Goal: Transaction & Acquisition: Purchase product/service

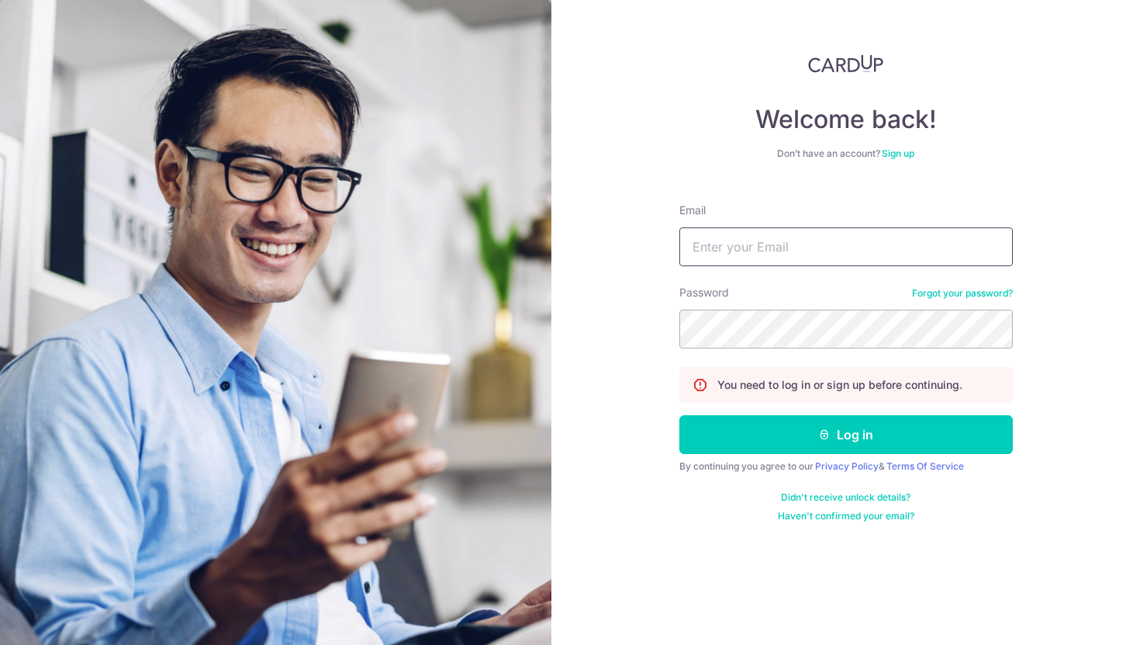
click at [765, 258] on input "Email" at bounding box center [845, 246] width 333 height 39
type input "alvin.ywteo@gmail.com"
click at [679, 415] on button "Log in" at bounding box center [845, 434] width 333 height 39
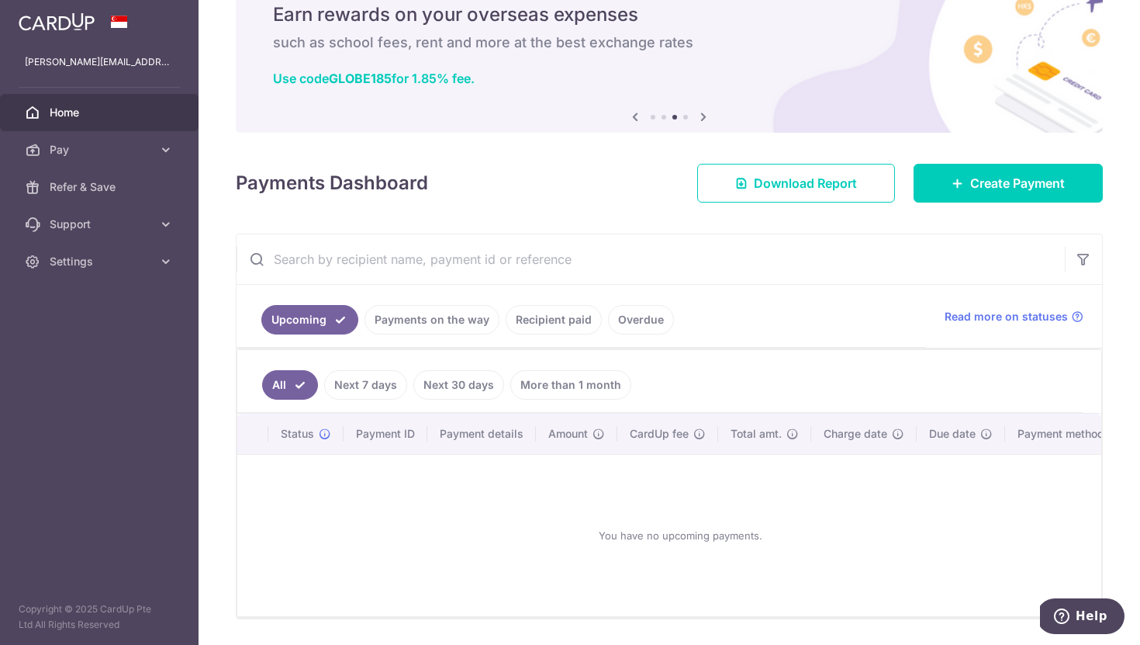
scroll to position [67, 0]
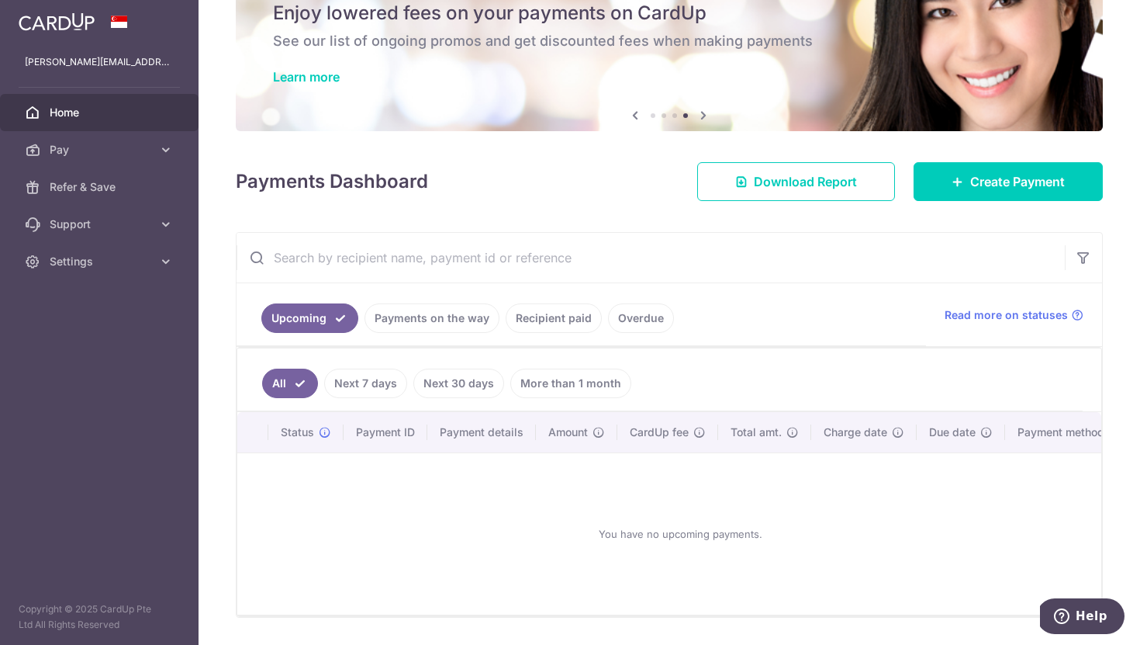
click at [562, 390] on link "More than 1 month" at bounding box center [570, 382] width 121 height 29
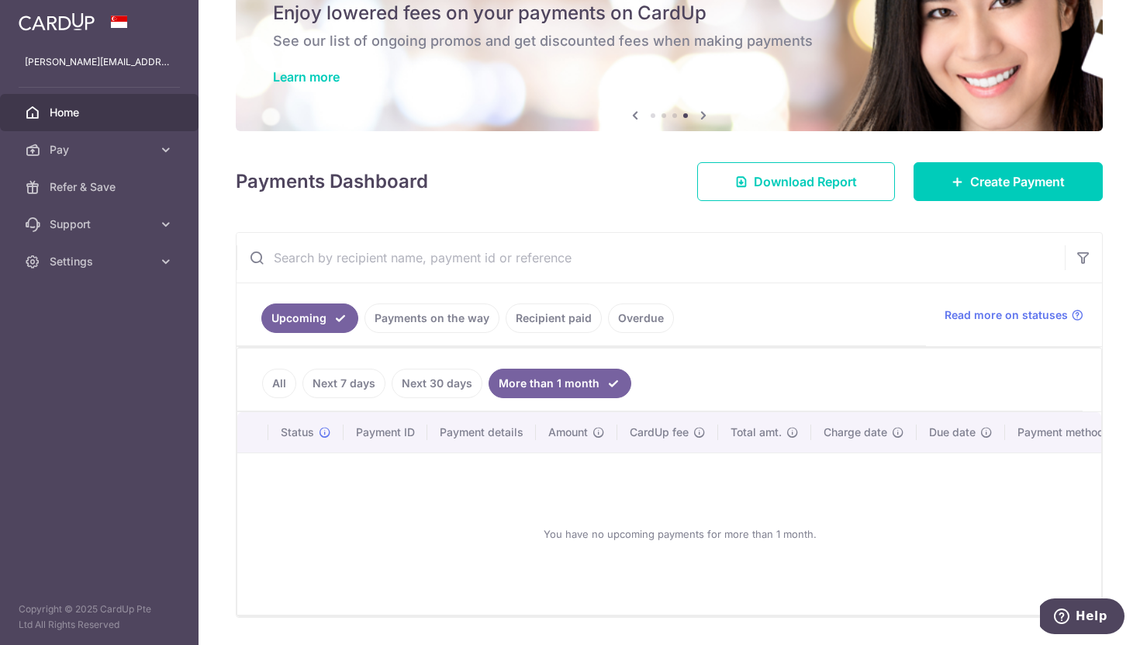
click at [272, 383] on link "All" at bounding box center [279, 382] width 34 height 29
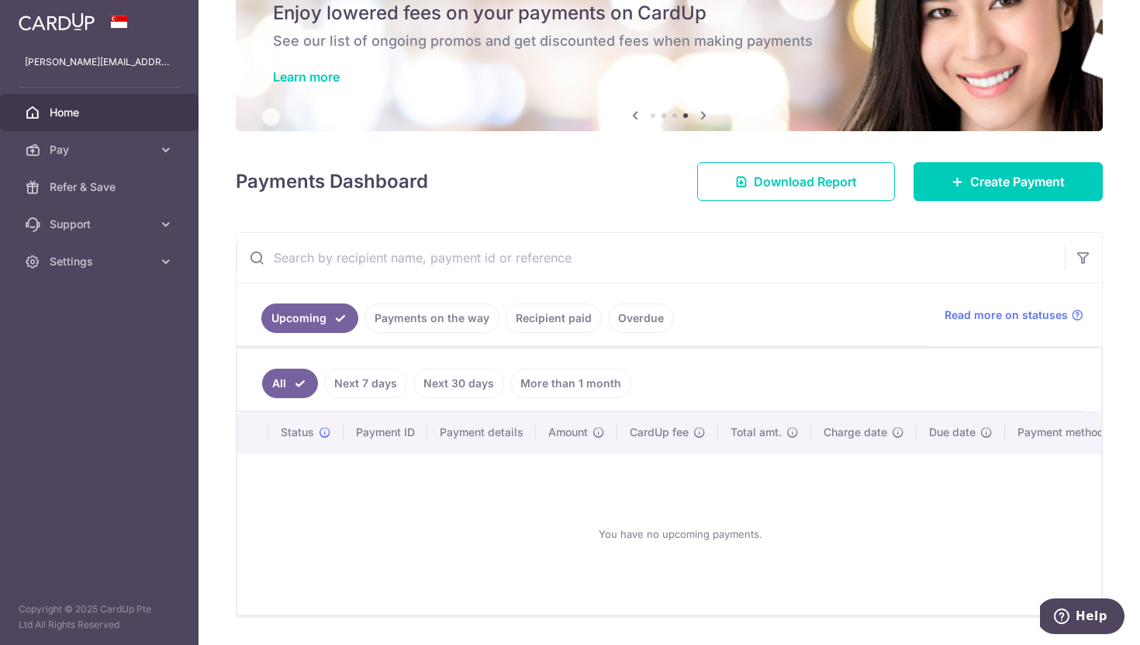
click at [563, 329] on link "Recipient paid" at bounding box center [554, 317] width 96 height 29
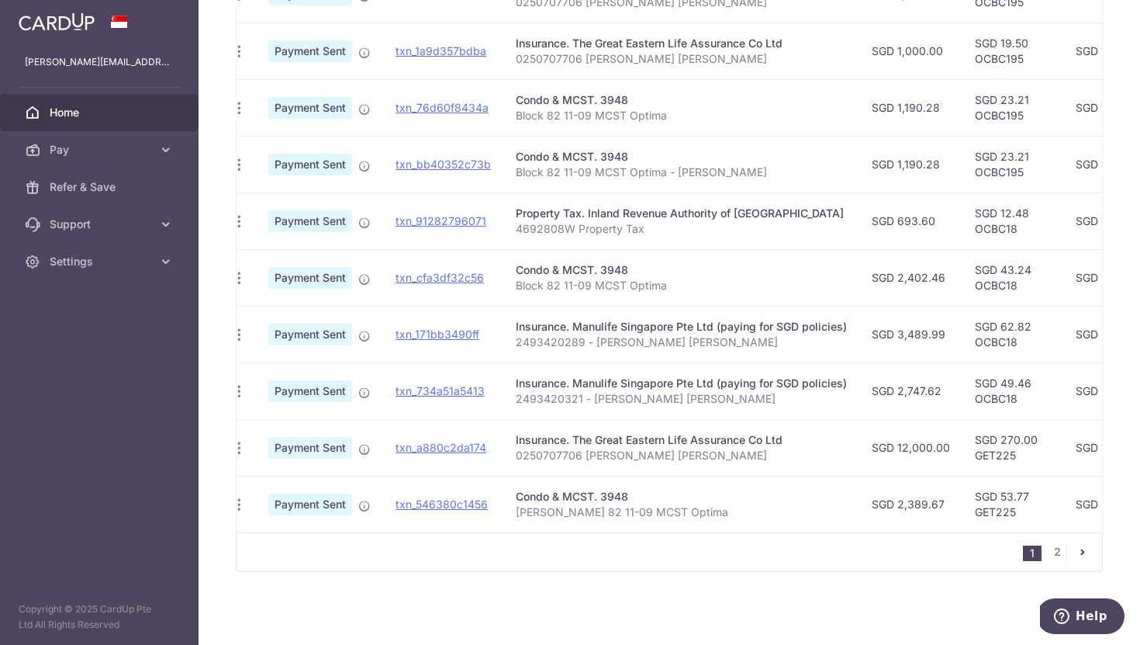
scroll to position [0, 19]
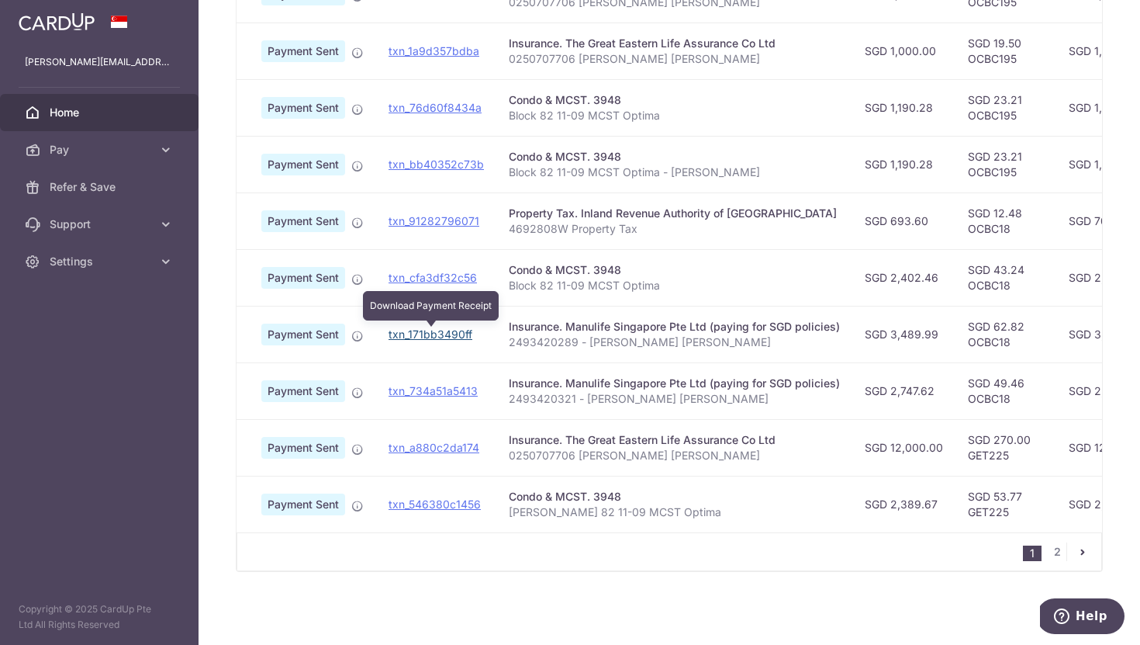
click at [436, 336] on link "txn_171bb3490ff" at bounding box center [431, 333] width 84 height 13
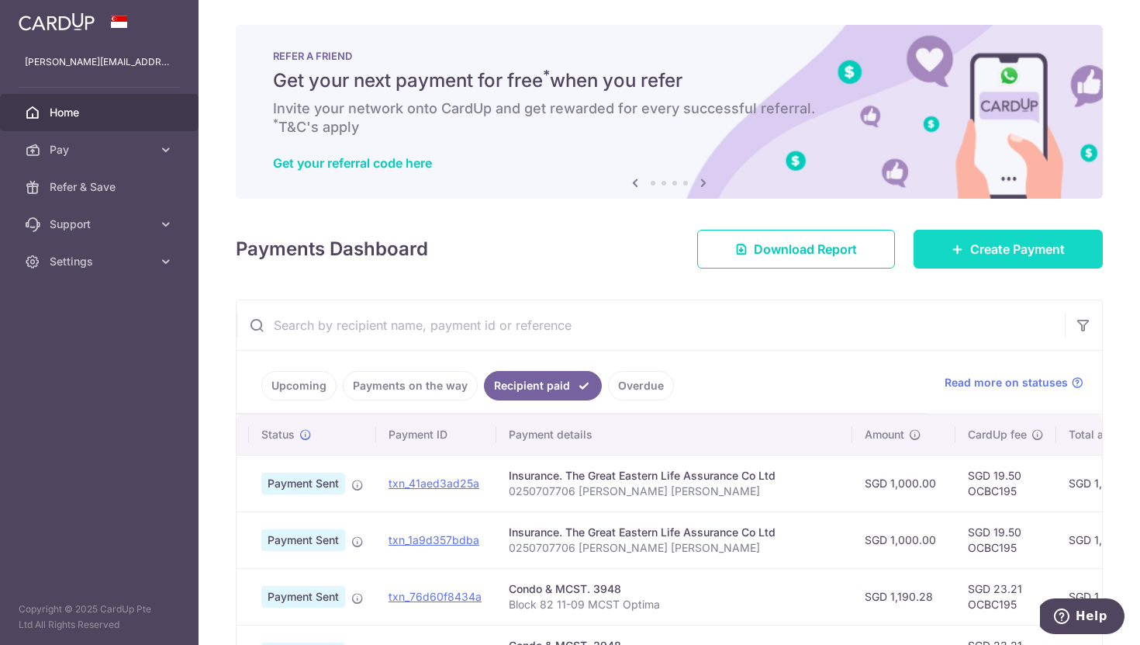
click at [987, 240] on span "Create Payment" at bounding box center [1017, 249] width 95 height 19
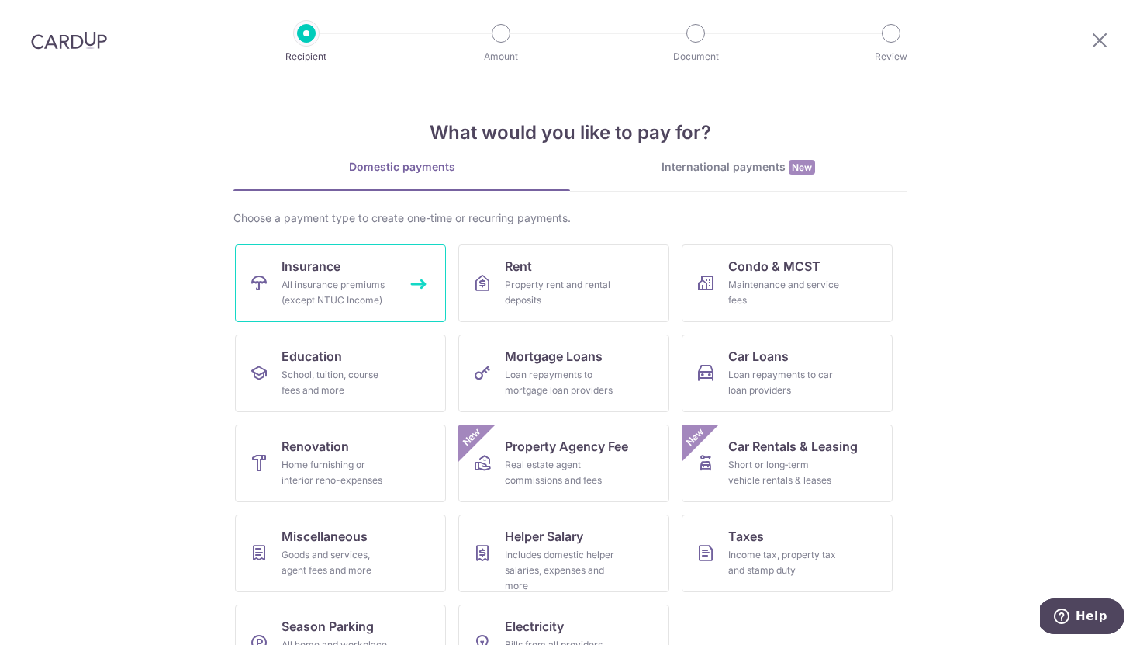
click at [311, 297] on div "All insurance premiums (except NTUC Income)" at bounding box center [338, 292] width 112 height 31
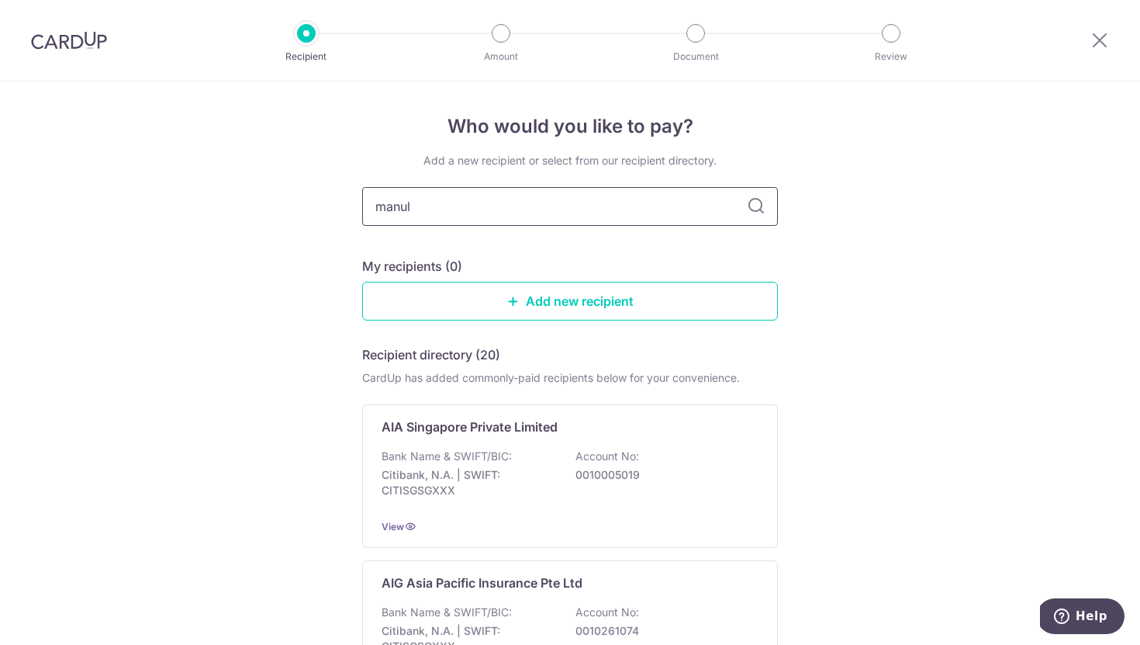
type input "manuli"
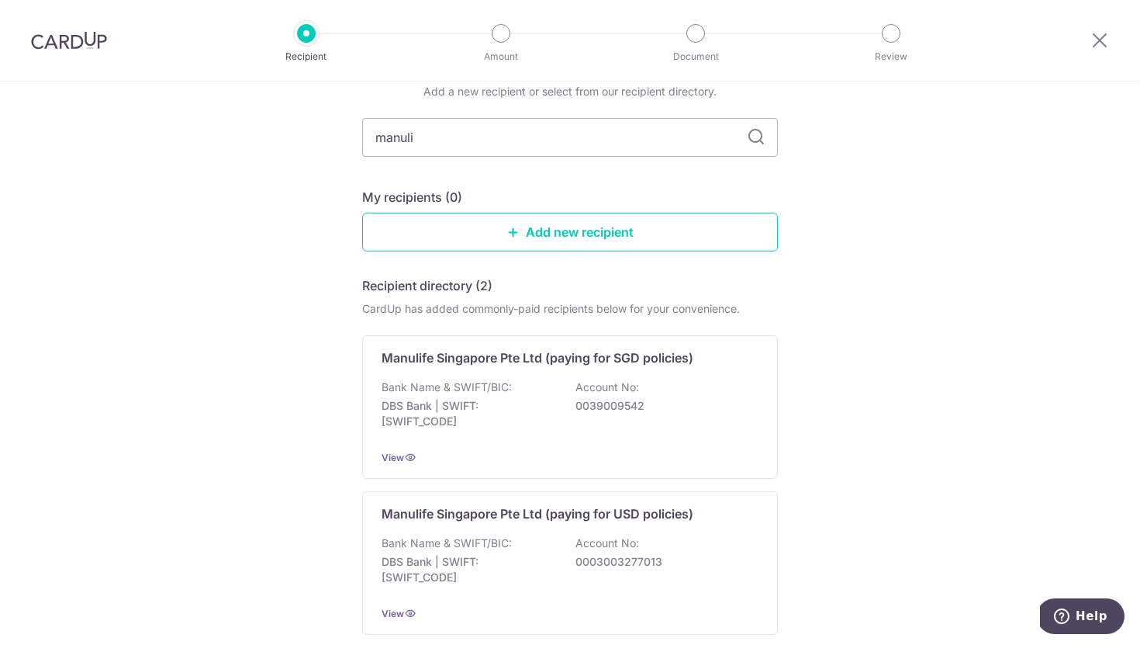
scroll to position [71, 0]
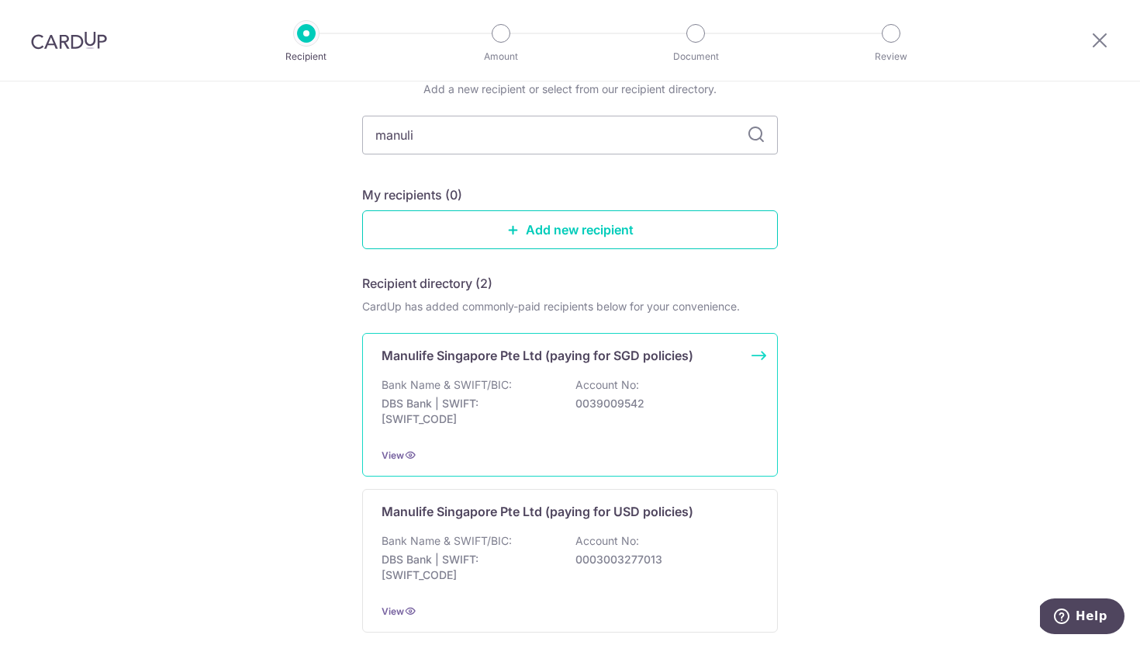
click at [445, 360] on p "Manulife Singapore Pte Ltd (paying for SGD policies)" at bounding box center [538, 355] width 312 height 19
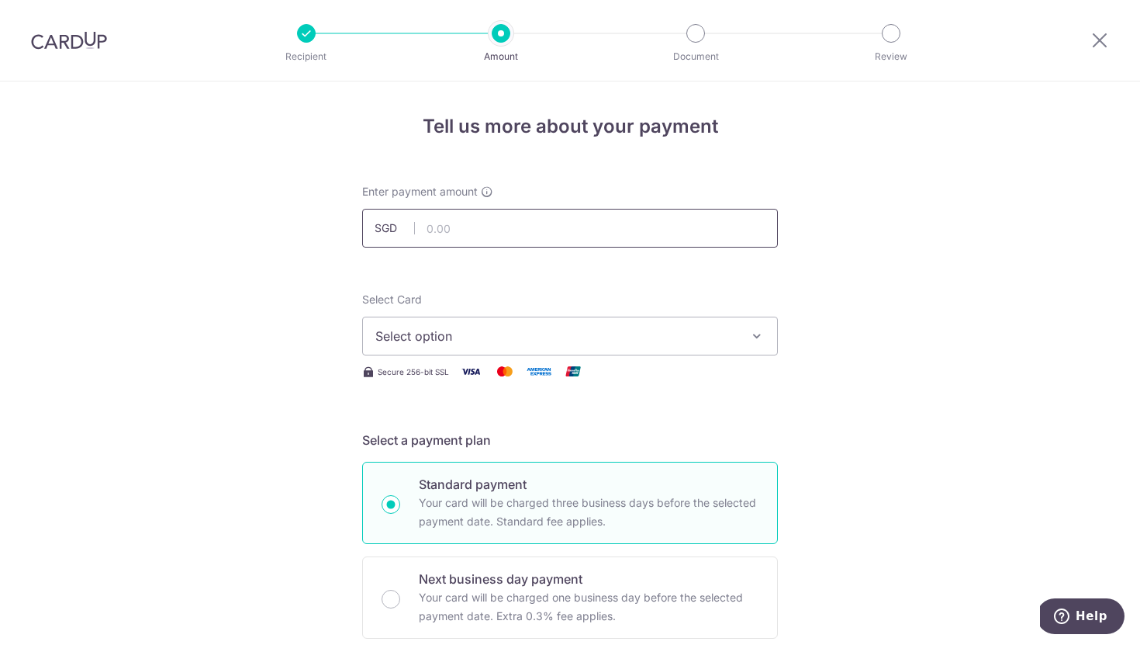
click at [442, 230] on input "text" at bounding box center [570, 228] width 416 height 39
type input "3,533.47"
click at [524, 325] on button "Select option" at bounding box center [570, 335] width 416 height 39
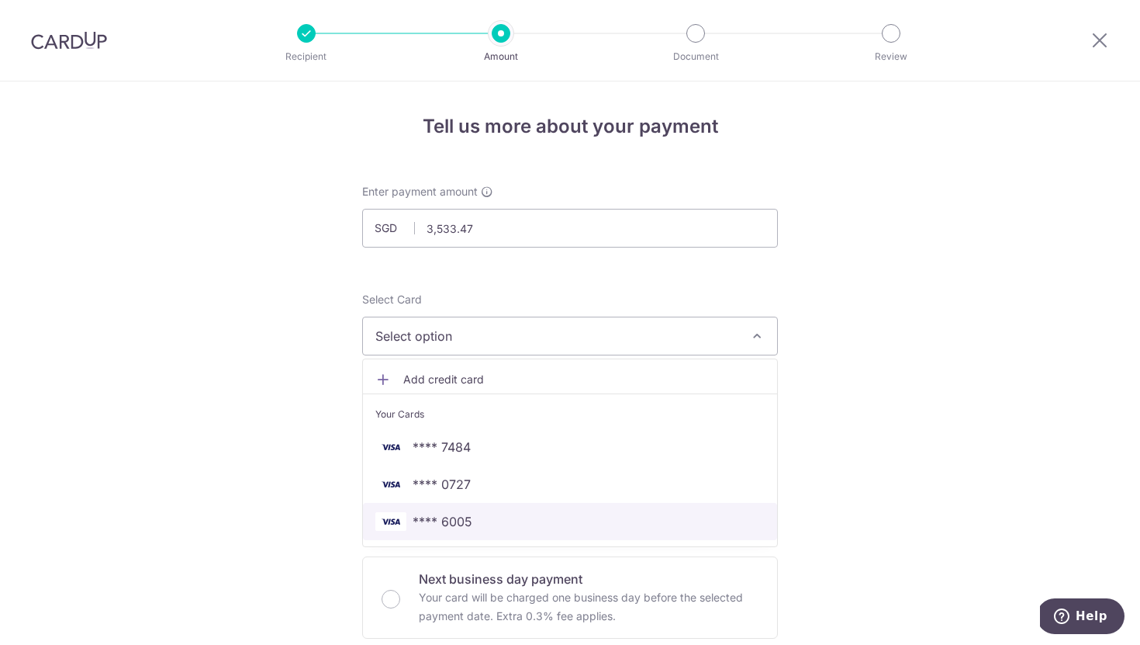
click at [378, 510] on link "**** 6005" at bounding box center [570, 521] width 414 height 37
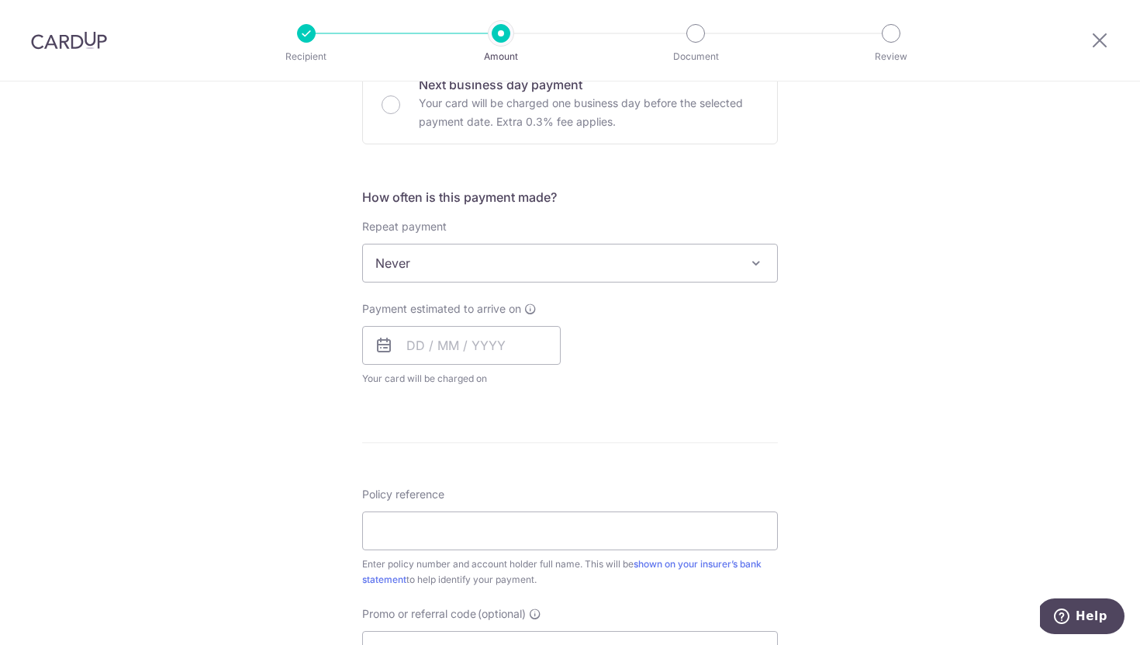
scroll to position [499, 0]
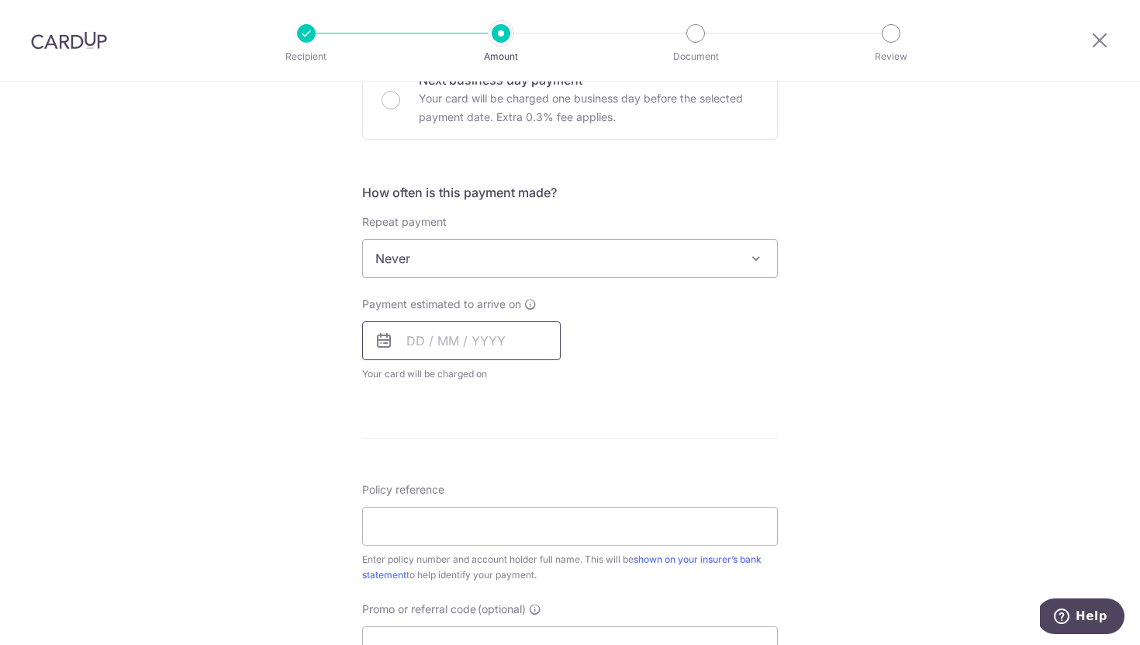
click at [465, 336] on input "text" at bounding box center [461, 340] width 199 height 39
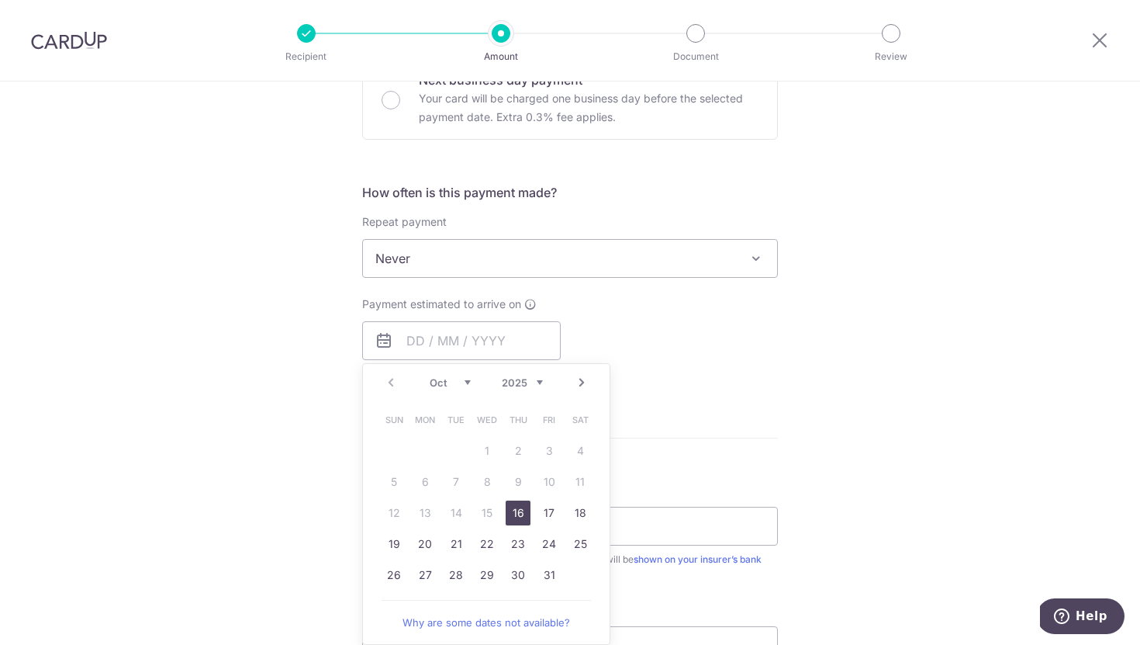
click at [312, 351] on div "Tell us more about your payment Enter payment amount SGD 3,533.47 3533.47 Selec…" at bounding box center [570, 284] width 1140 height 1403
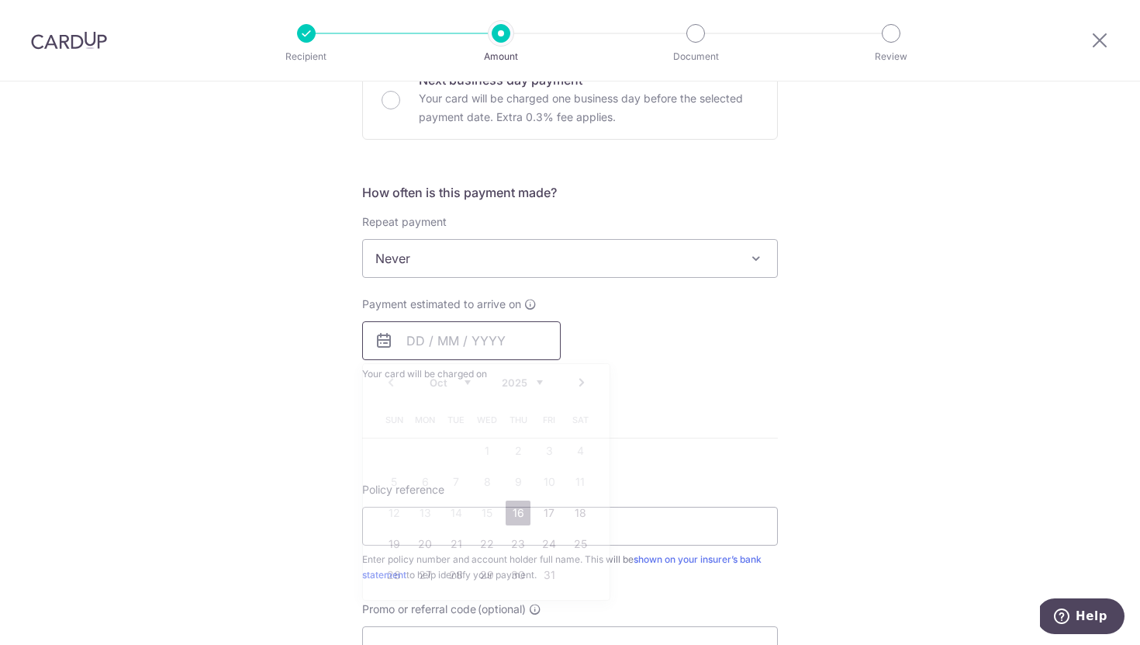
click at [423, 344] on input "text" at bounding box center [461, 340] width 199 height 39
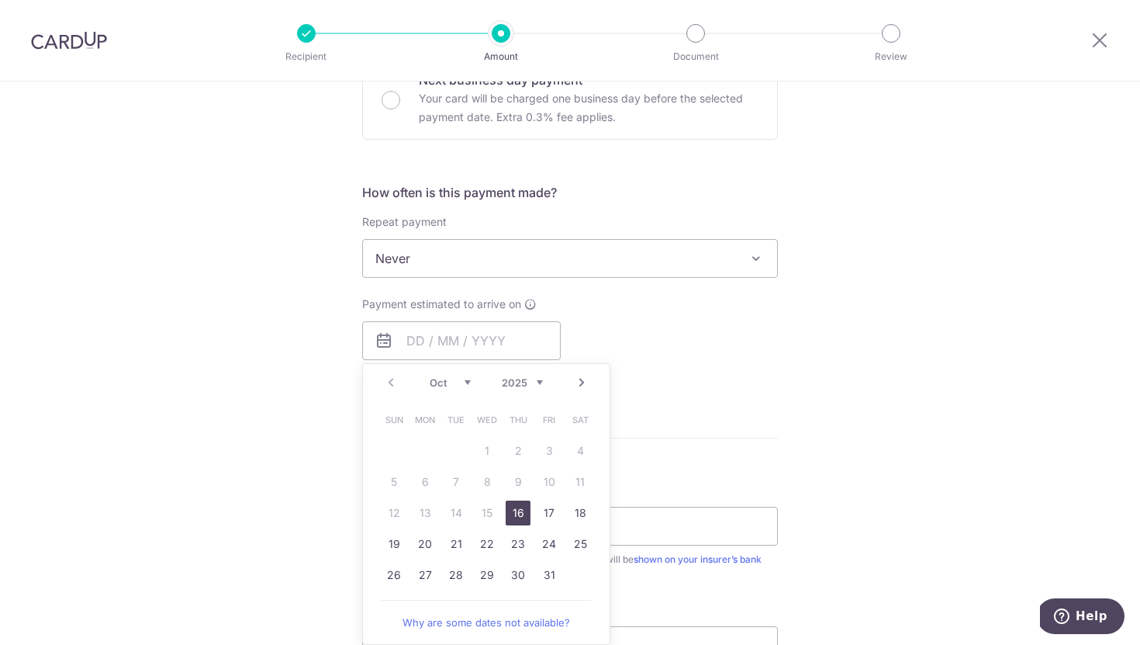
click at [513, 506] on link "16" at bounding box center [518, 512] width 25 height 25
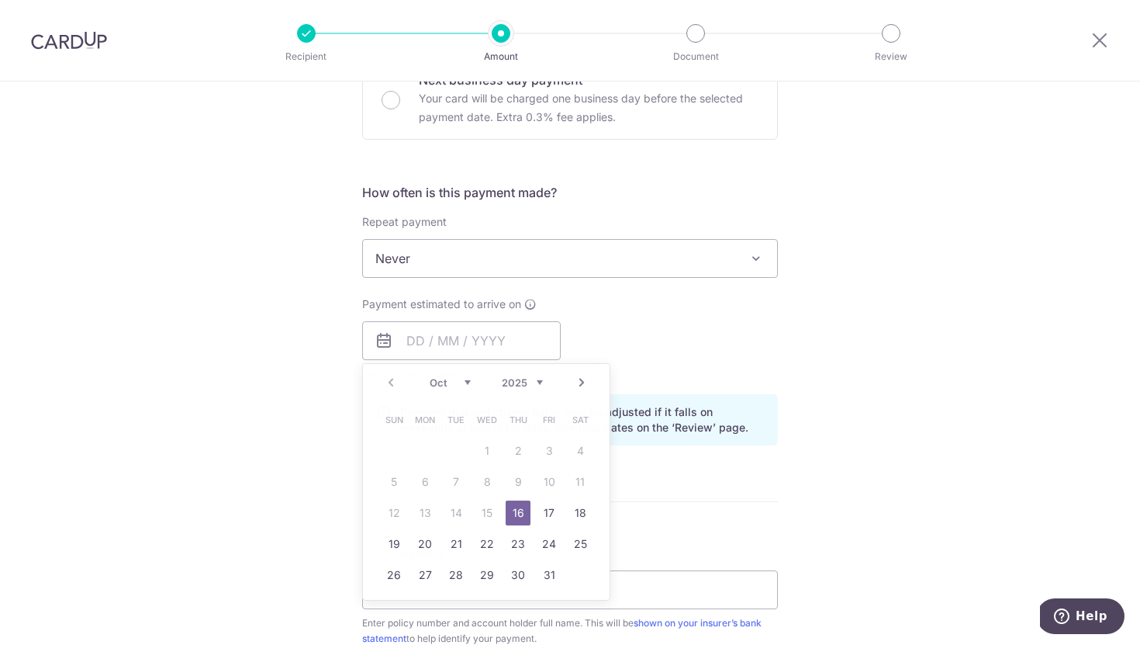
type input "16/10/2025"
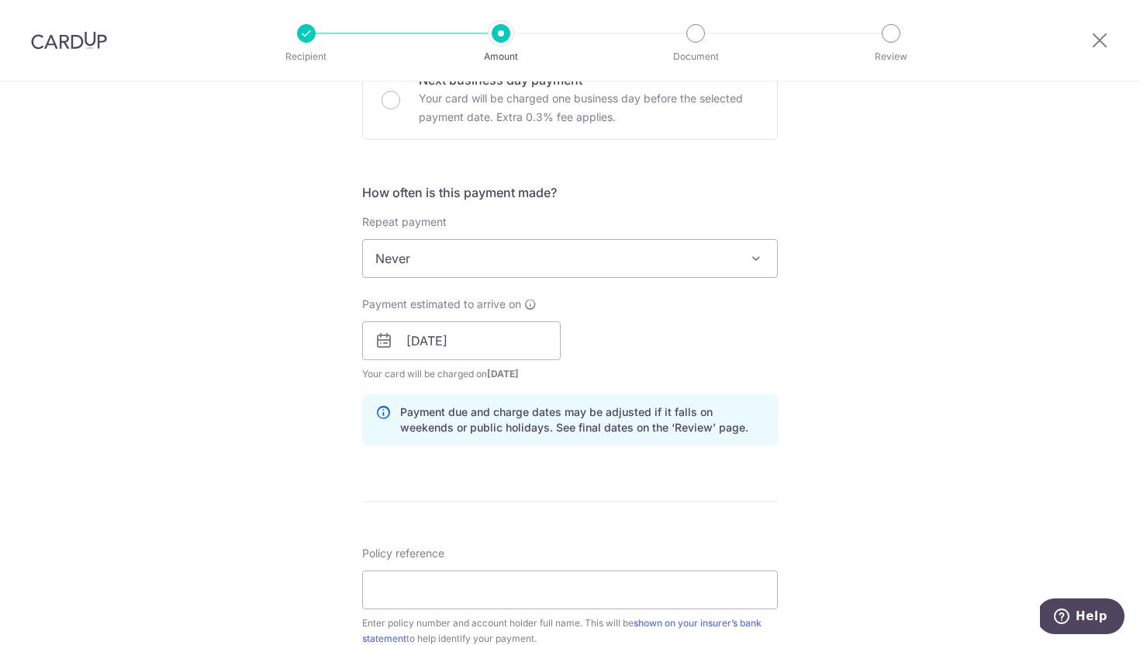
click at [697, 351] on div "Payment estimated to arrive on 16/10/2025 Prev Next Oct Nov Dec 2025 2026 2027 …" at bounding box center [570, 338] width 434 height 85
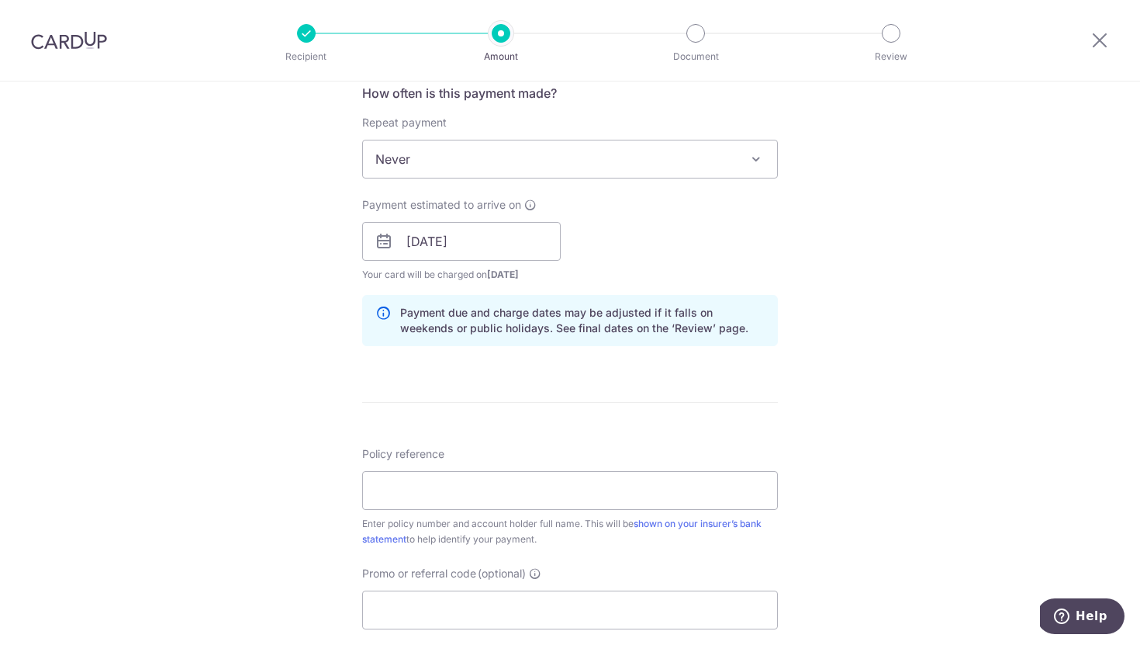
scroll to position [662, 0]
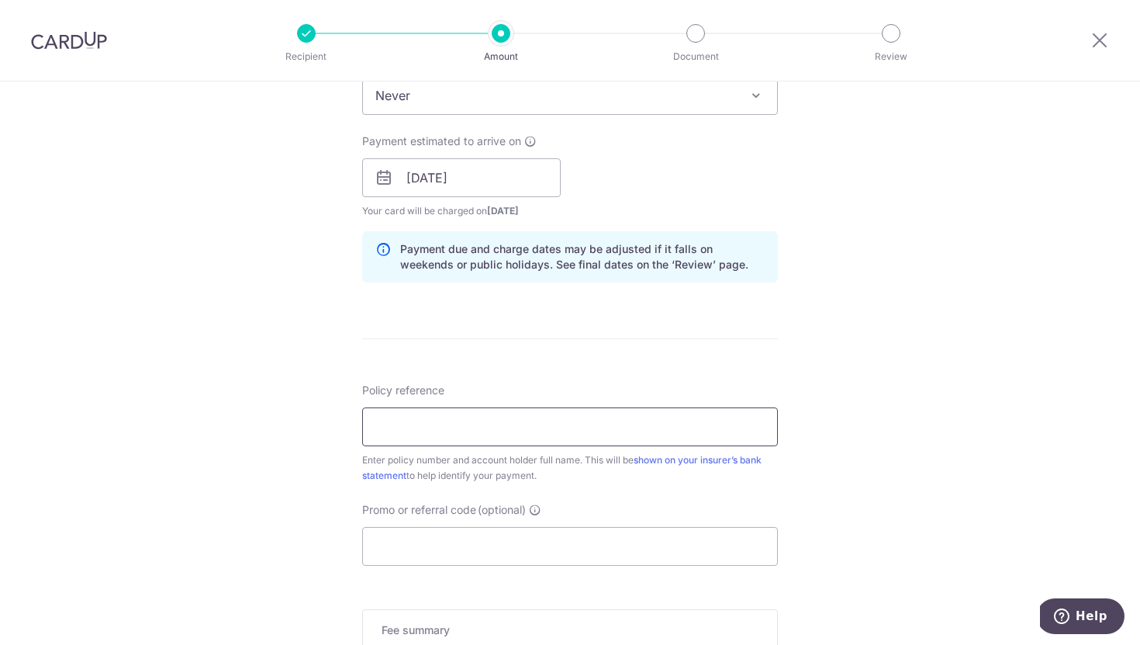
click at [586, 421] on input "Policy reference" at bounding box center [570, 426] width 416 height 39
type input "2493420289 - [PERSON_NAME] [PERSON_NAME]"
click at [289, 429] on div "Tell us more about your payment Enter payment amount SGD 3,533.47 3533.47 Selec…" at bounding box center [570, 153] width 1140 height 1467
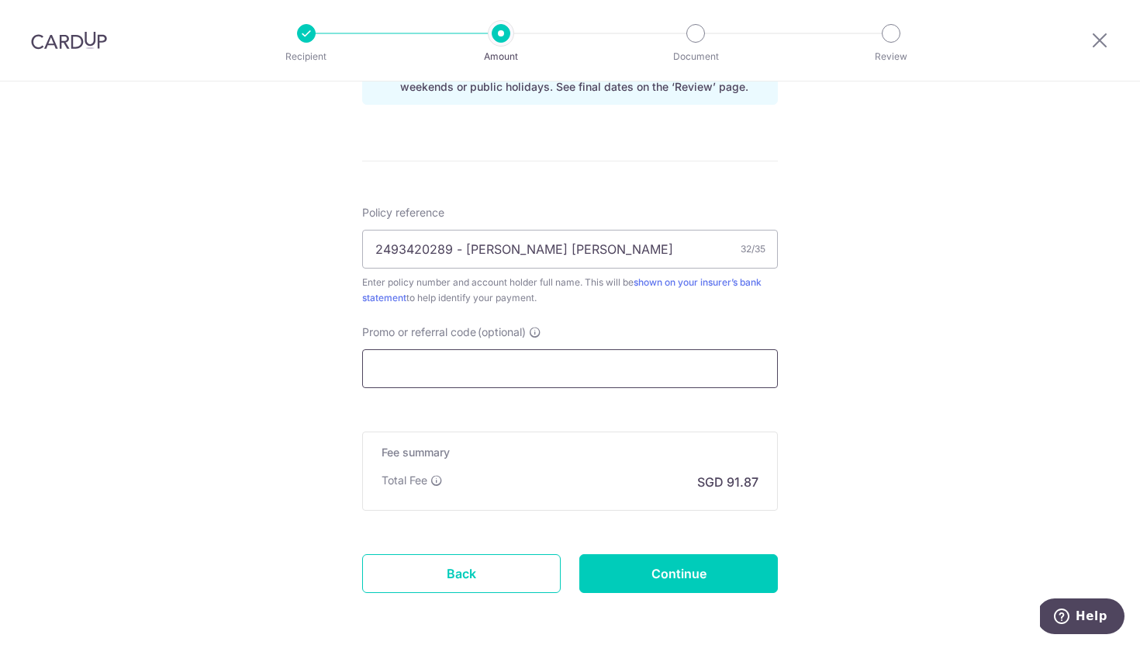
scroll to position [843, 0]
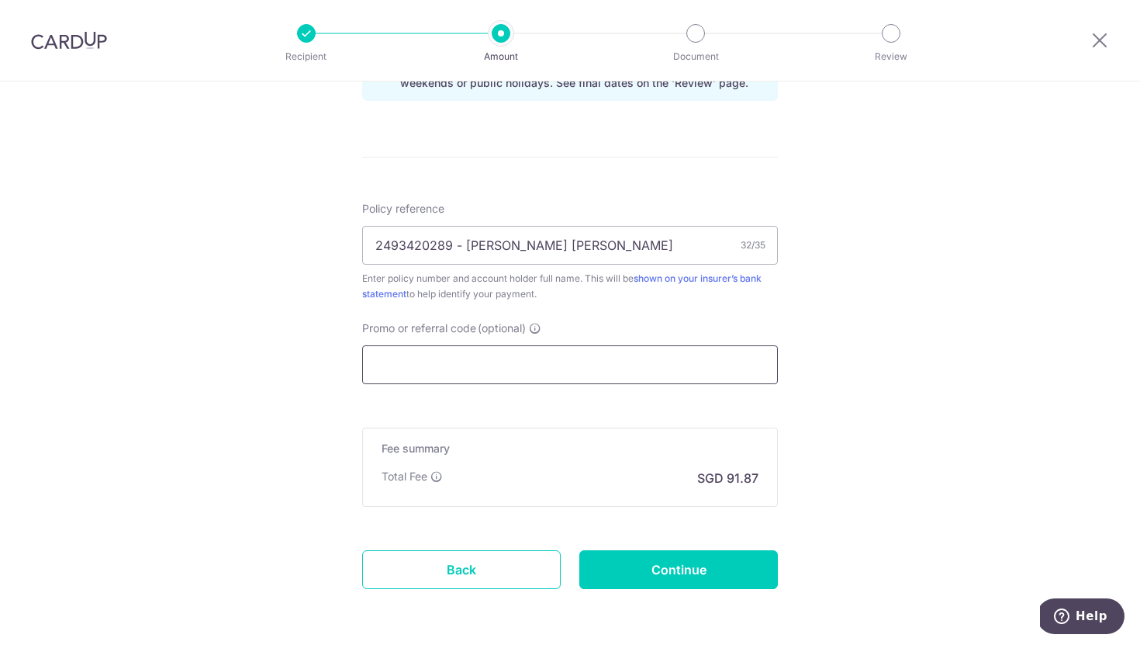
click at [425, 361] on input "Promo or referral code (optional)" at bounding box center [570, 364] width 416 height 39
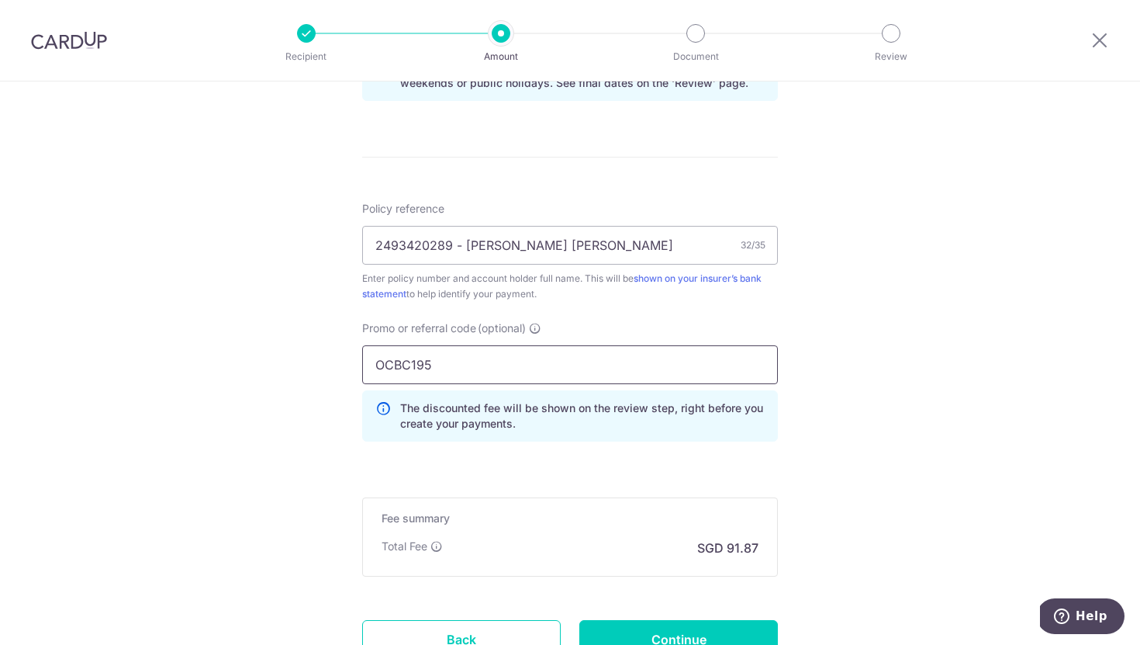
type input "OCBC195"
click at [299, 333] on div "Tell us more about your payment Enter payment amount SGD 3,533.47 3533.47 Selec…" at bounding box center [570, 6] width 1140 height 1536
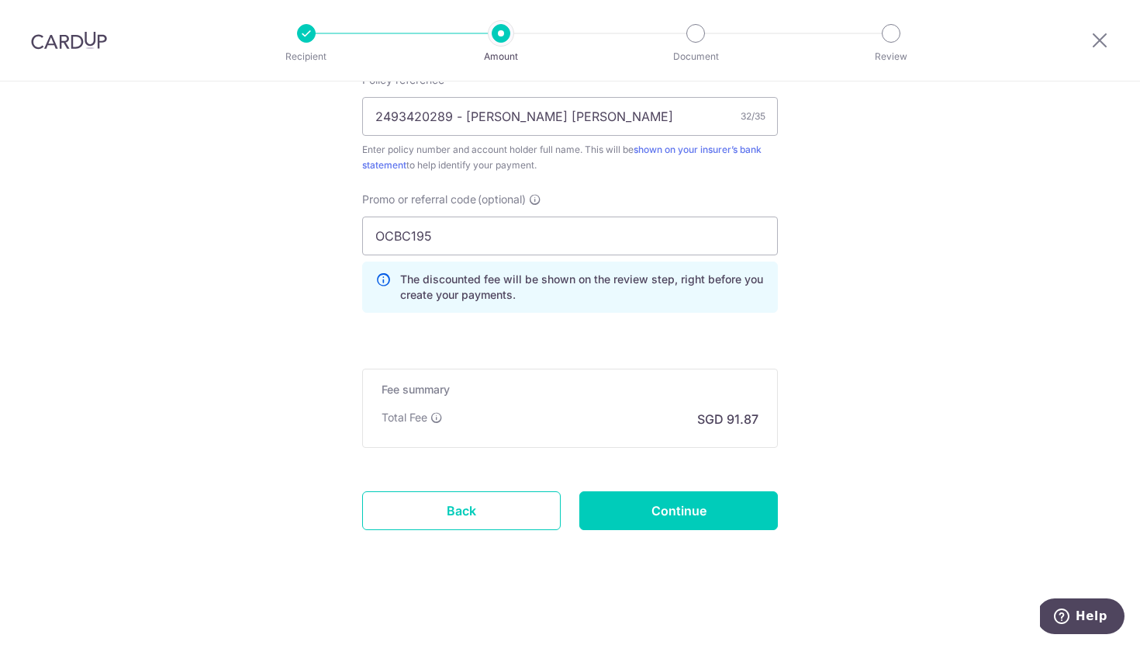
scroll to position [973, 0]
click at [678, 516] on input "Continue" at bounding box center [678, 508] width 199 height 39
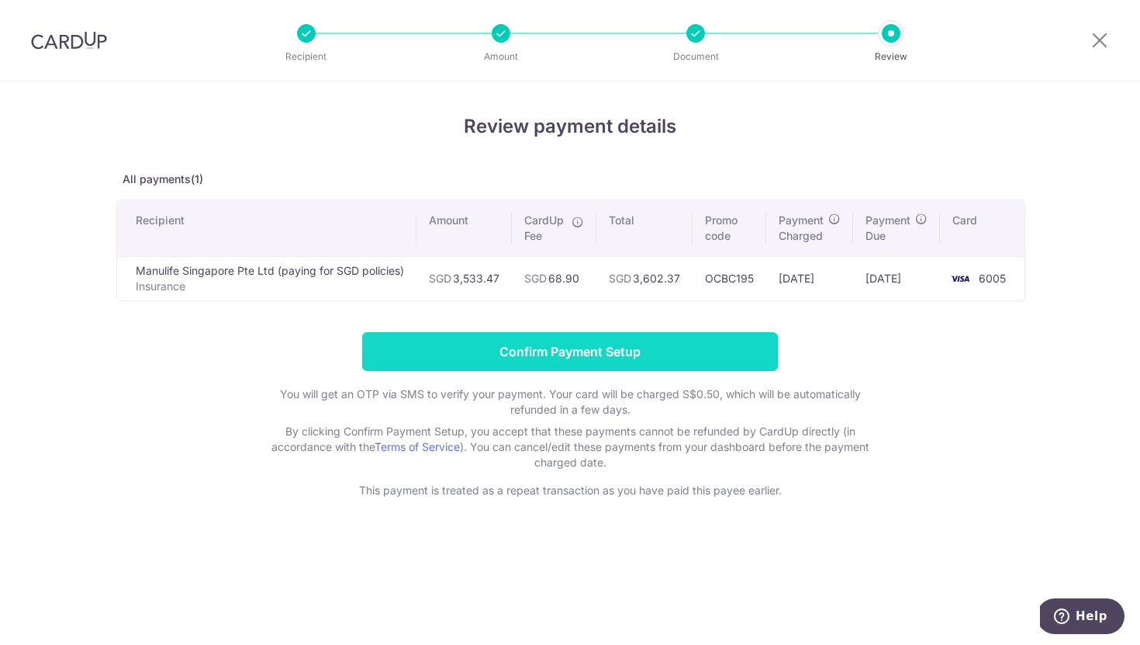
click at [436, 357] on input "Confirm Payment Setup" at bounding box center [570, 351] width 416 height 39
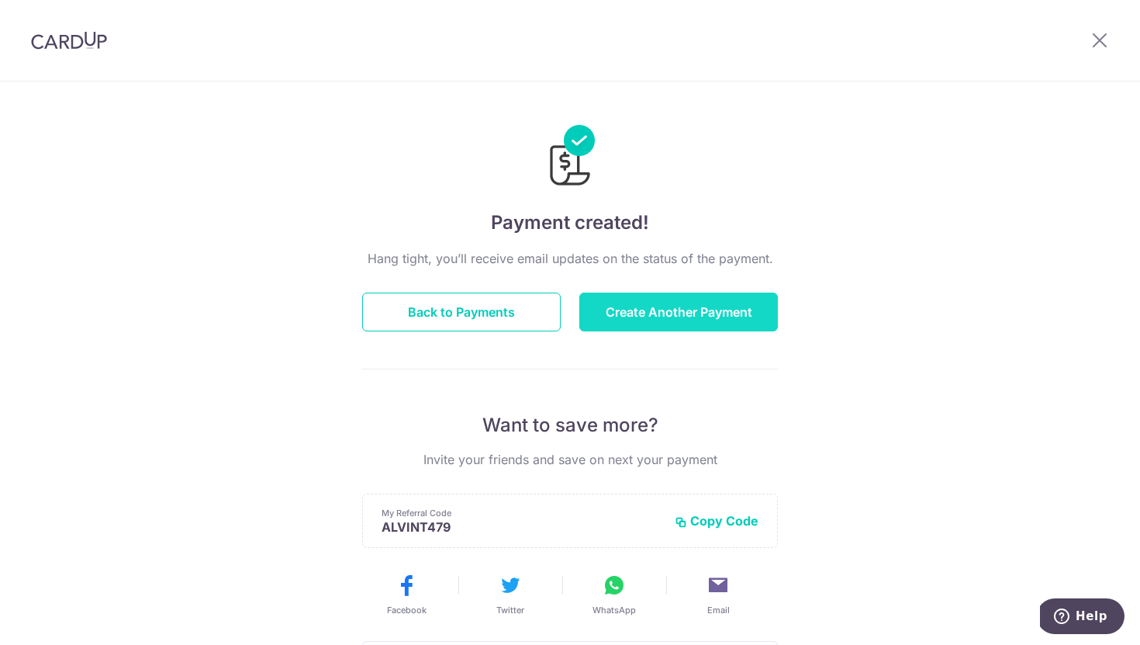
click at [625, 313] on button "Create Another Payment" at bounding box center [678, 311] width 199 height 39
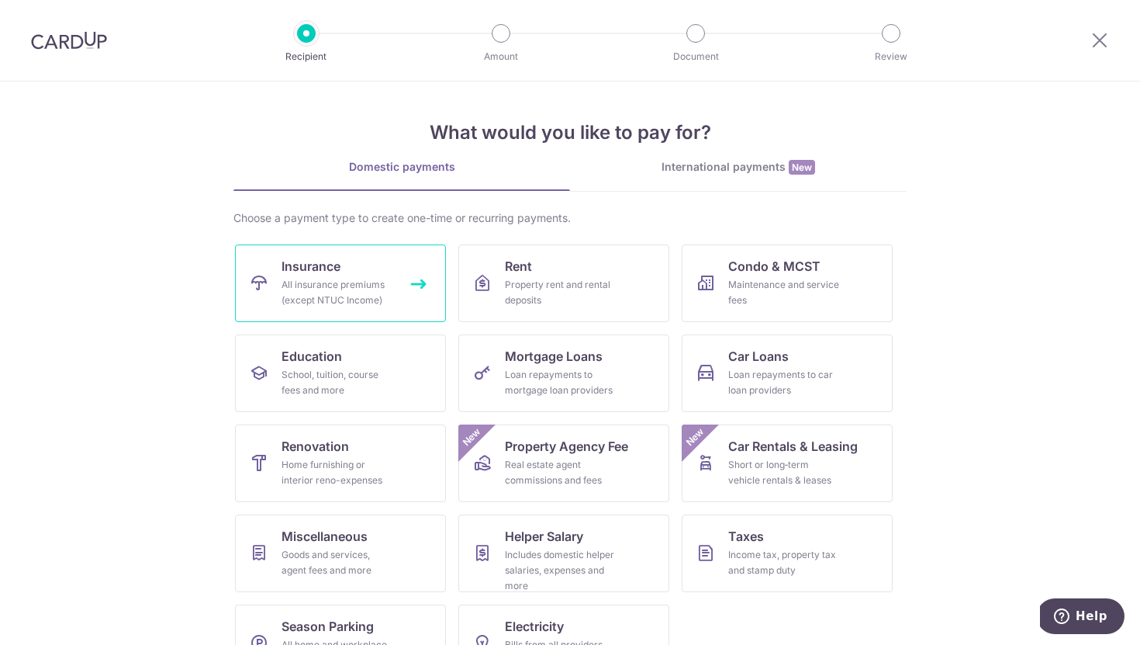
click at [349, 294] on div "All insurance premiums (except NTUC Income)" at bounding box center [338, 292] width 112 height 31
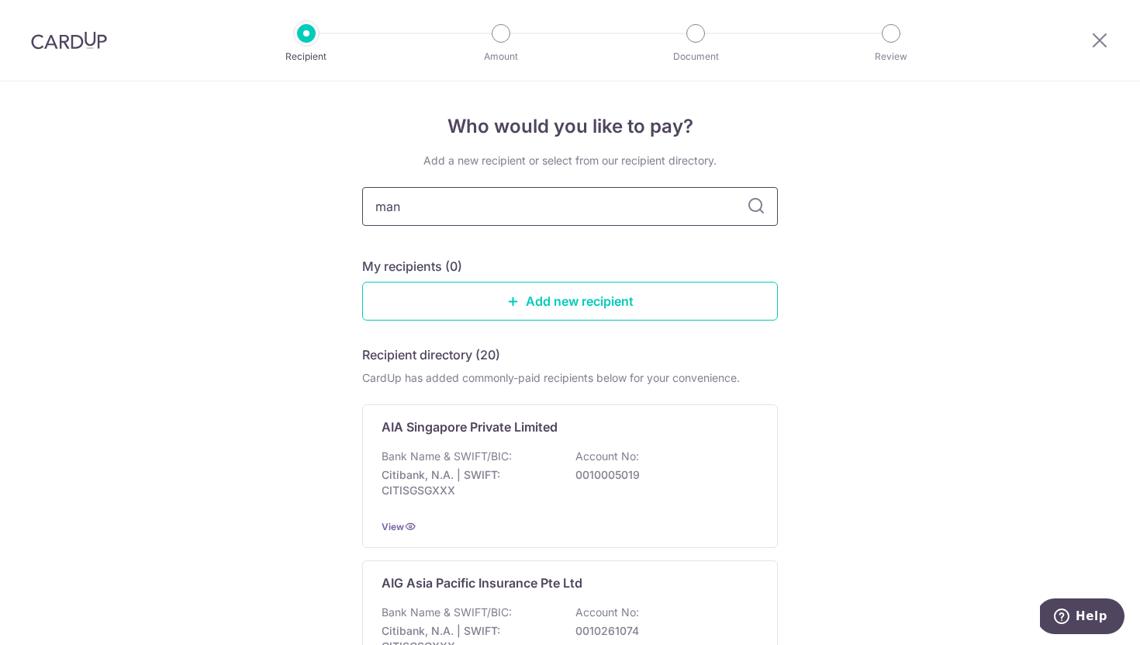
type input "manu"
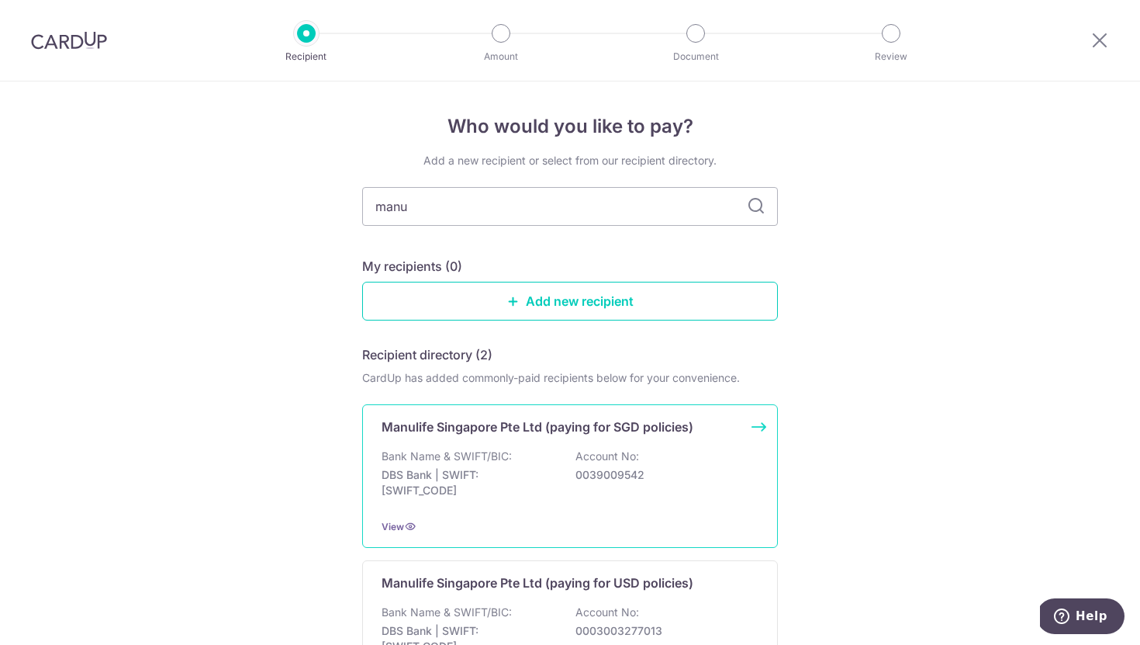
click at [489, 443] on div "Manulife Singapore Pte Ltd (paying for SGD policies) Bank Name & SWIFT/BIC: DBS…" at bounding box center [570, 475] width 416 height 143
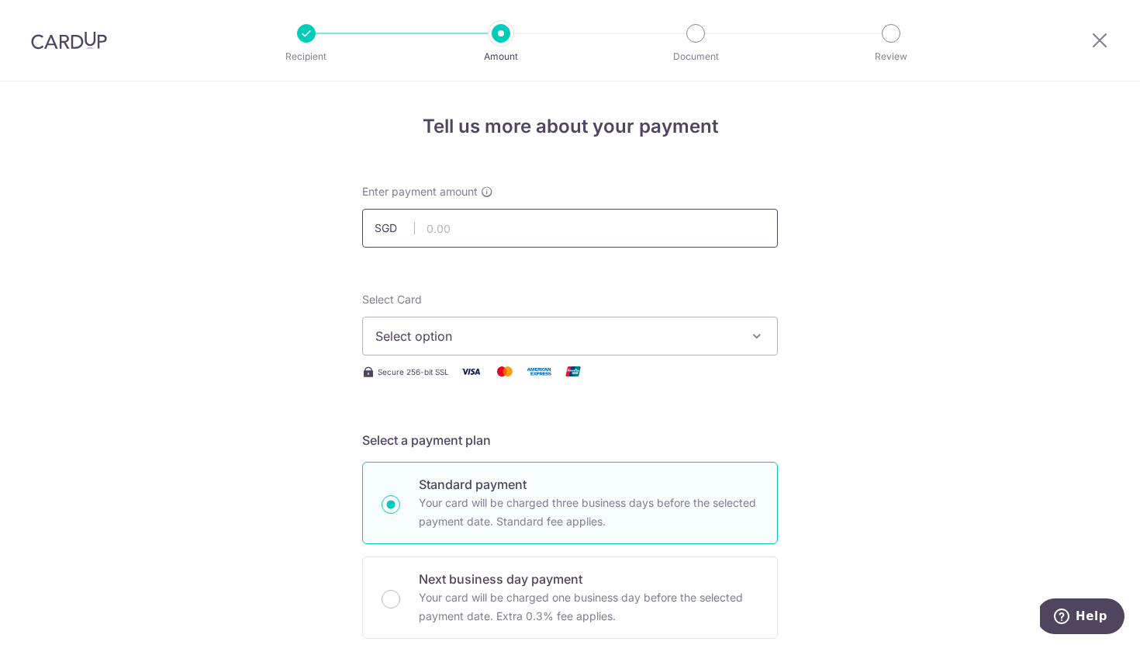
click at [482, 218] on input "text" at bounding box center [570, 228] width 416 height 39
type input "2,775.00"
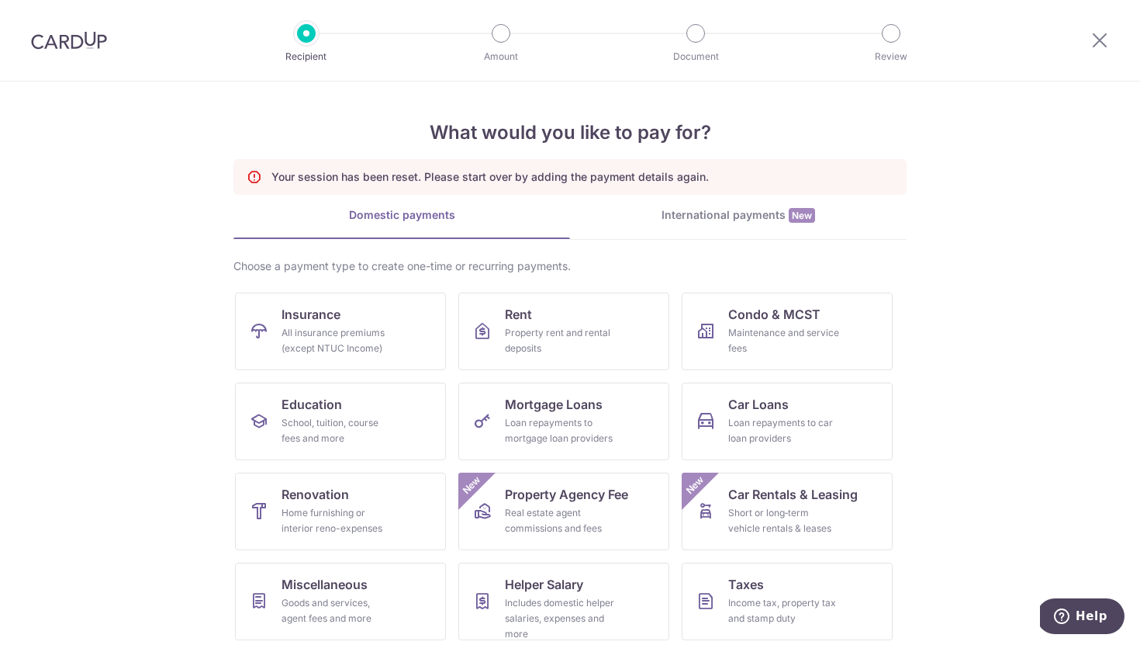
click at [47, 44] on img at bounding box center [69, 40] width 76 height 19
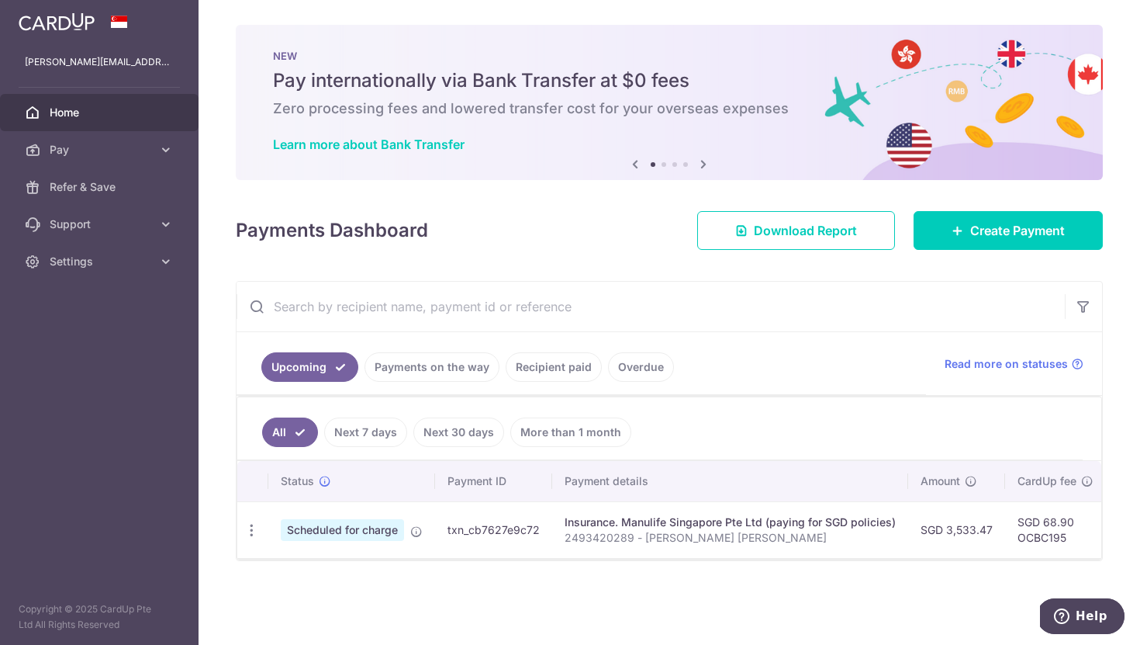
click at [553, 374] on link "Recipient paid" at bounding box center [554, 366] width 96 height 29
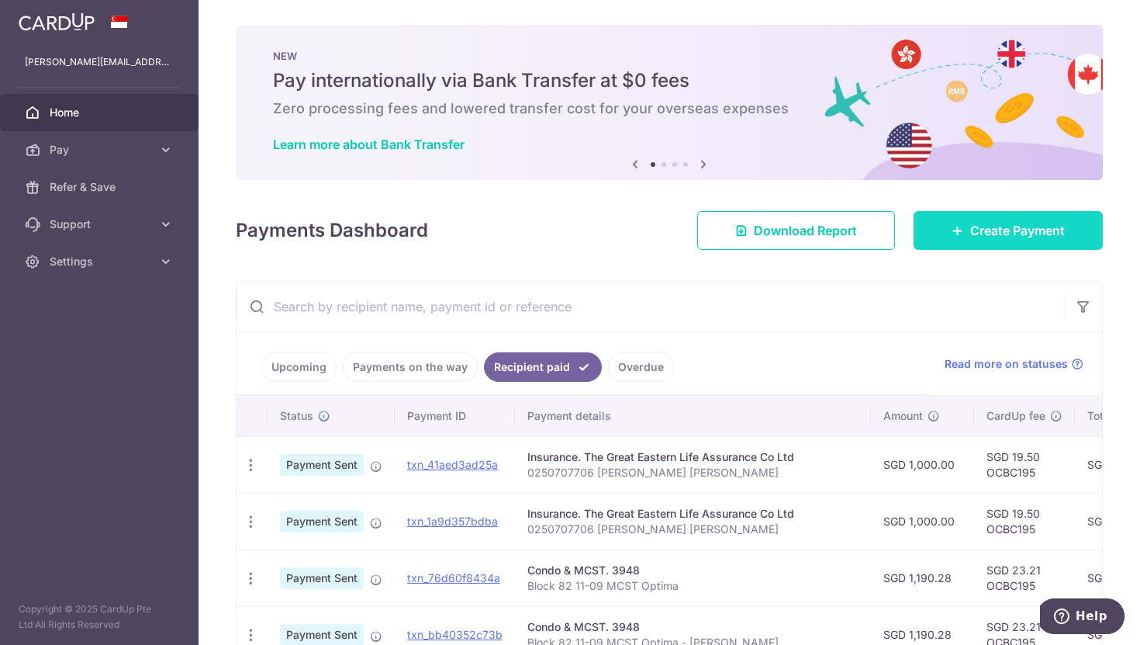
click at [981, 230] on span "Create Payment" at bounding box center [1017, 230] width 95 height 19
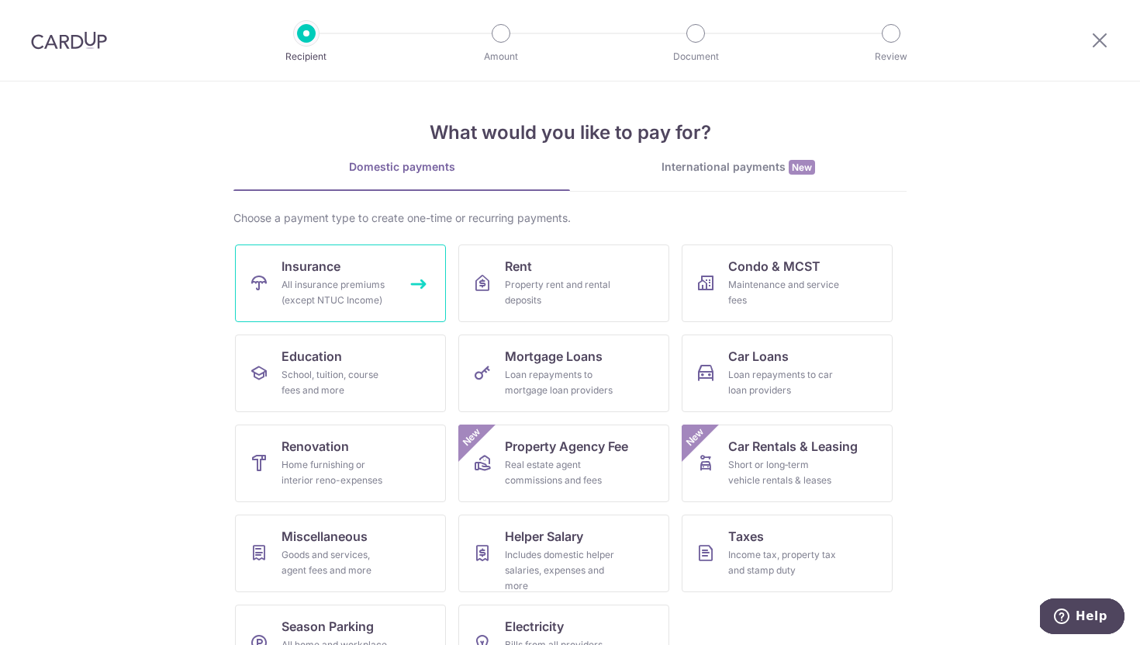
click at [385, 283] on div "All insurance premiums (except NTUC Income)" at bounding box center [338, 292] width 112 height 31
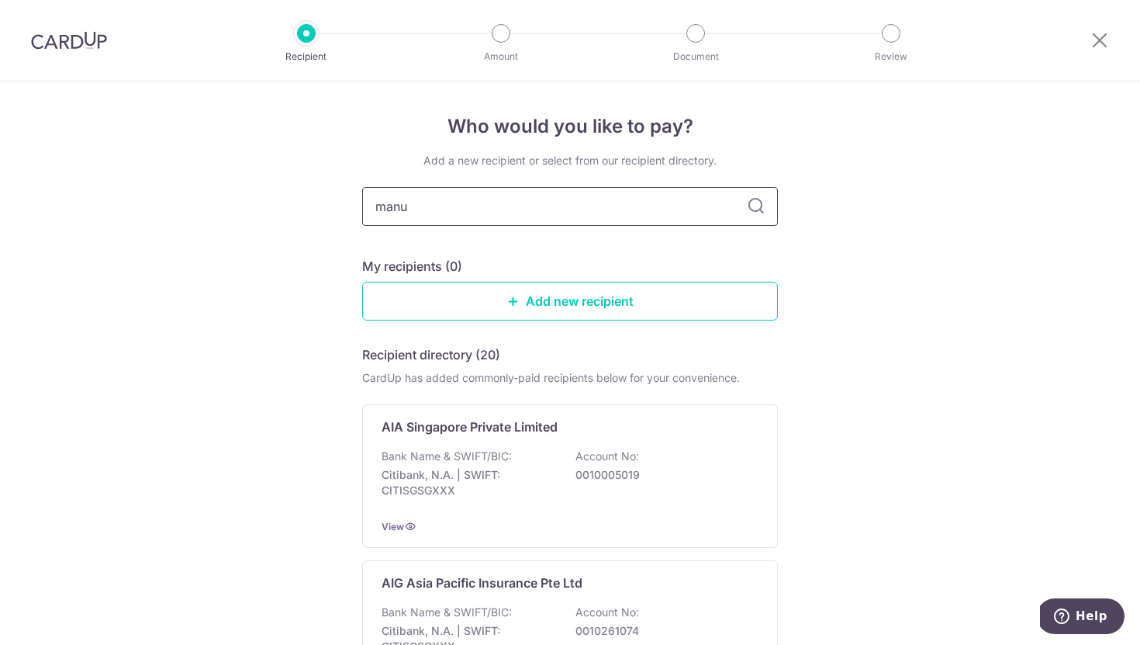
type input "manul"
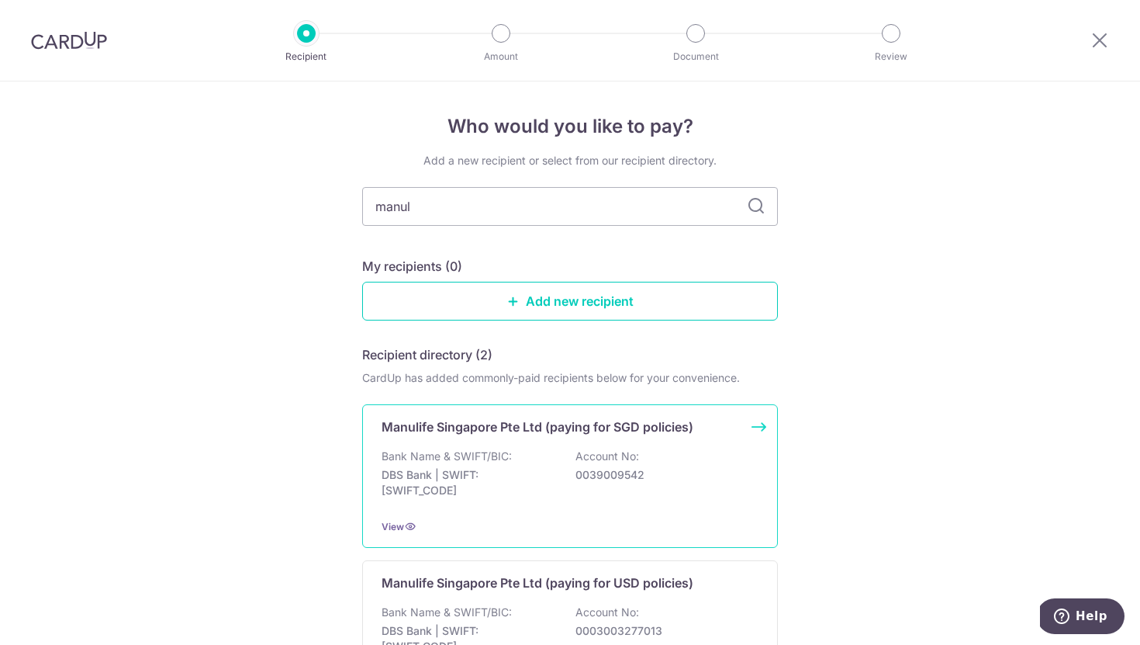
click at [476, 465] on div "Bank Name & SWIFT/BIC: DBS Bank | SWIFT: [SWIFT_CODE] Account No: 0039009542" at bounding box center [570, 476] width 377 height 57
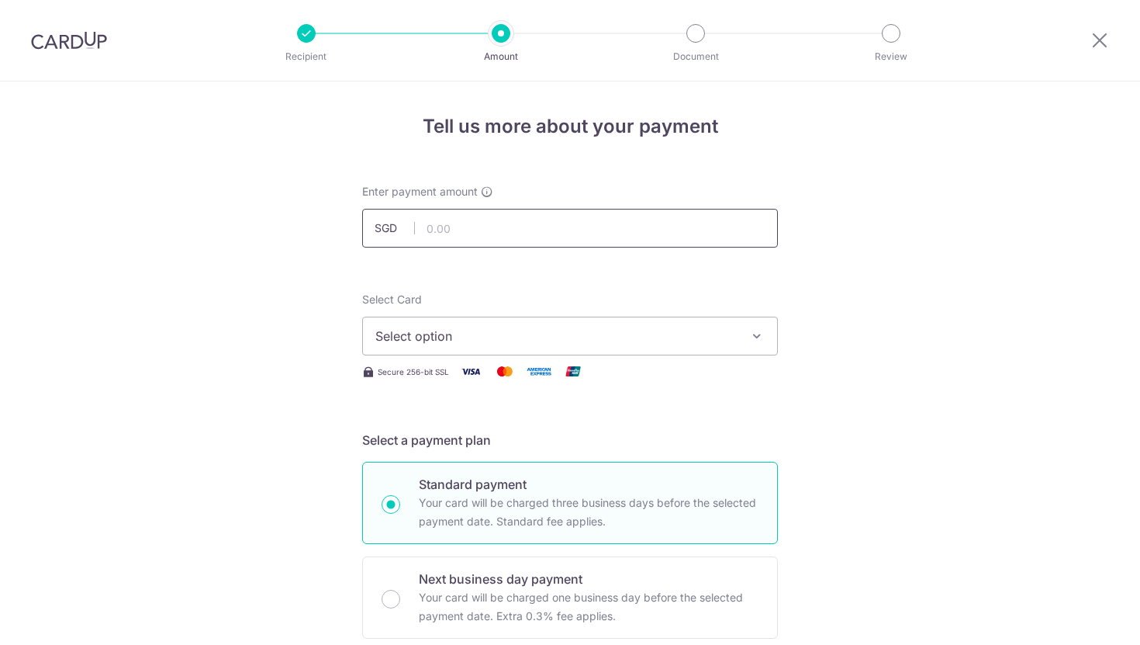
click at [486, 234] on input "text" at bounding box center [570, 228] width 416 height 39
type input "2,775.79"
click at [430, 344] on span "Select option" at bounding box center [555, 336] width 361 height 19
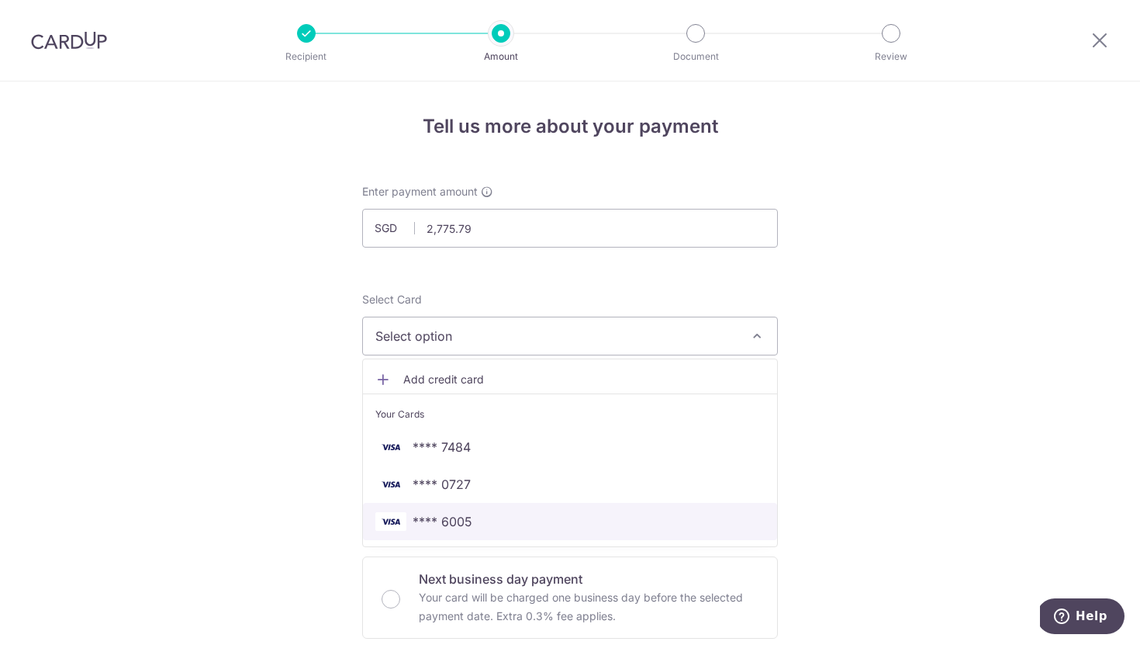
click at [398, 513] on img at bounding box center [390, 521] width 31 height 19
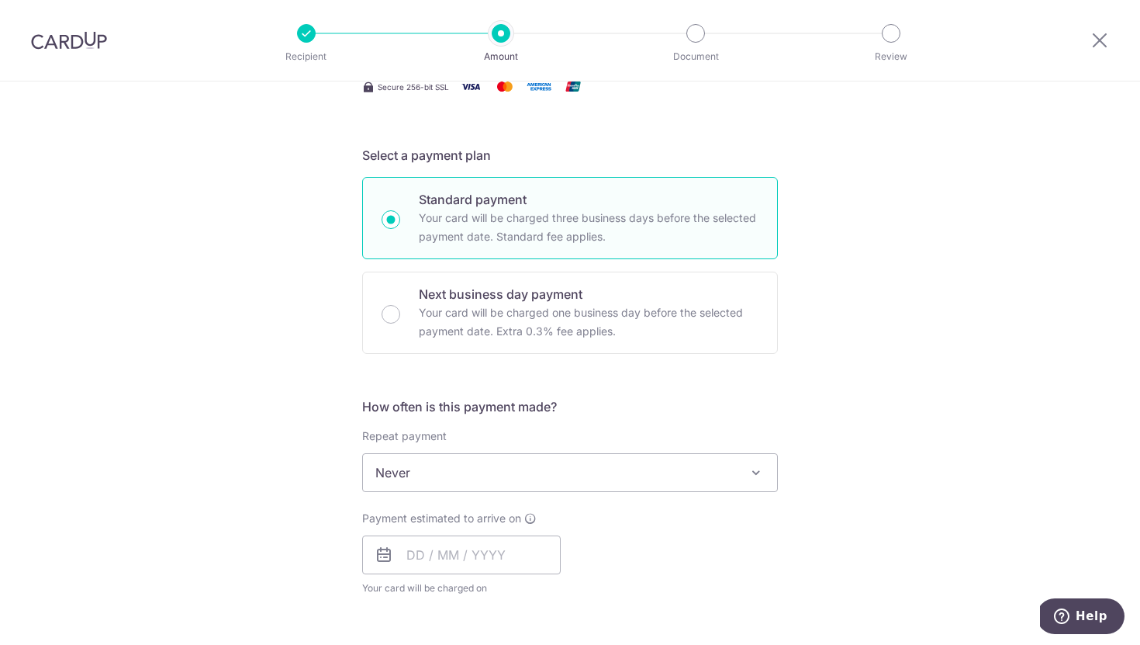
scroll to position [317, 0]
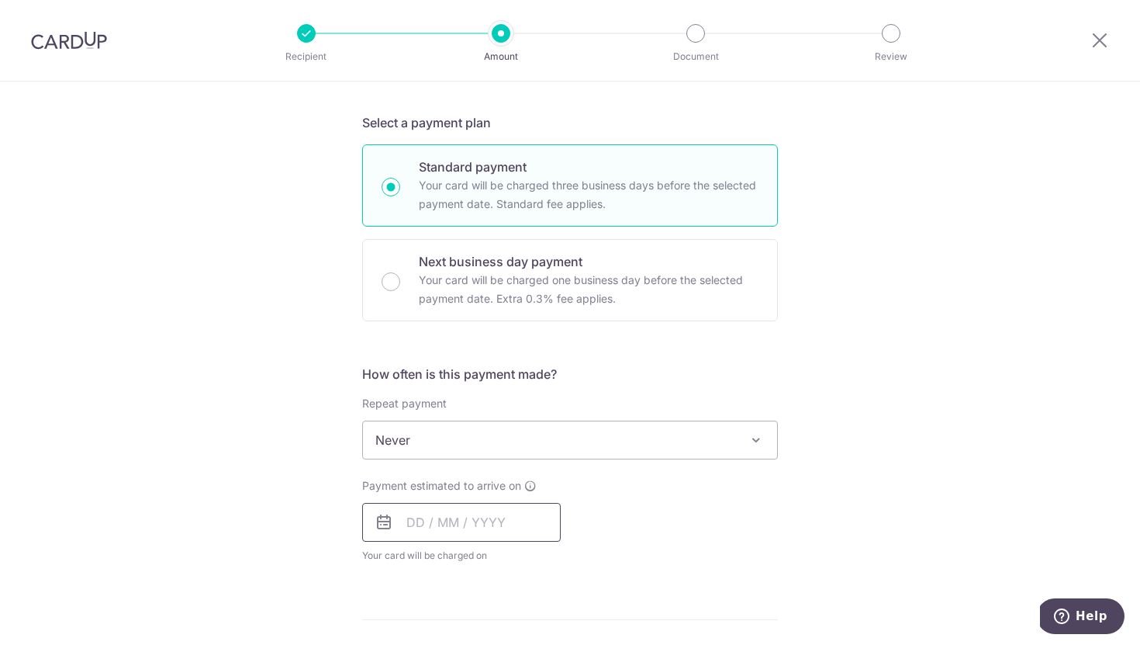
click at [413, 527] on input "text" at bounding box center [461, 522] width 199 height 39
click at [679, 530] on div "Payment estimated to arrive on Prev Next Oct Nov Dec 2025 2026 2027 2028 2029 2…" at bounding box center [570, 520] width 434 height 85
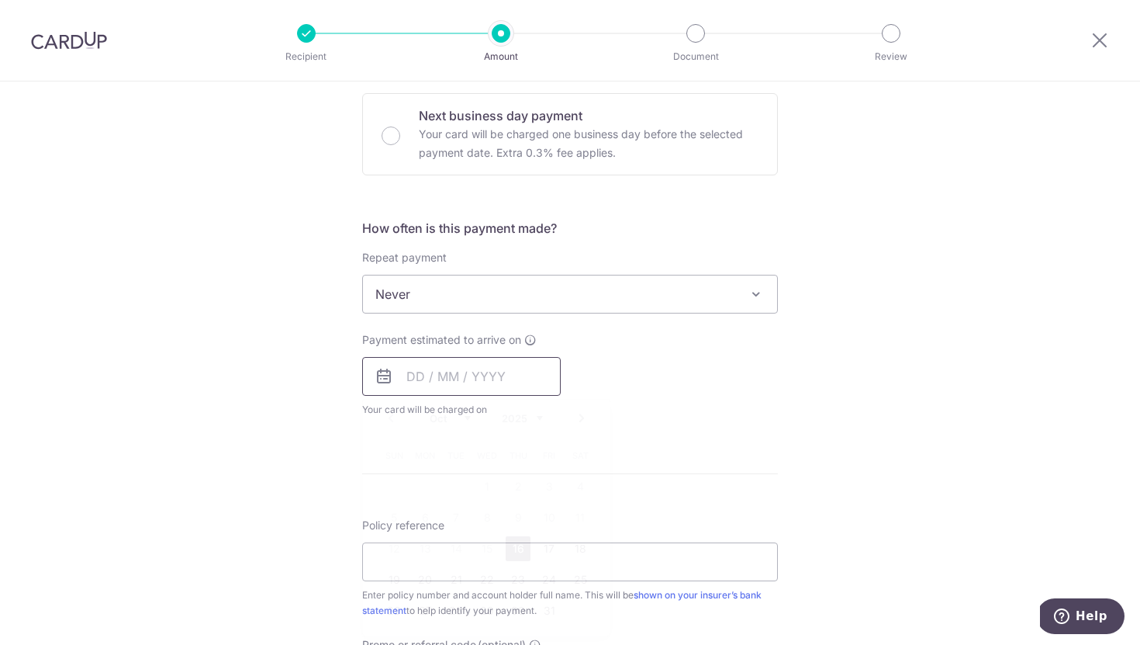
click at [507, 376] on input "text" at bounding box center [461, 376] width 199 height 39
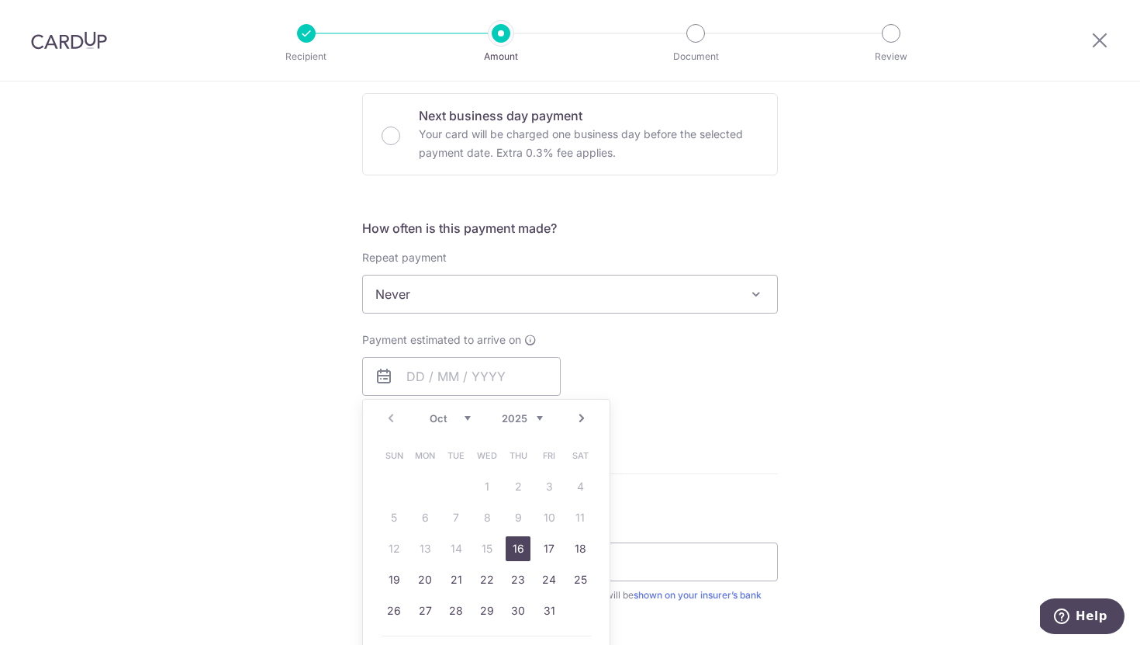
click at [513, 548] on link "16" at bounding box center [518, 548] width 25 height 25
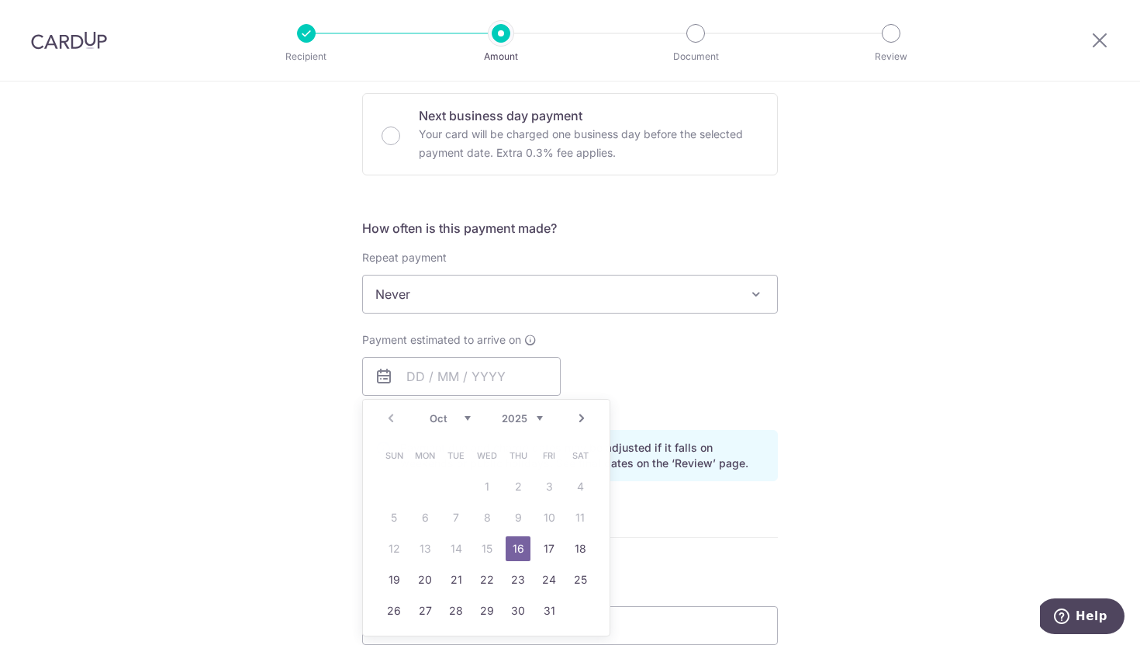
type input "[DATE]"
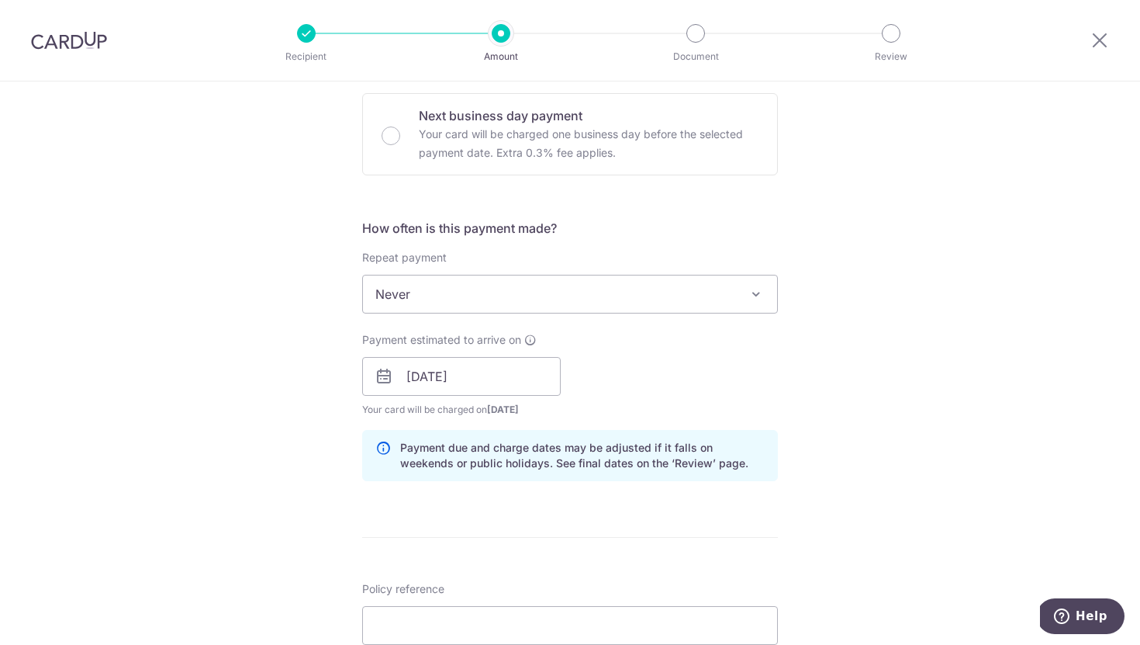
click at [669, 416] on div "Payment estimated to arrive on 16/10/2025 Prev Next Oct Nov Dec 2025 2026 2027 …" at bounding box center [570, 374] width 434 height 85
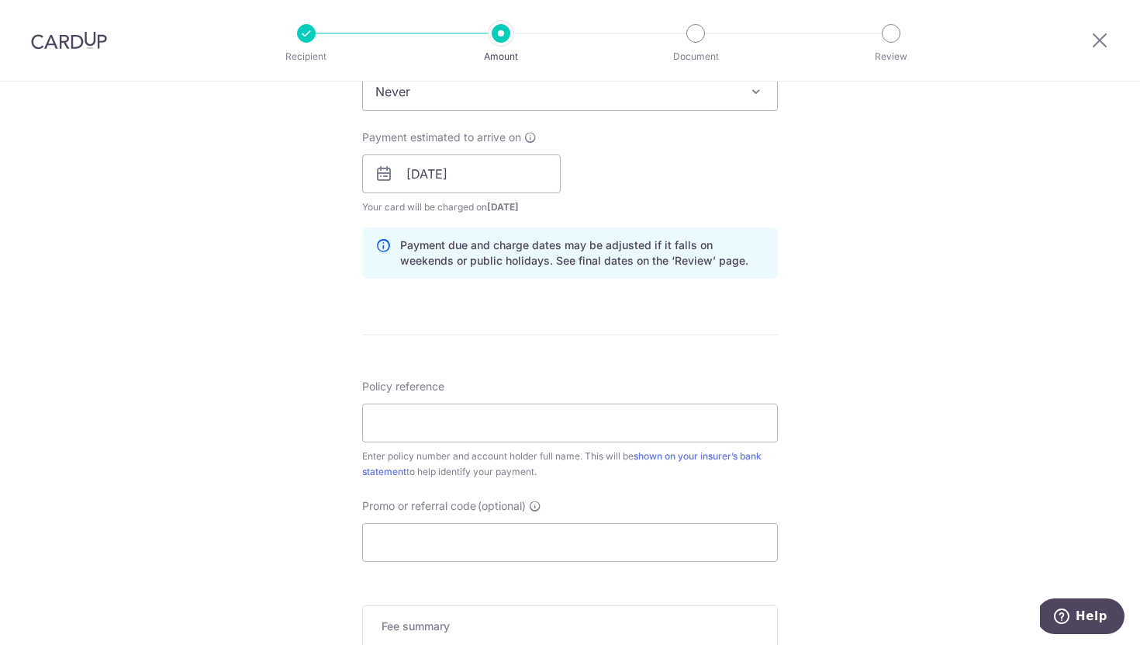
scroll to position [752, 0]
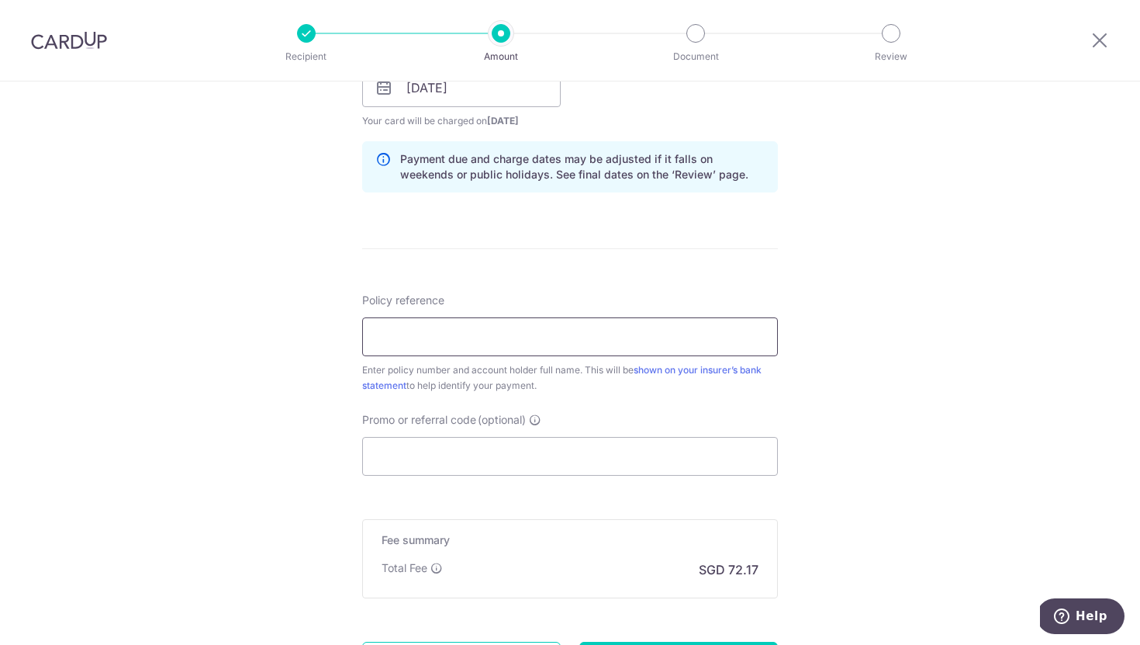
click at [663, 333] on input "Policy reference" at bounding box center [570, 336] width 416 height 39
type input "2493420321 - Chua Jia Hui Jeannine"
click at [514, 452] on input "Promo or referral code (optional)" at bounding box center [570, 456] width 416 height 39
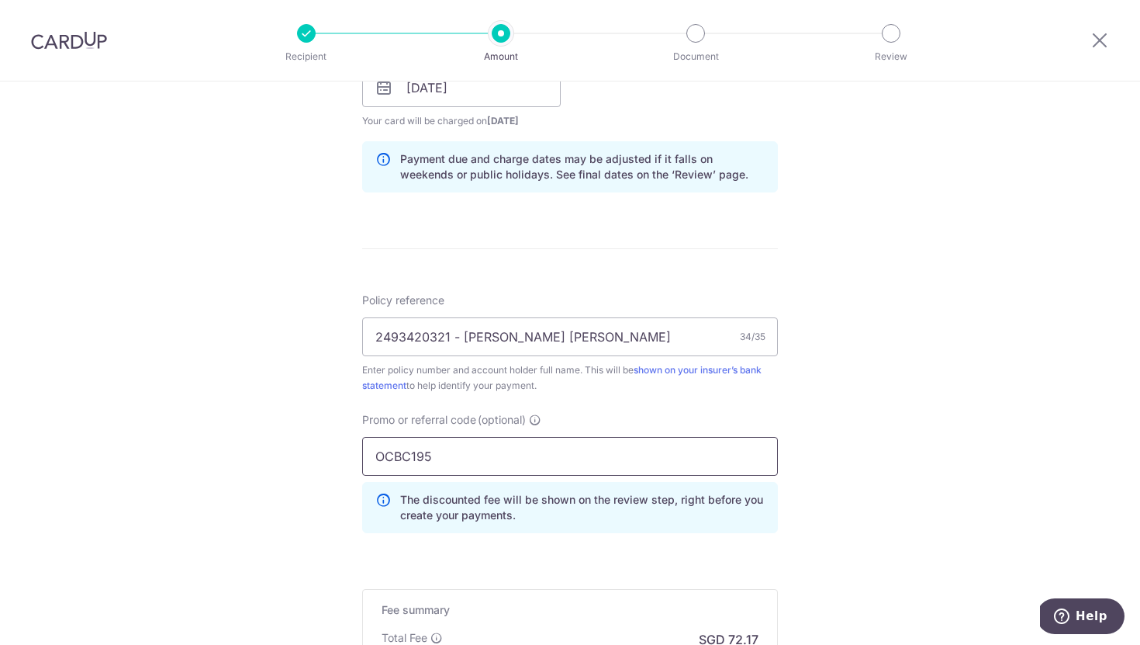
type input "OCBC195"
click at [825, 409] on div "Tell us more about your payment Enter payment amount SGD 2,775.79 2775.79 Selec…" at bounding box center [570, 98] width 1140 height 1536
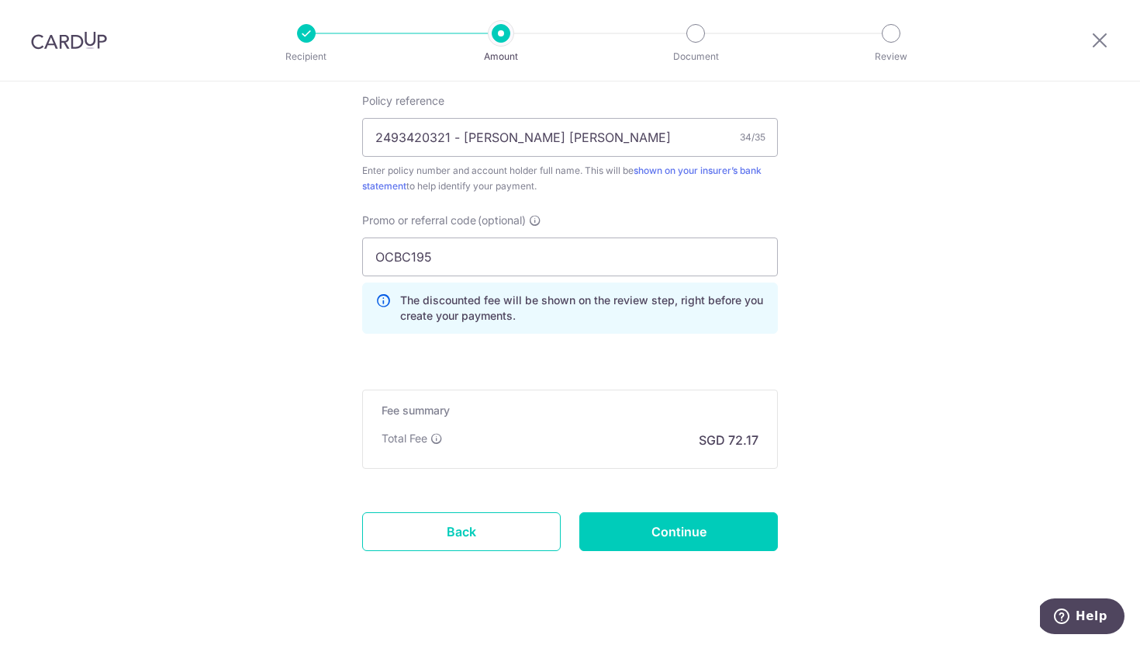
scroll to position [973, 0]
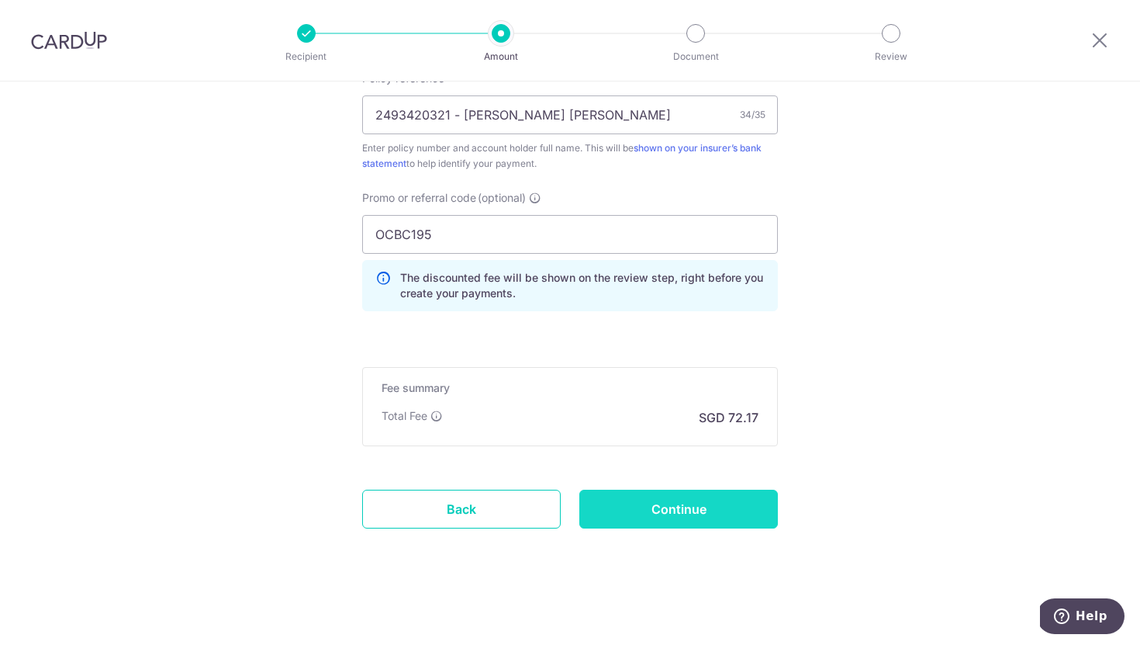
click at [682, 504] on input "Continue" at bounding box center [678, 508] width 199 height 39
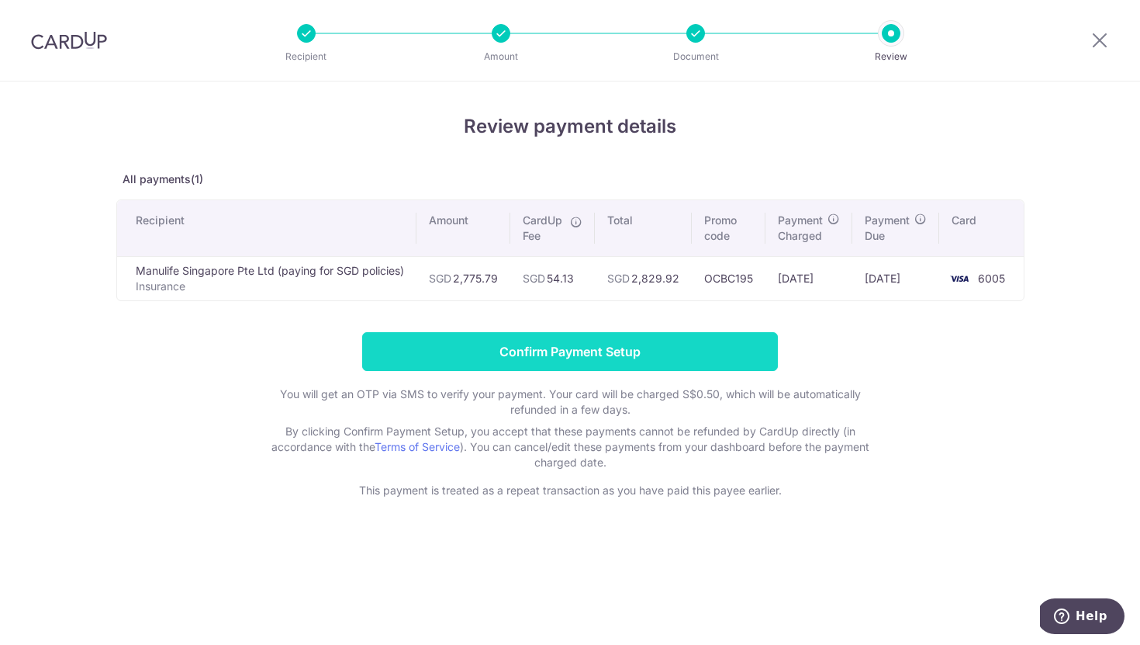
click at [471, 347] on input "Confirm Payment Setup" at bounding box center [570, 351] width 416 height 39
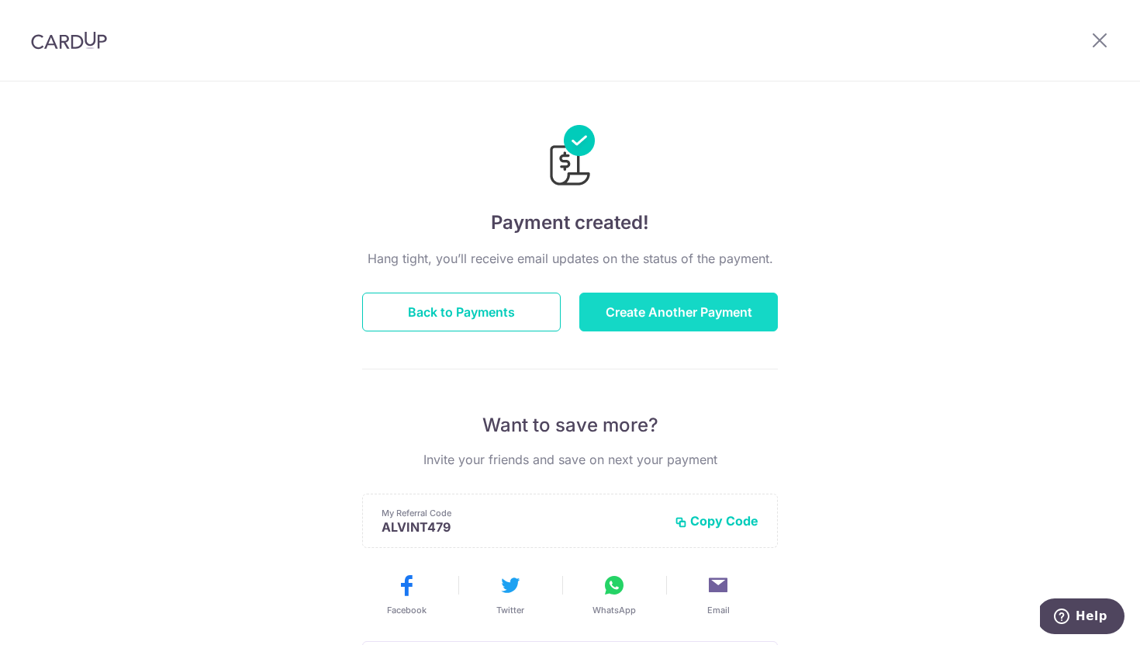
click at [610, 307] on button "Create Another Payment" at bounding box center [678, 311] width 199 height 39
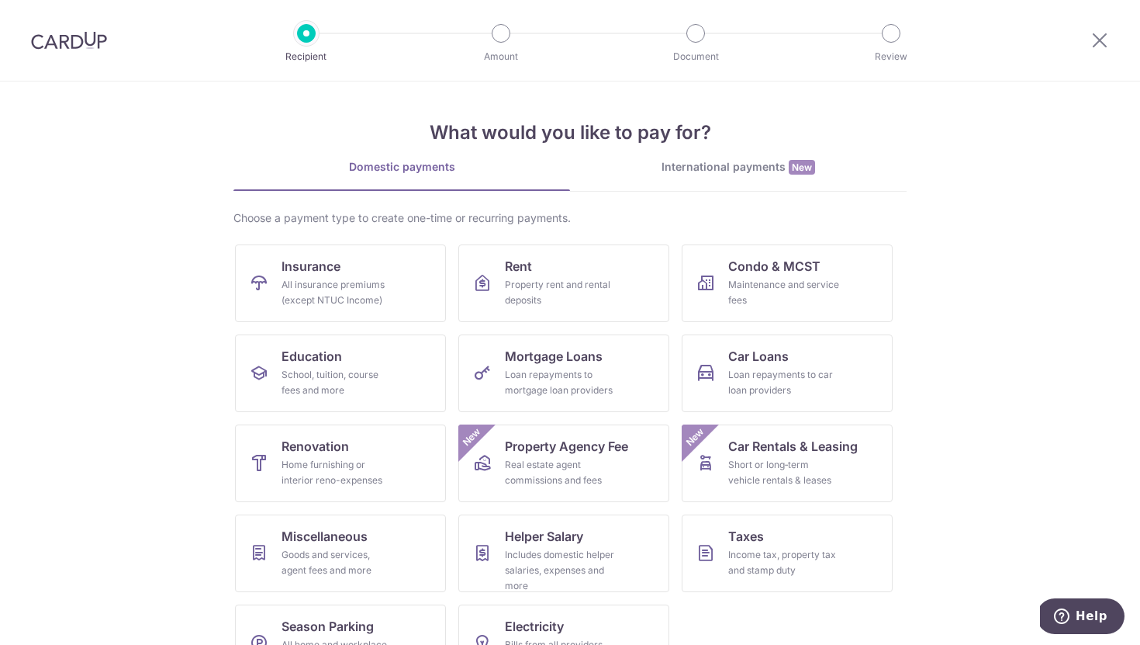
scroll to position [50, 0]
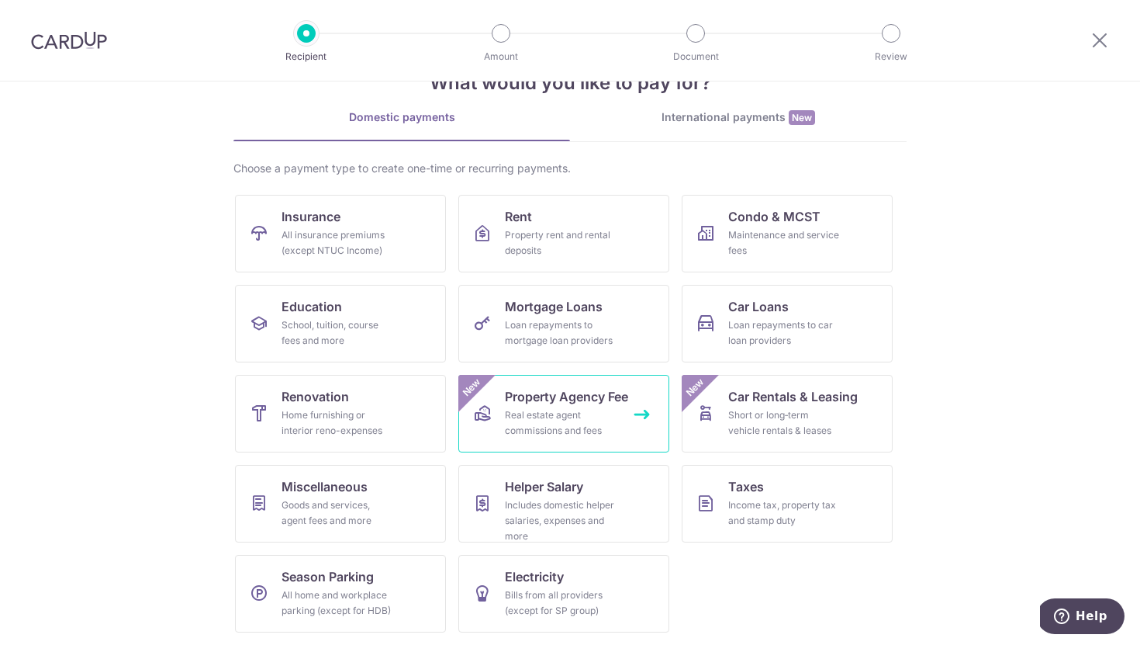
click at [543, 416] on div "Real estate agent commissions and fees" at bounding box center [561, 422] width 112 height 31
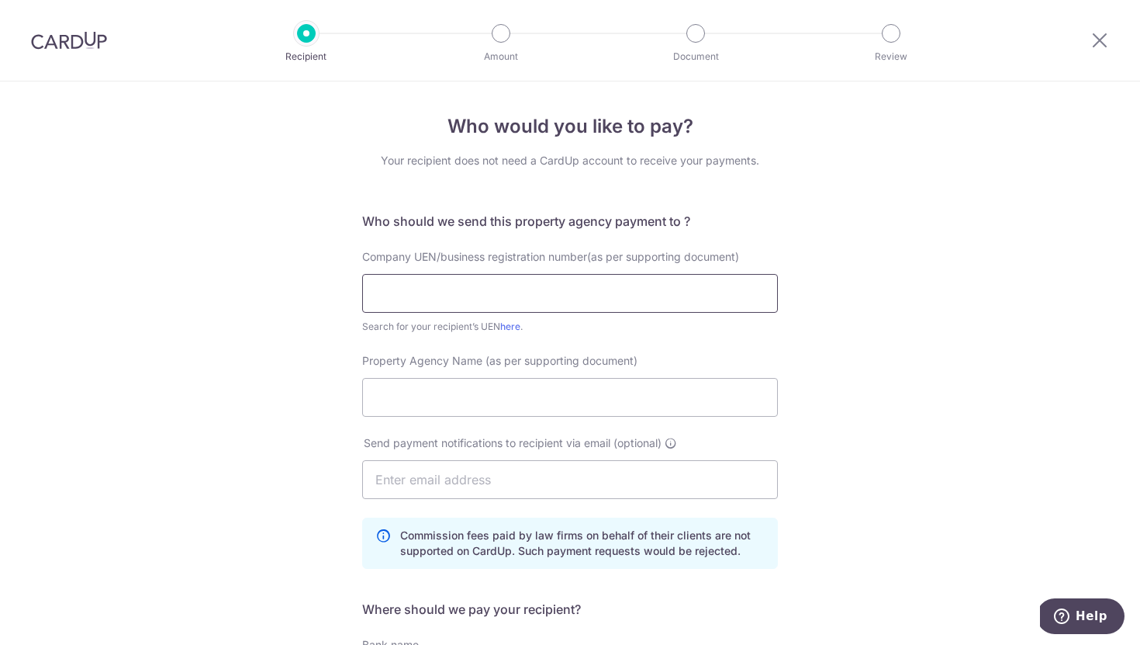
click at [529, 304] on input "text" at bounding box center [570, 293] width 416 height 39
type input "u"
type input "h"
type input "200210087C"
click at [896, 256] on div "Who would you like to pay? Your recipient does not need a CardUp account to rec…" at bounding box center [570, 510] width 1140 height 858
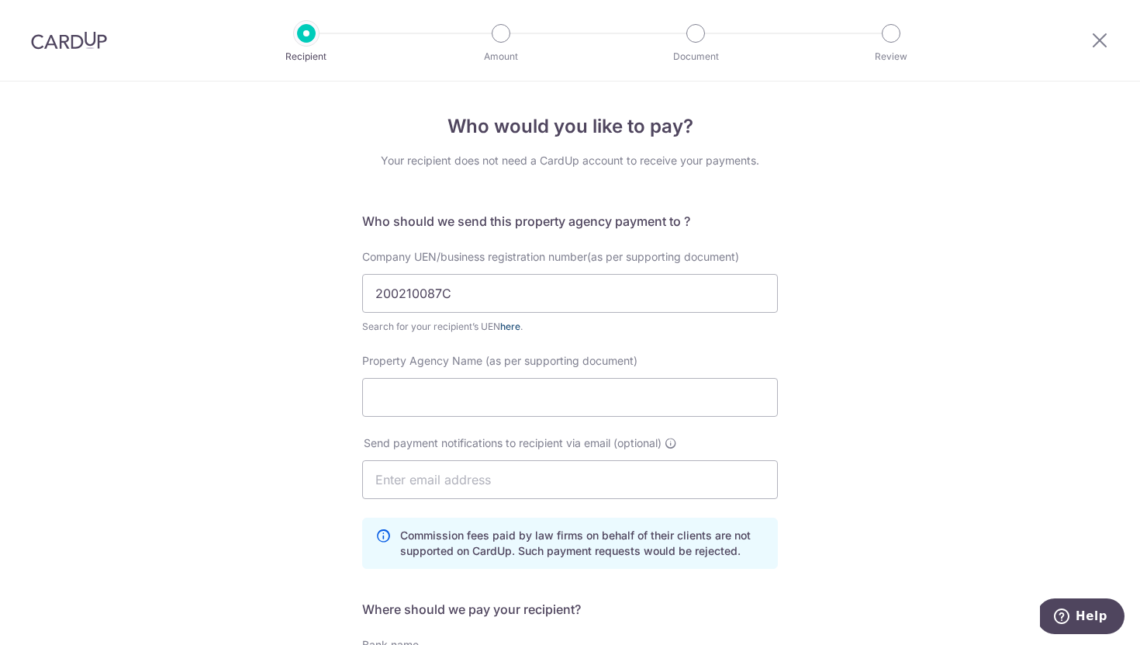
click at [514, 327] on link "here" at bounding box center [510, 326] width 20 height 12
click at [475, 301] on input "200210087C" at bounding box center [570, 293] width 416 height 39
click at [960, 274] on div "Who would you like to pay? Your recipient does not need a CardUp account to rec…" at bounding box center [570, 510] width 1140 height 858
click at [537, 411] on input "Property Agency Name (as per supporting document)" at bounding box center [570, 397] width 416 height 39
type input "Teo Yeow Kiat Melvin"
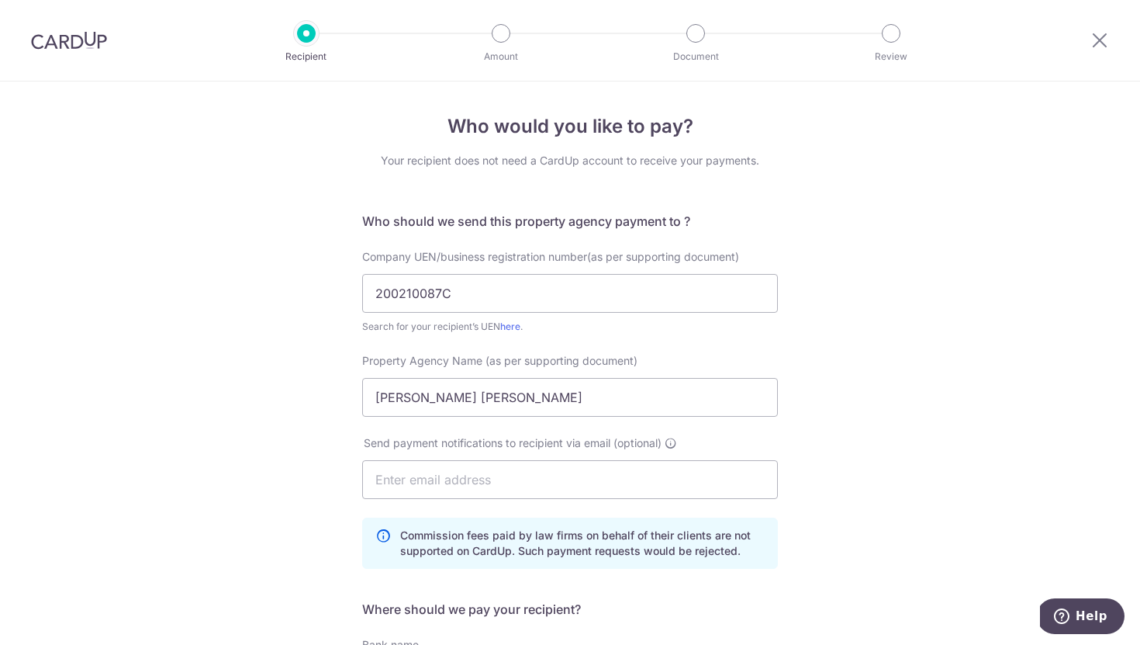
click at [894, 209] on div "Who would you like to pay? Your recipient does not need a CardUp account to rec…" at bounding box center [570, 510] width 1140 height 858
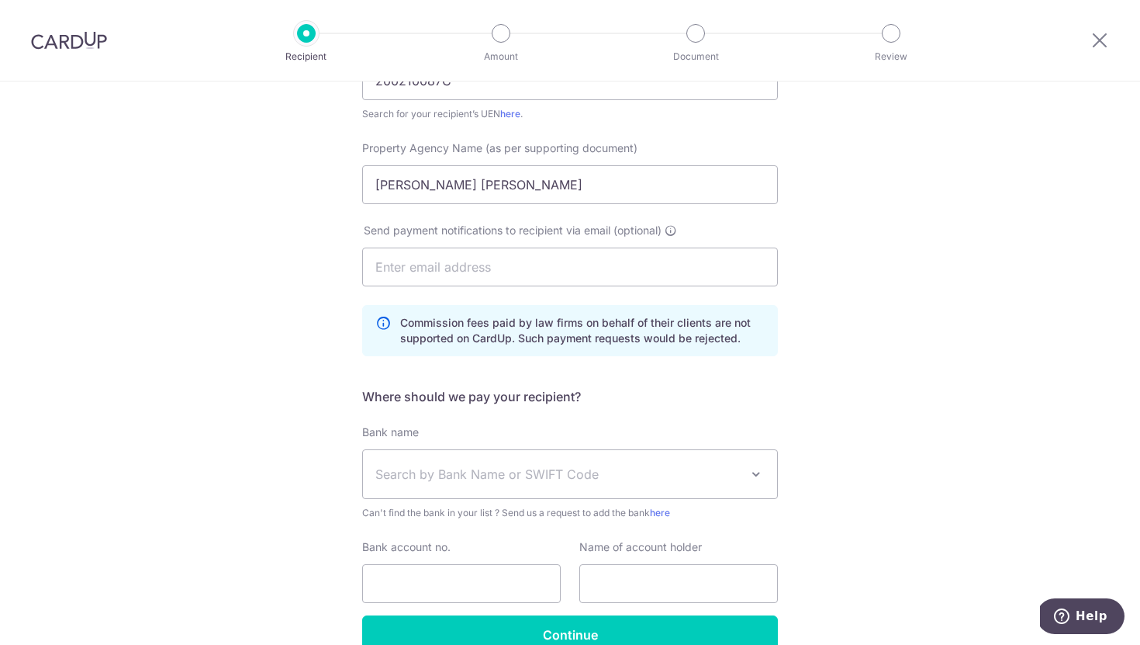
scroll to position [213, 0]
click at [580, 256] on input "text" at bounding box center [570, 266] width 416 height 39
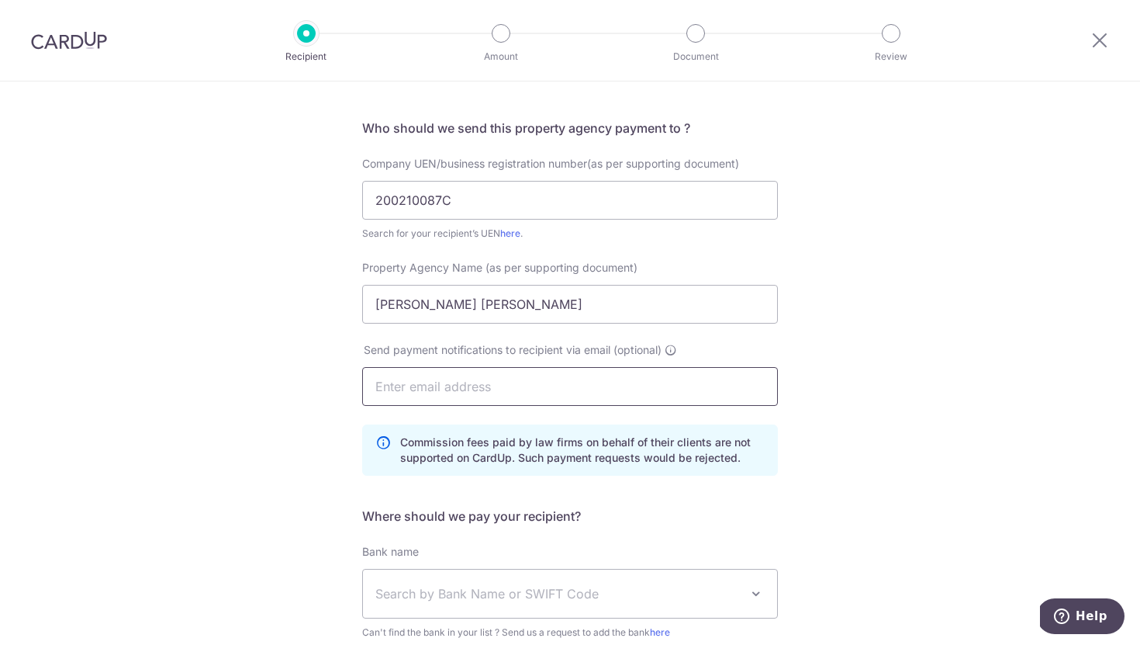
scroll to position [147, 0]
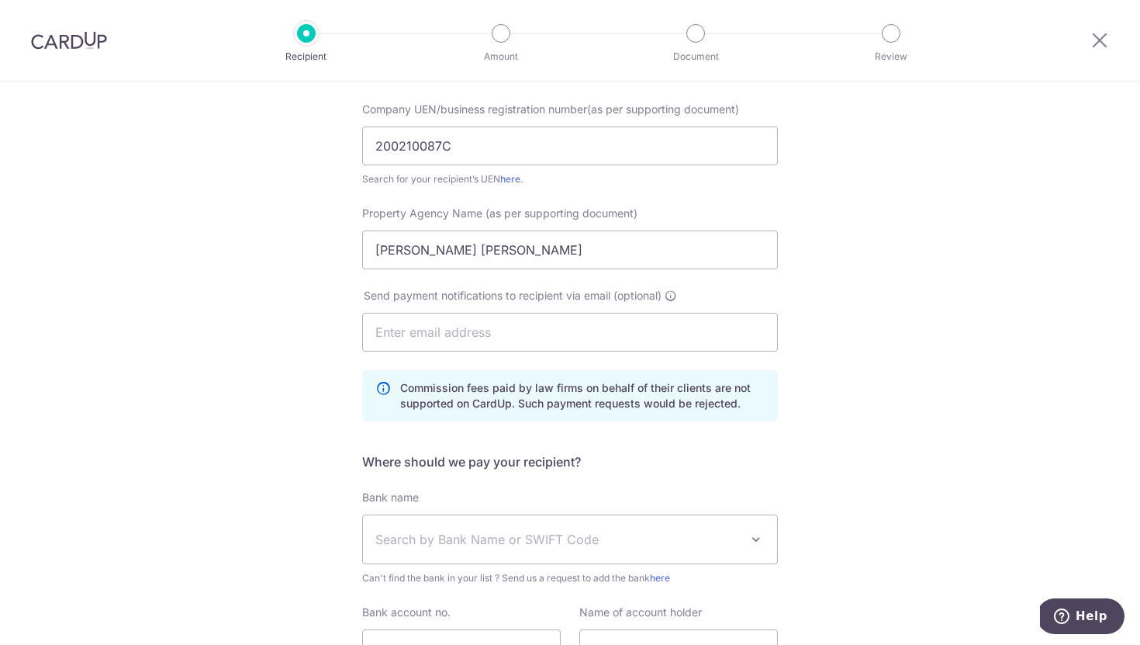
click at [460, 520] on span "Search by Bank Name or SWIFT Code" at bounding box center [570, 539] width 414 height 48
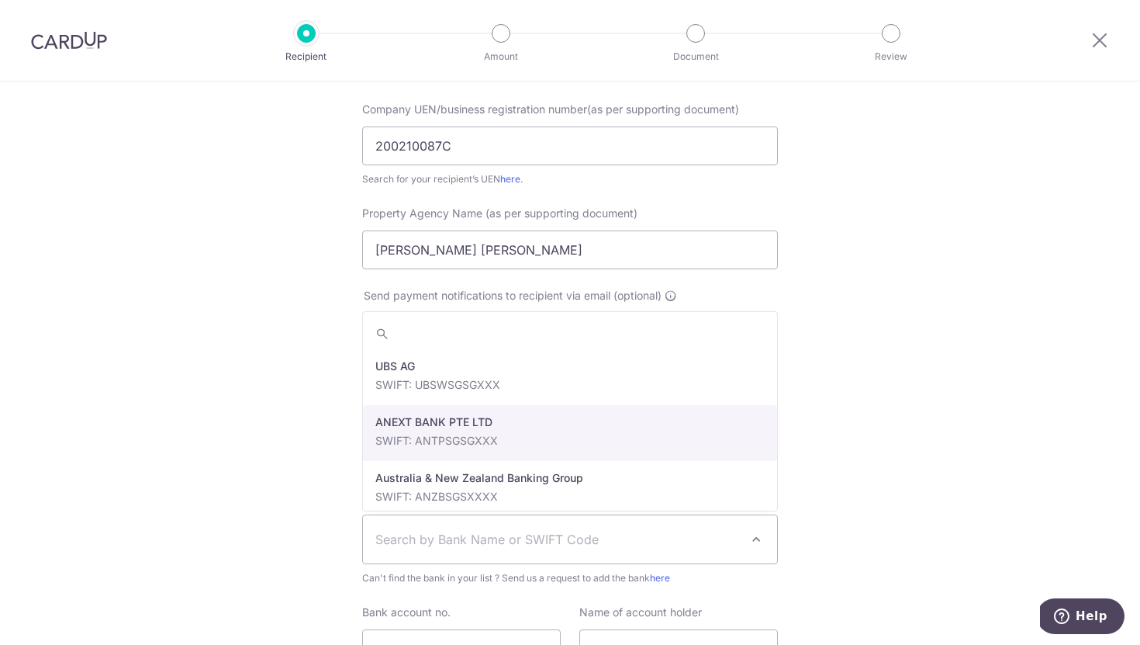
click at [873, 373] on div "Who would you like to pay? Your recipient does not need a CardUp account to rec…" at bounding box center [570, 363] width 1140 height 858
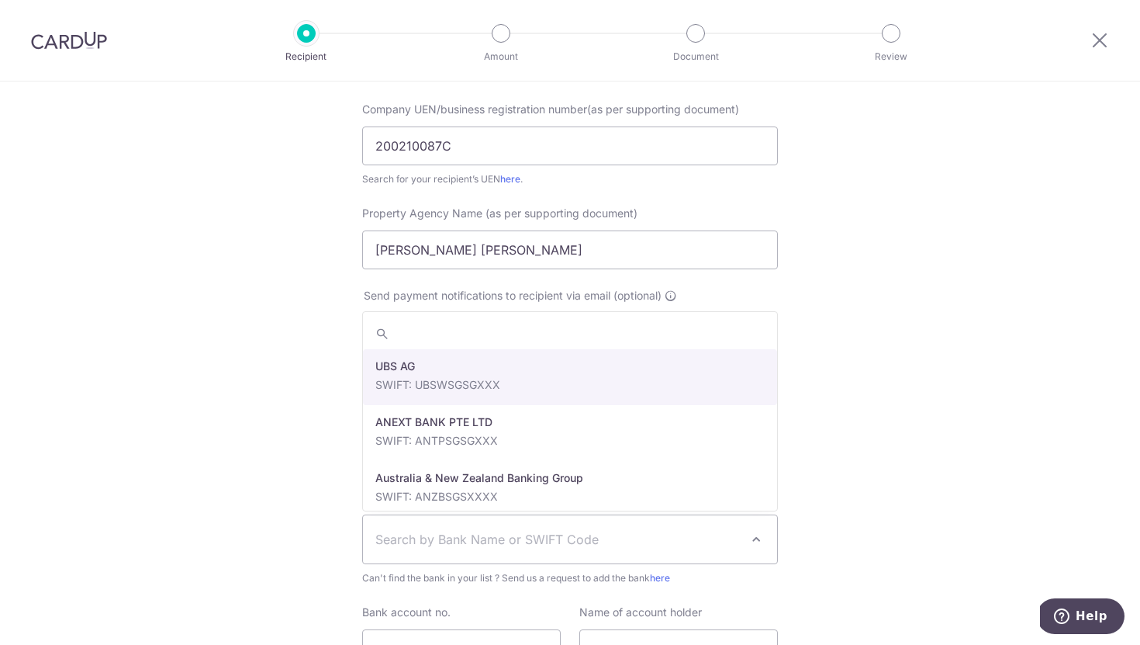
click at [648, 514] on span "Search by Bank Name or SWIFT Code" at bounding box center [570, 539] width 416 height 50
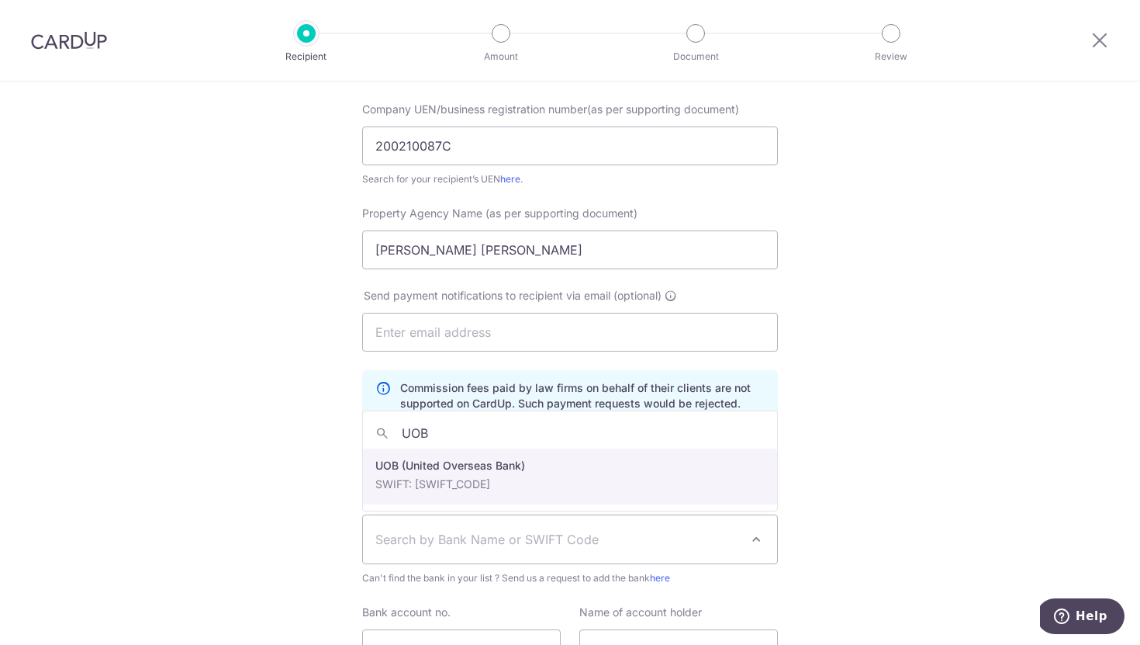
type input "UOB"
select select "18"
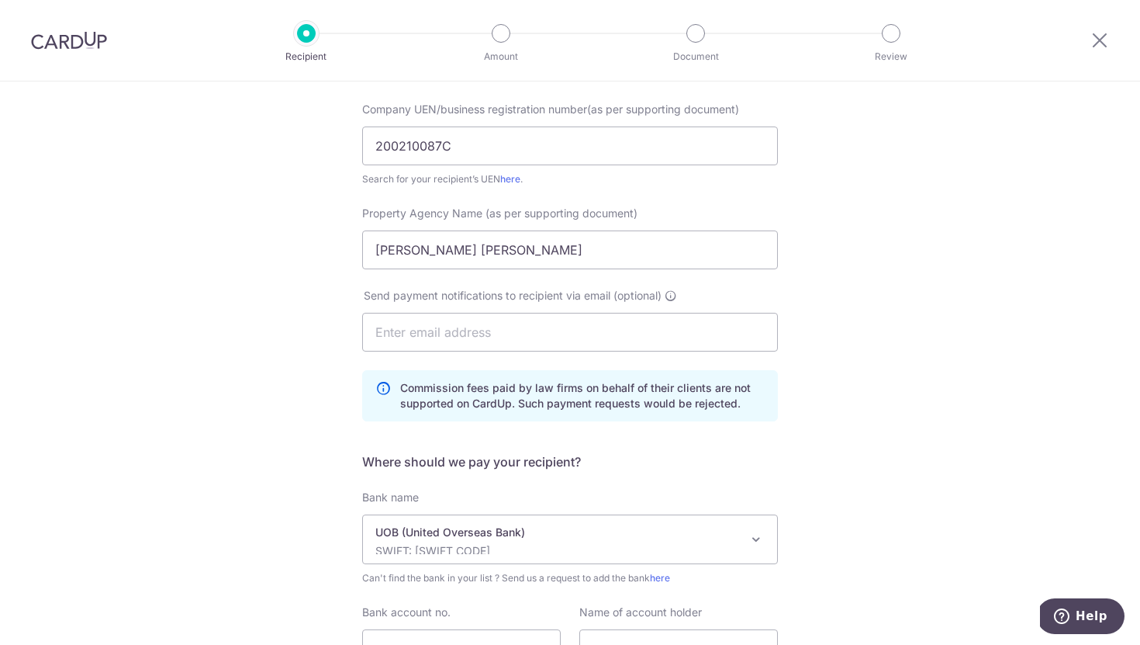
click at [472, 492] on div "Bank name Select Bank UBS AG ANEXT BANK PTE LTD Australia & New Zealand Banking…" at bounding box center [570, 537] width 416 height 96
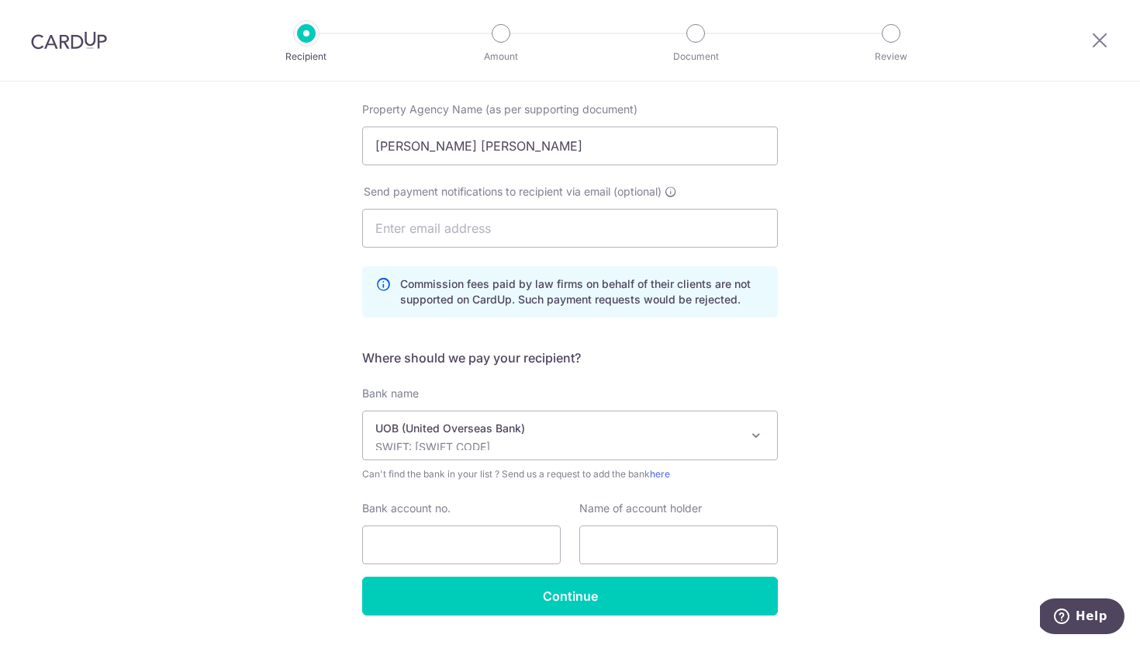
scroll to position [295, 0]
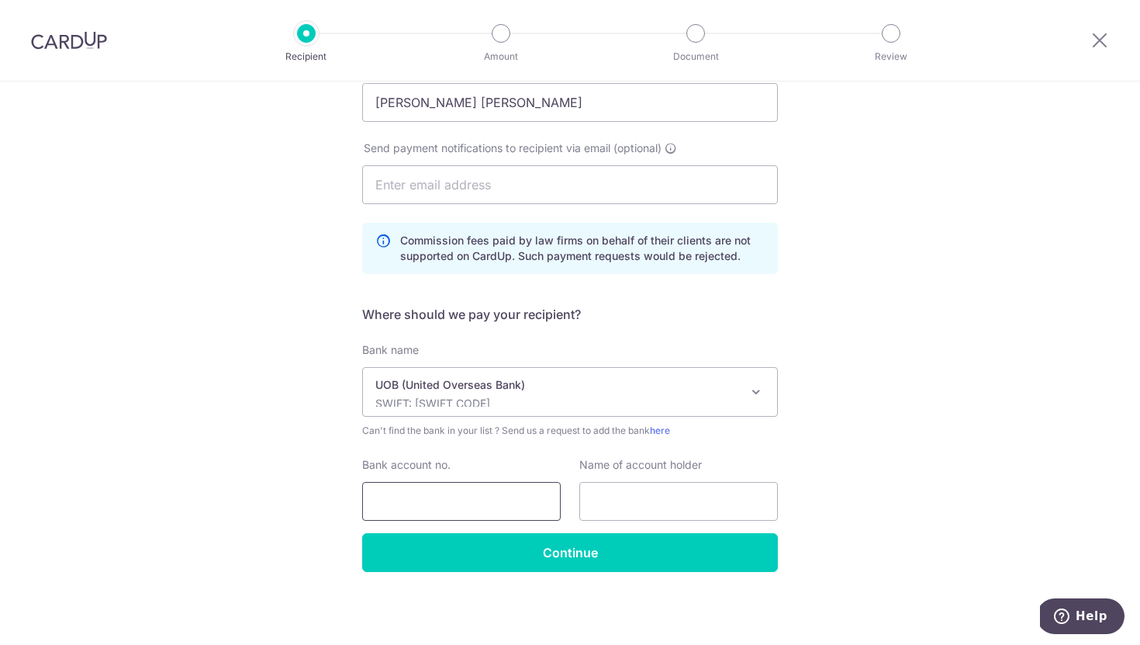
click at [472, 490] on input "Bank account no." at bounding box center [461, 501] width 199 height 39
type input "2123075775"
click at [598, 502] on input "text" at bounding box center [678, 501] width 199 height 39
type input "Huttons Asia Pte Ltd"
click at [886, 387] on div "Who would you like to pay? Your recipient does not need a CardUp account to rec…" at bounding box center [570, 216] width 1140 height 858
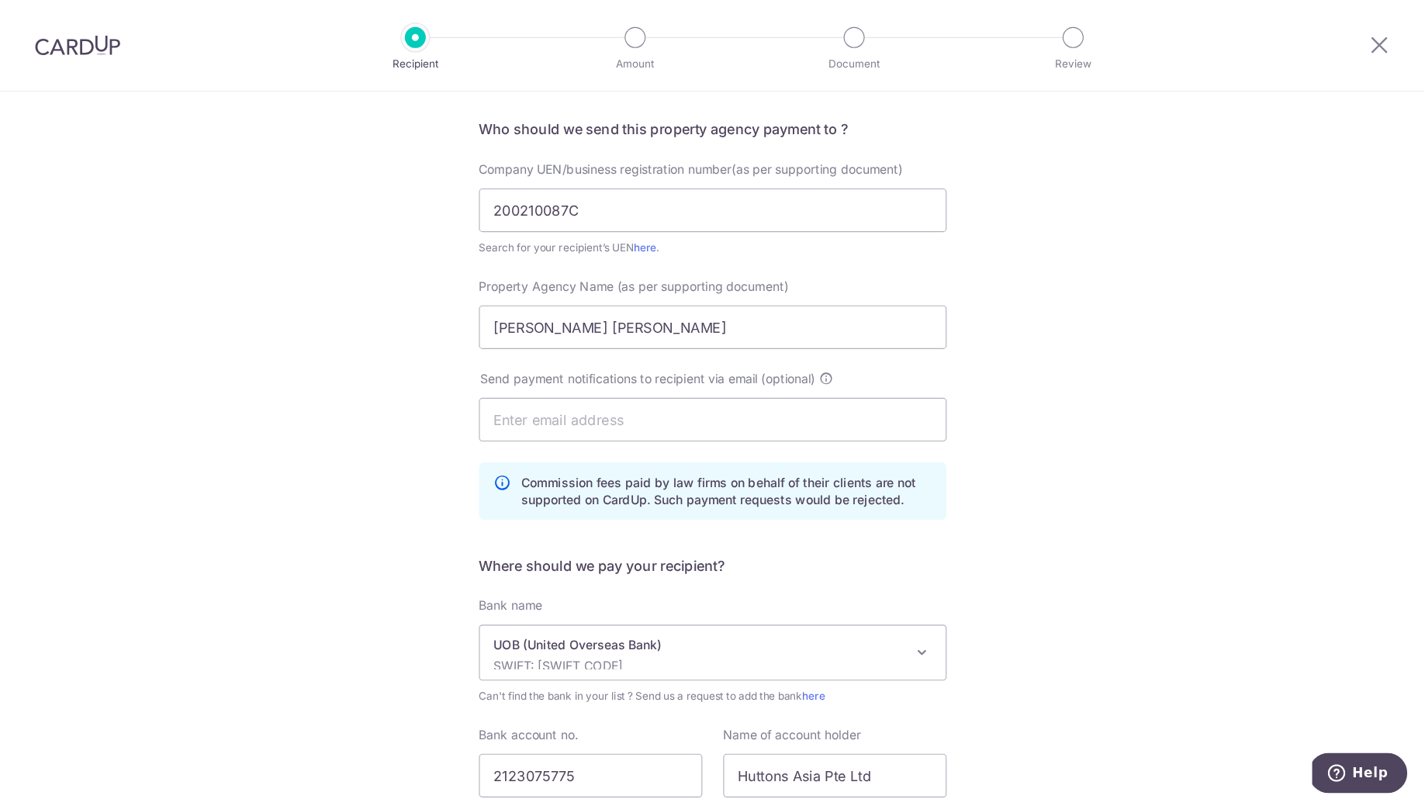
scroll to position [106, 0]
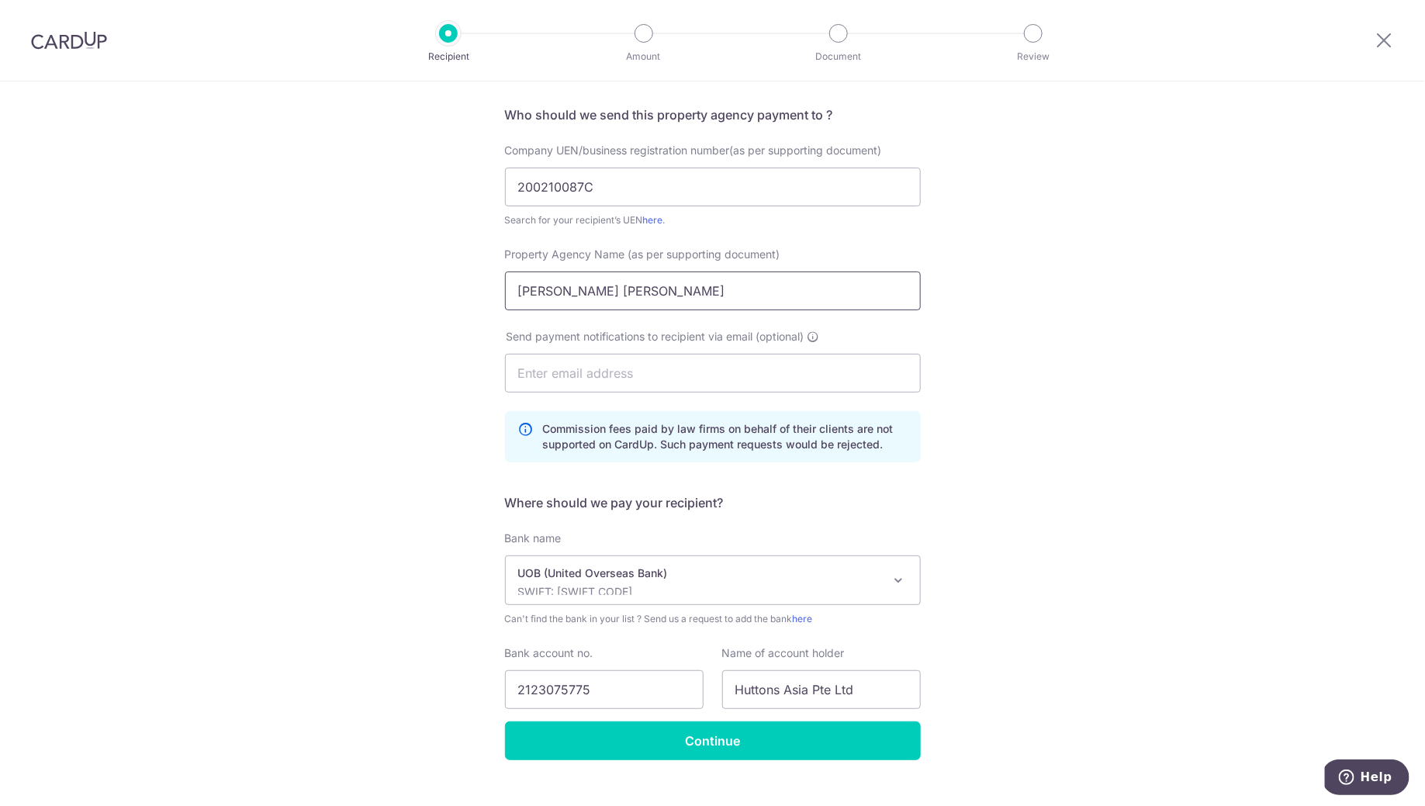
click at [712, 294] on input "Teo Yeow Kiat Melvin" at bounding box center [713, 290] width 416 height 39
type input "T"
type input "Huttons Asia Pte Ltd"
click at [1139, 271] on div "Who would you like to pay? Your recipient does not need a CardUp account to rec…" at bounding box center [712, 404] width 1425 height 858
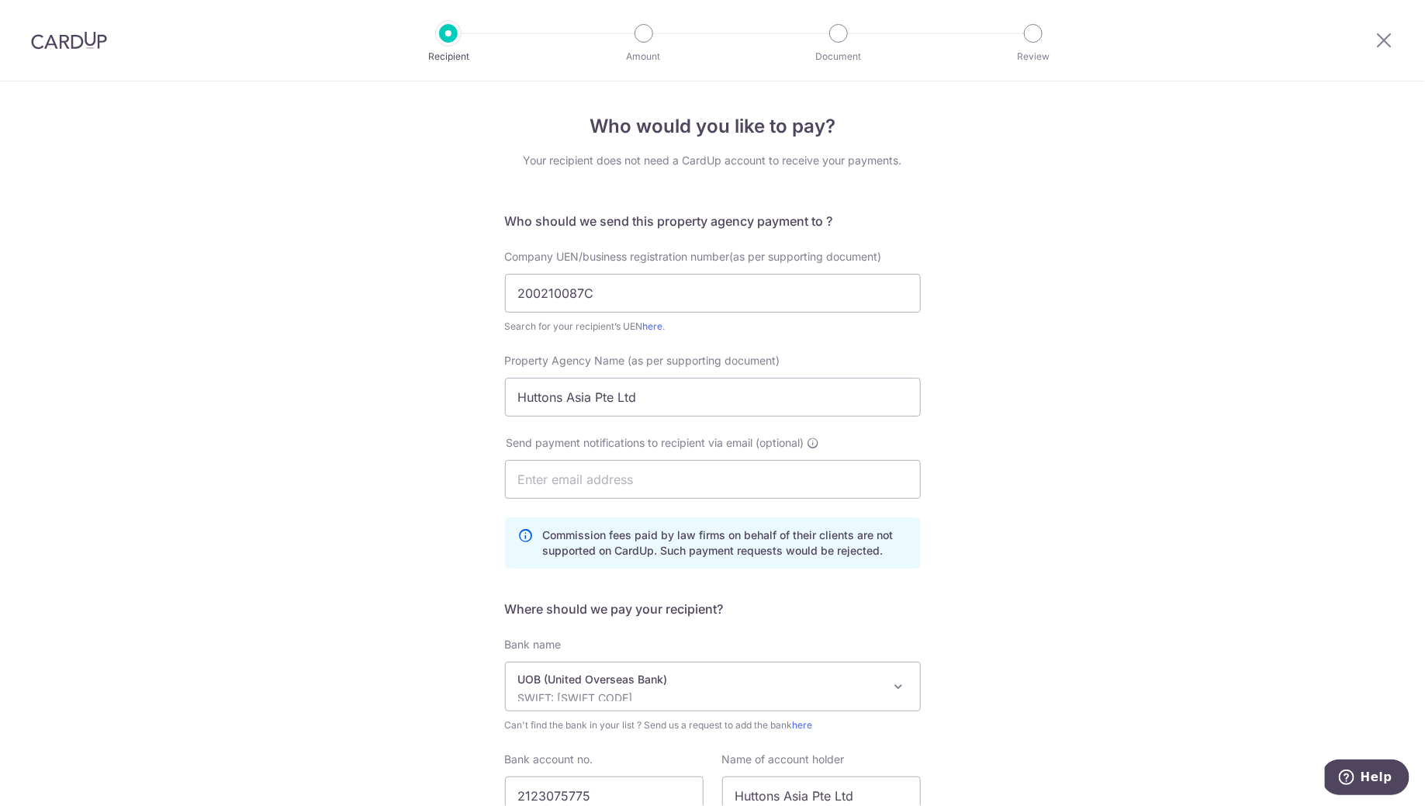
scroll to position [132, 0]
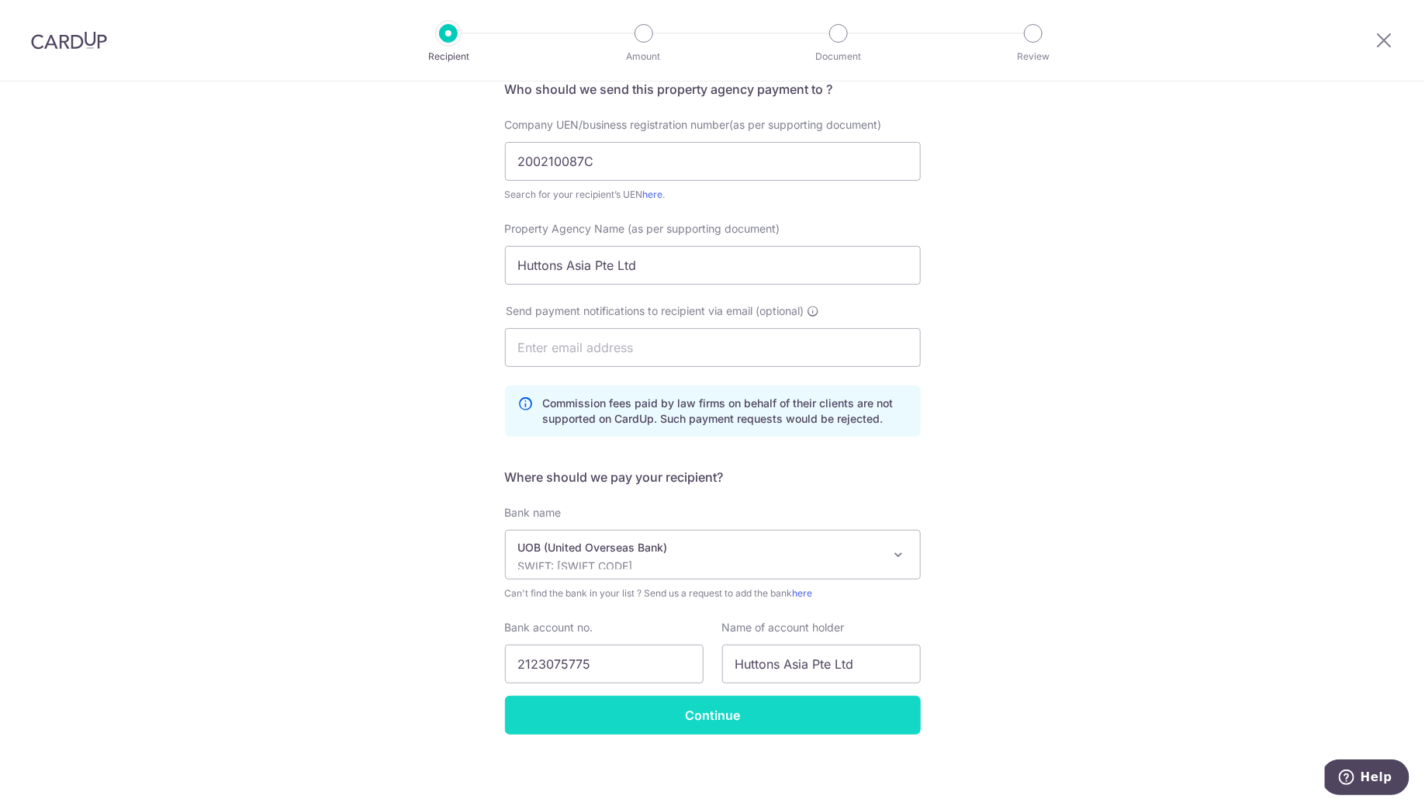
click at [669, 644] on input "Continue" at bounding box center [713, 715] width 416 height 39
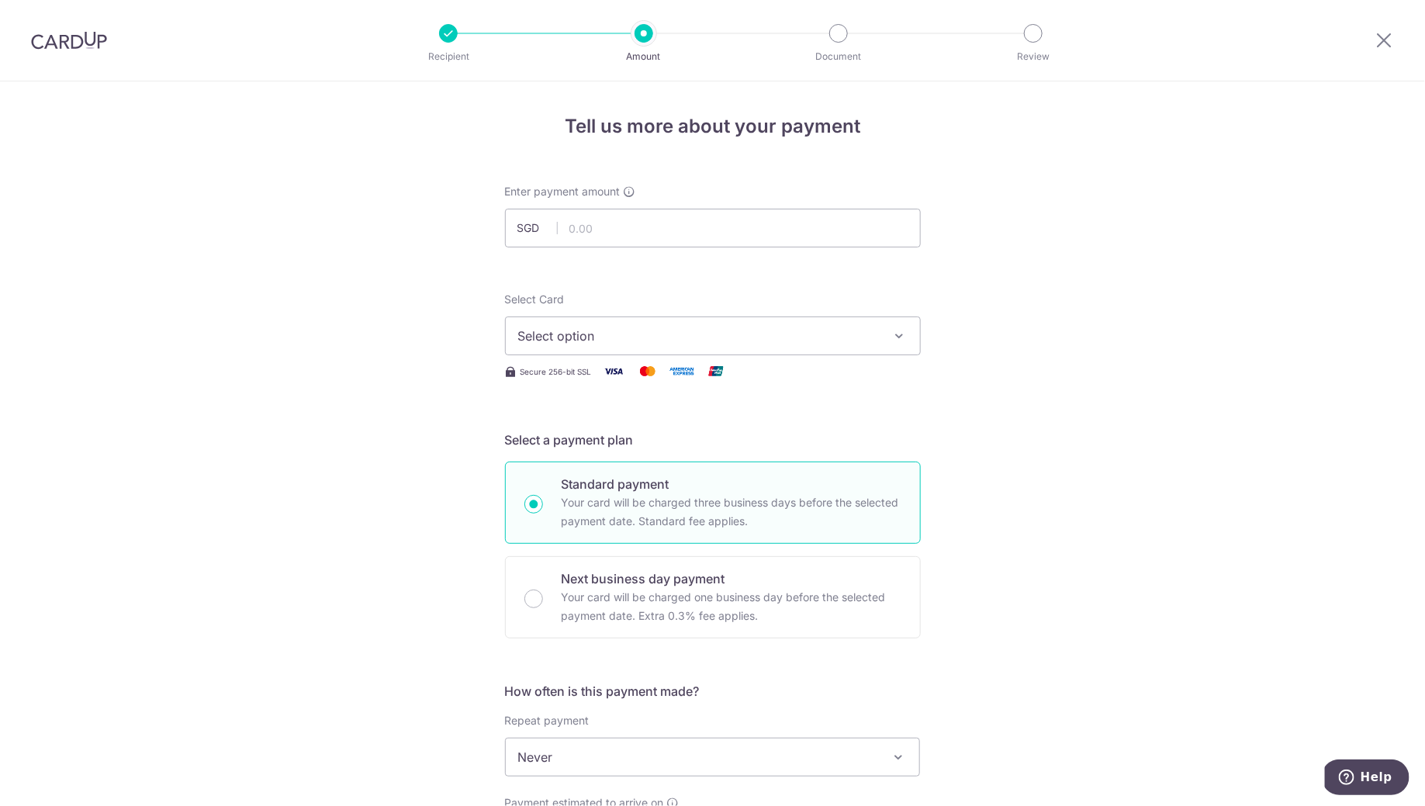
click at [43, 36] on img at bounding box center [69, 40] width 76 height 19
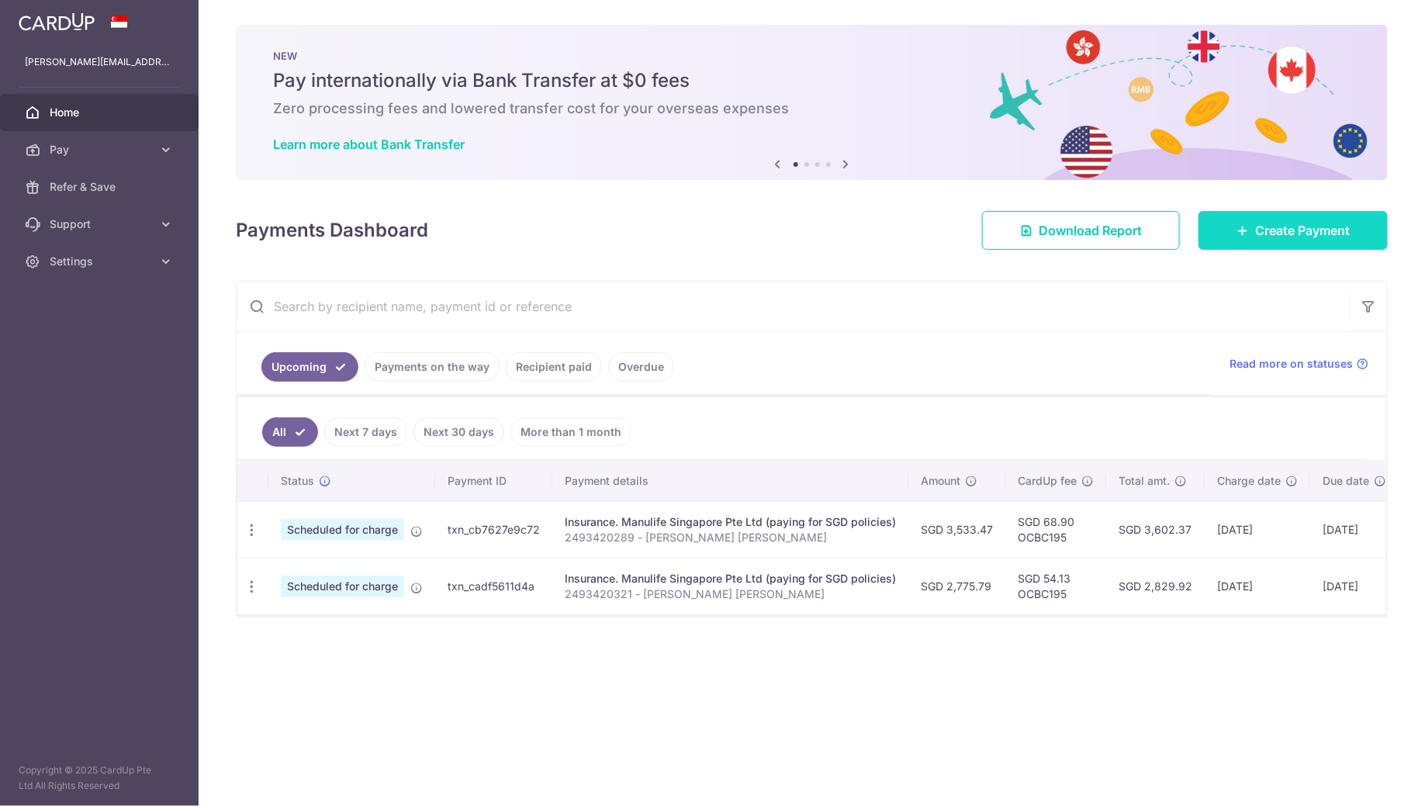
click at [1265, 227] on span "Create Payment" at bounding box center [1302, 230] width 95 height 19
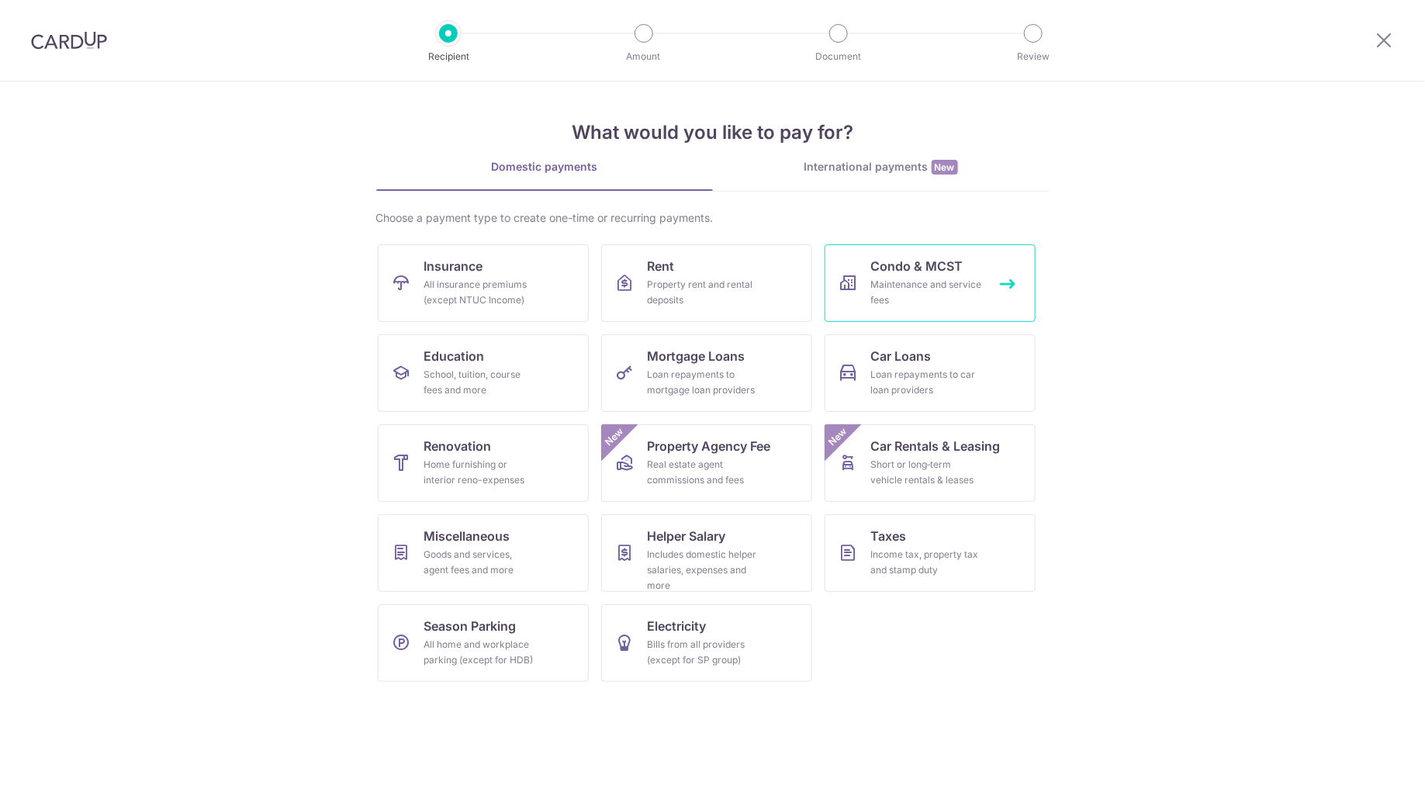
click at [899, 282] on div "Maintenance and service fees" at bounding box center [927, 292] width 112 height 31
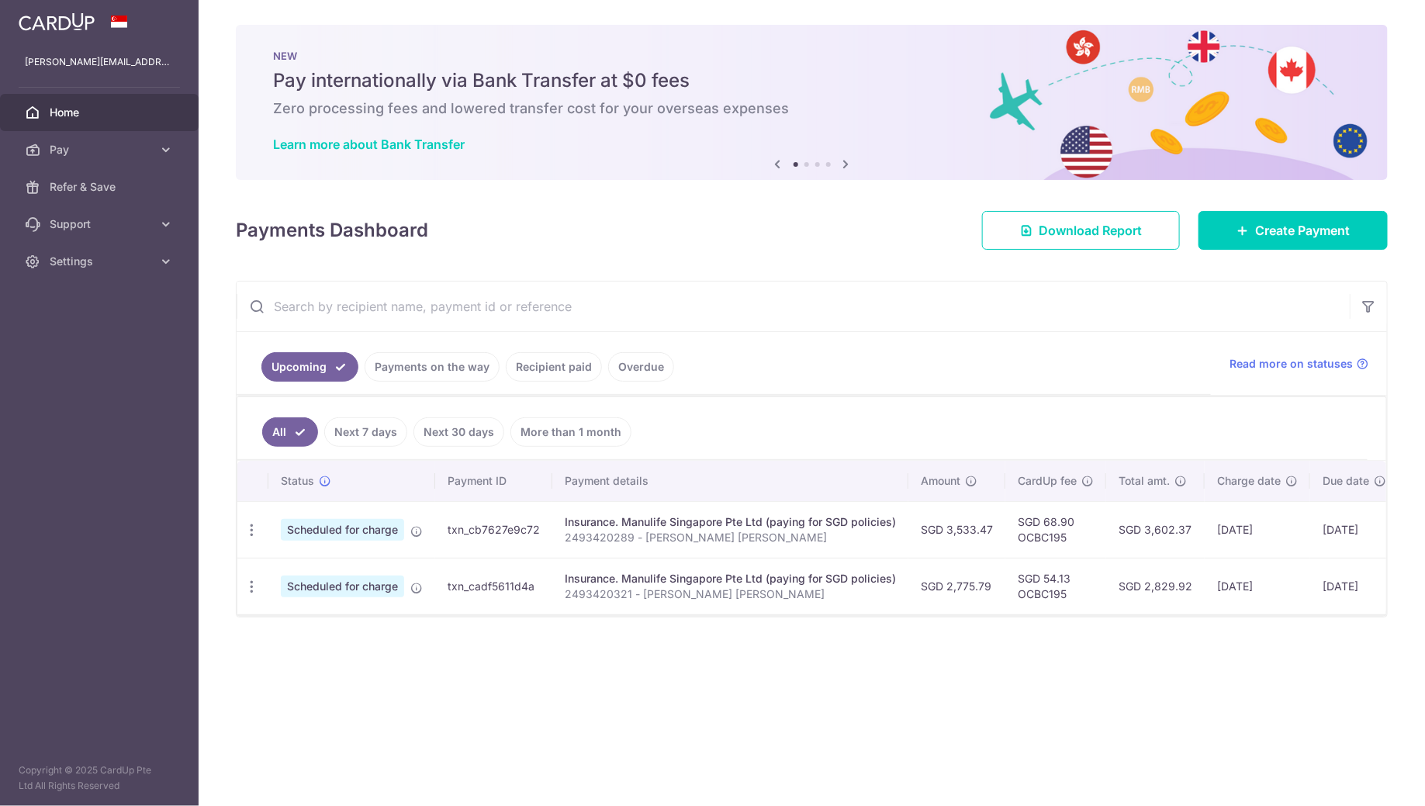
click at [35, 47] on div "[PERSON_NAME][EMAIL_ADDRESS][DOMAIN_NAME]" at bounding box center [99, 61] width 199 height 37
click at [562, 364] on link "Recipient paid" at bounding box center [554, 366] width 96 height 29
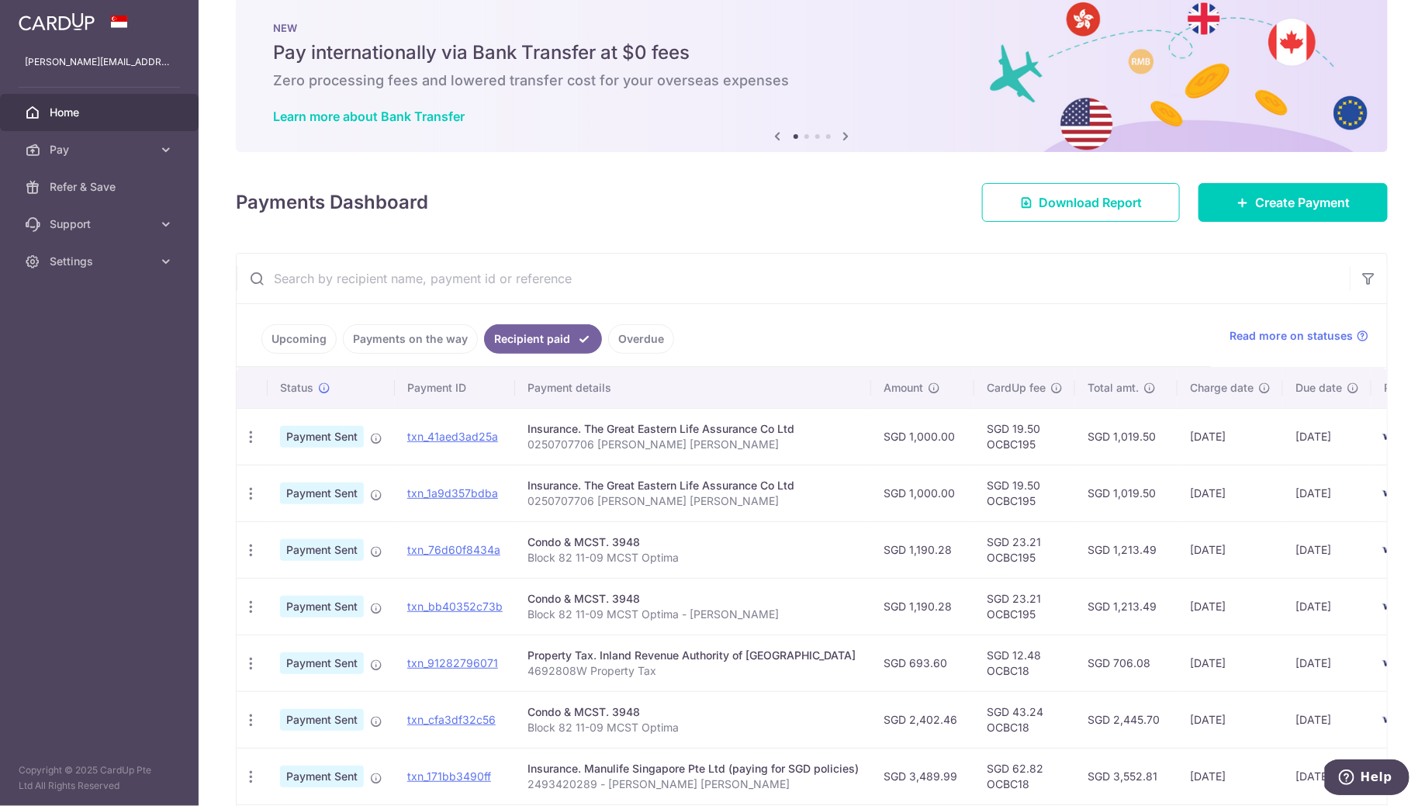
scroll to position [29, 0]
click at [1292, 200] on span "Create Payment" at bounding box center [1302, 201] width 95 height 19
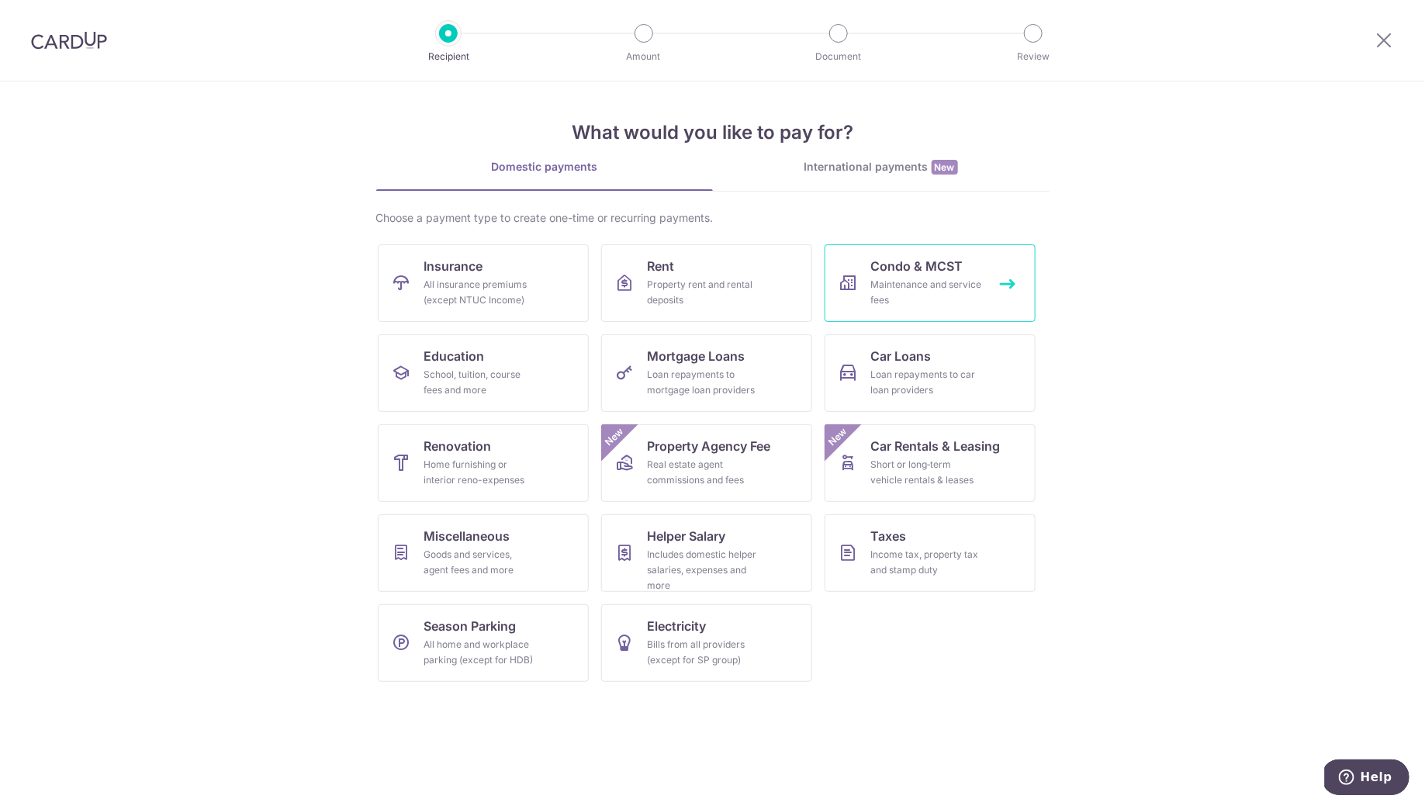
click at [917, 280] on div "Maintenance and service fees" at bounding box center [927, 292] width 112 height 31
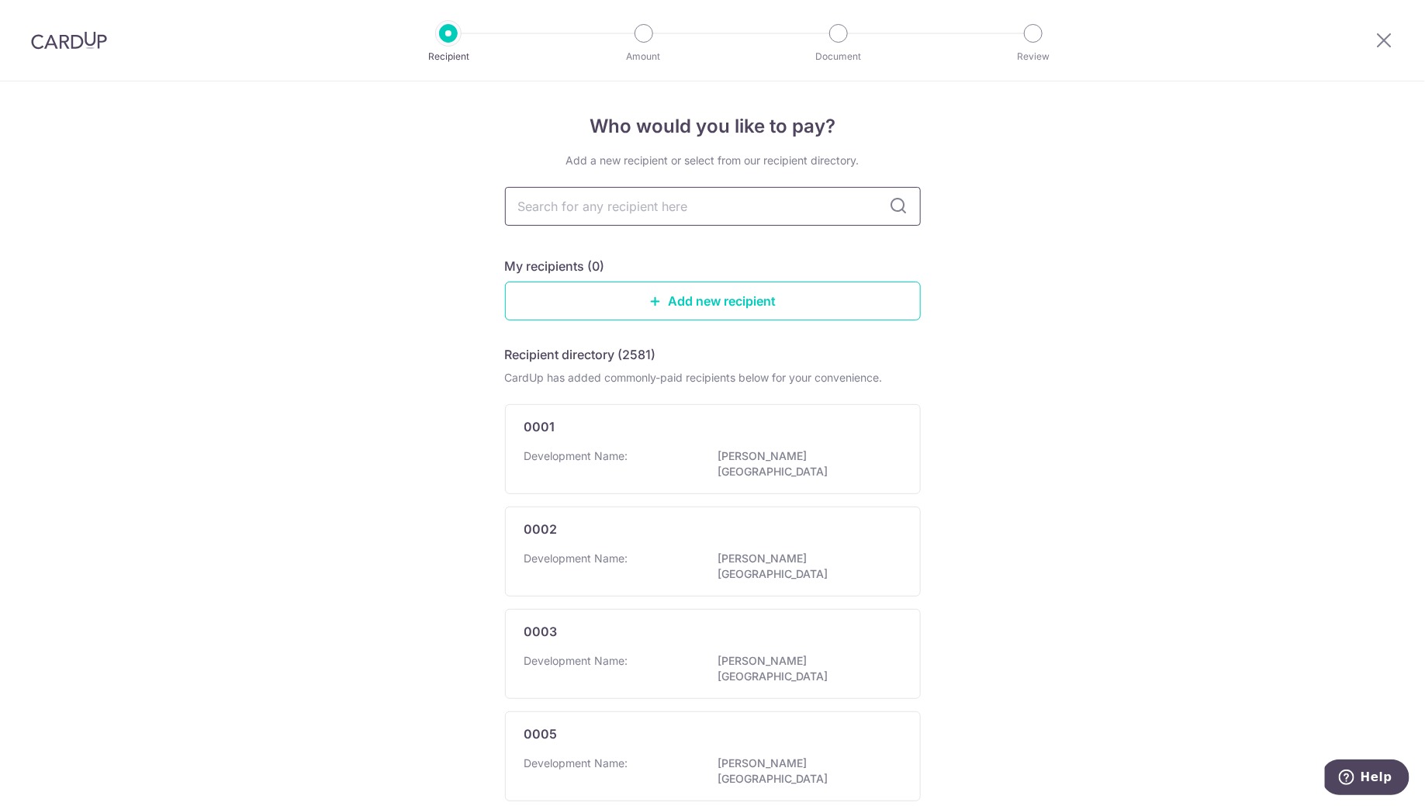
click at [633, 205] on input "text" at bounding box center [713, 206] width 416 height 39
type input "3948"
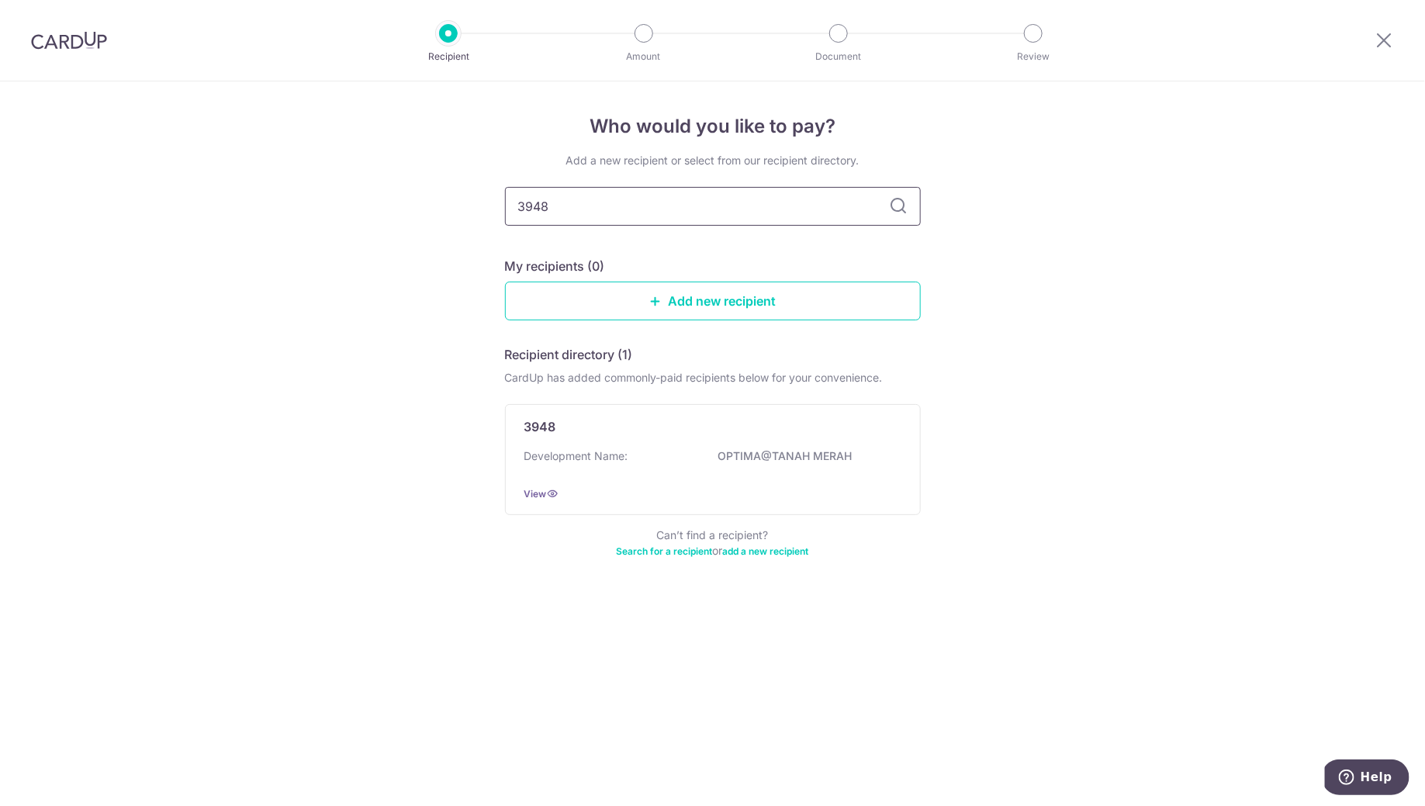
click at [881, 207] on input "3948" at bounding box center [713, 206] width 416 height 39
click at [761, 209] on input "3948" at bounding box center [713, 206] width 416 height 39
type input "3"
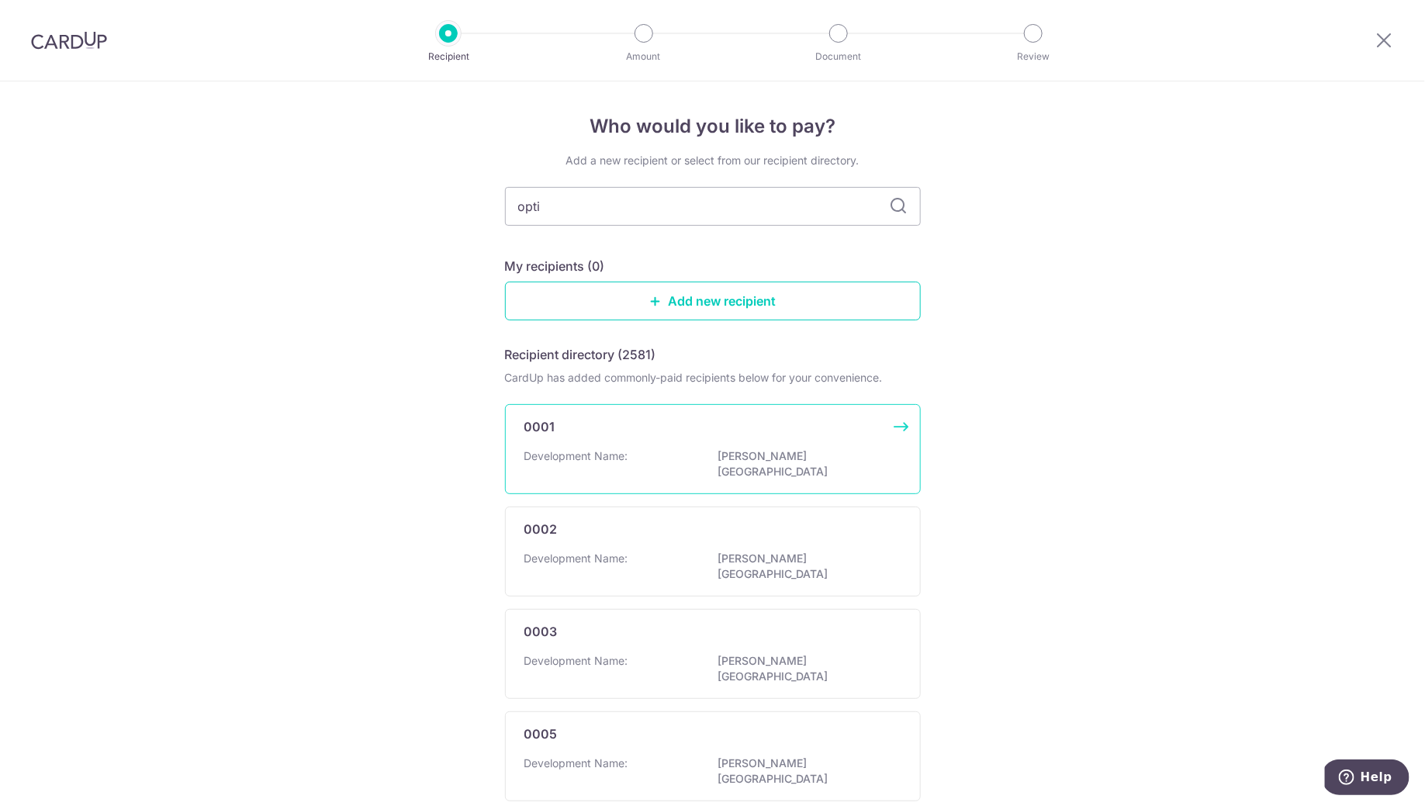
type input "optim"
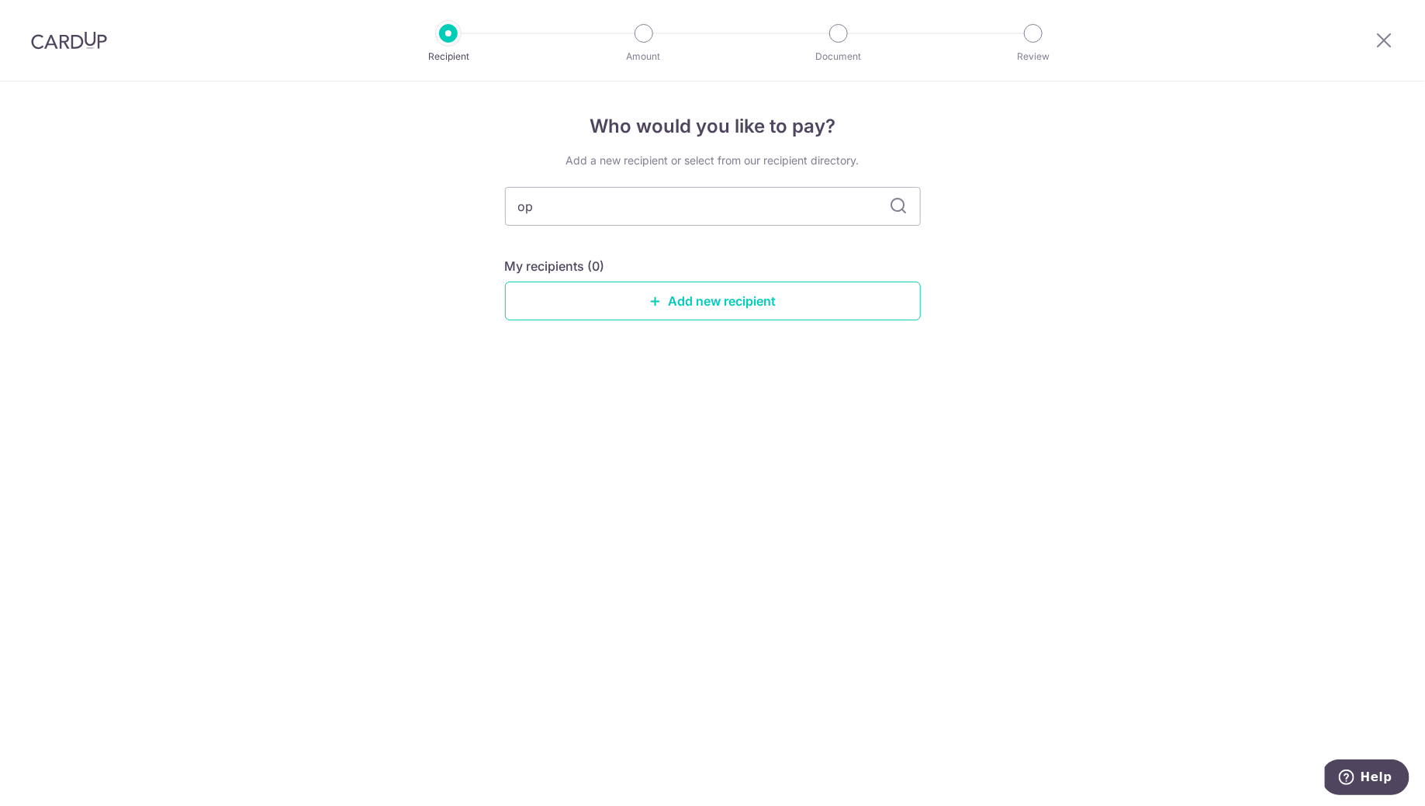
type input "o"
type input "3"
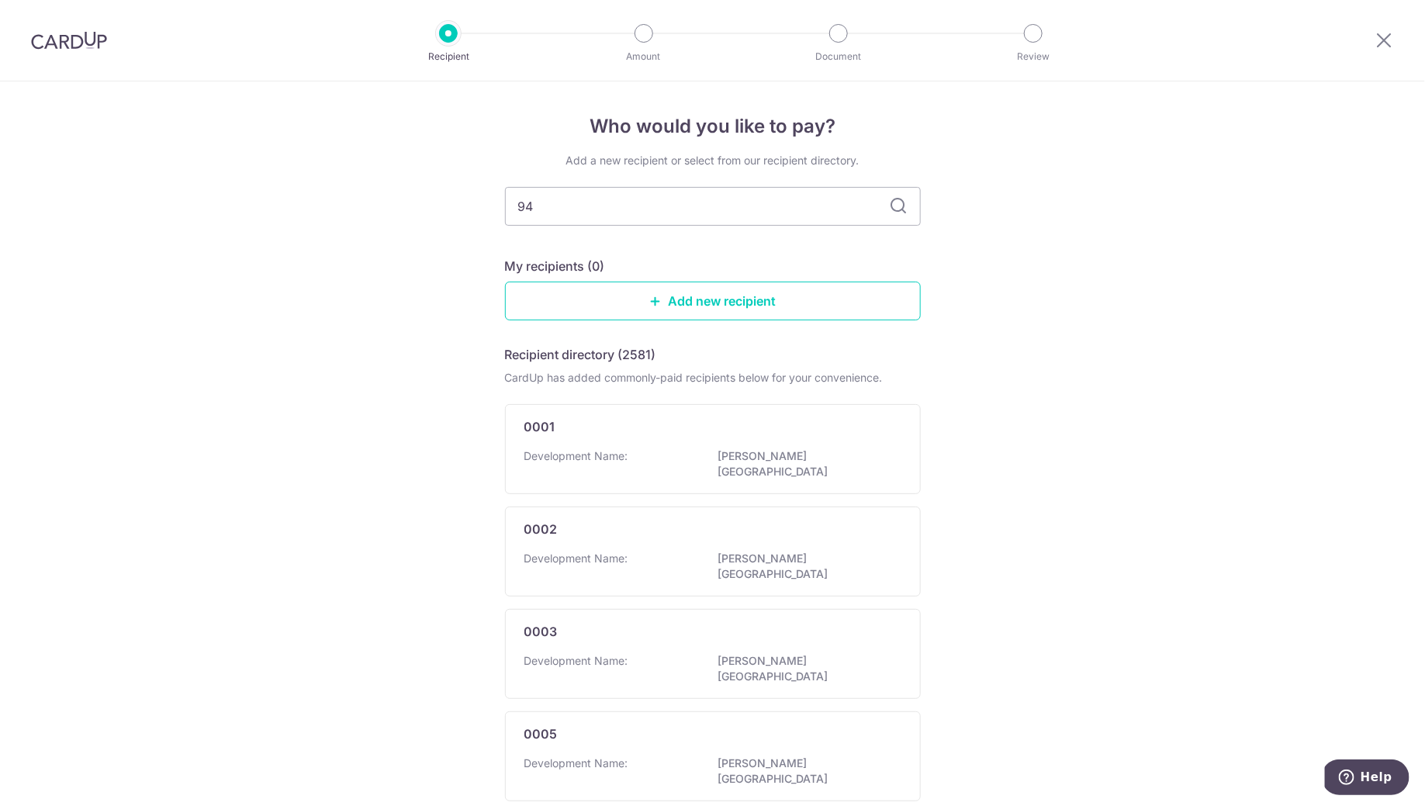
type input "948"
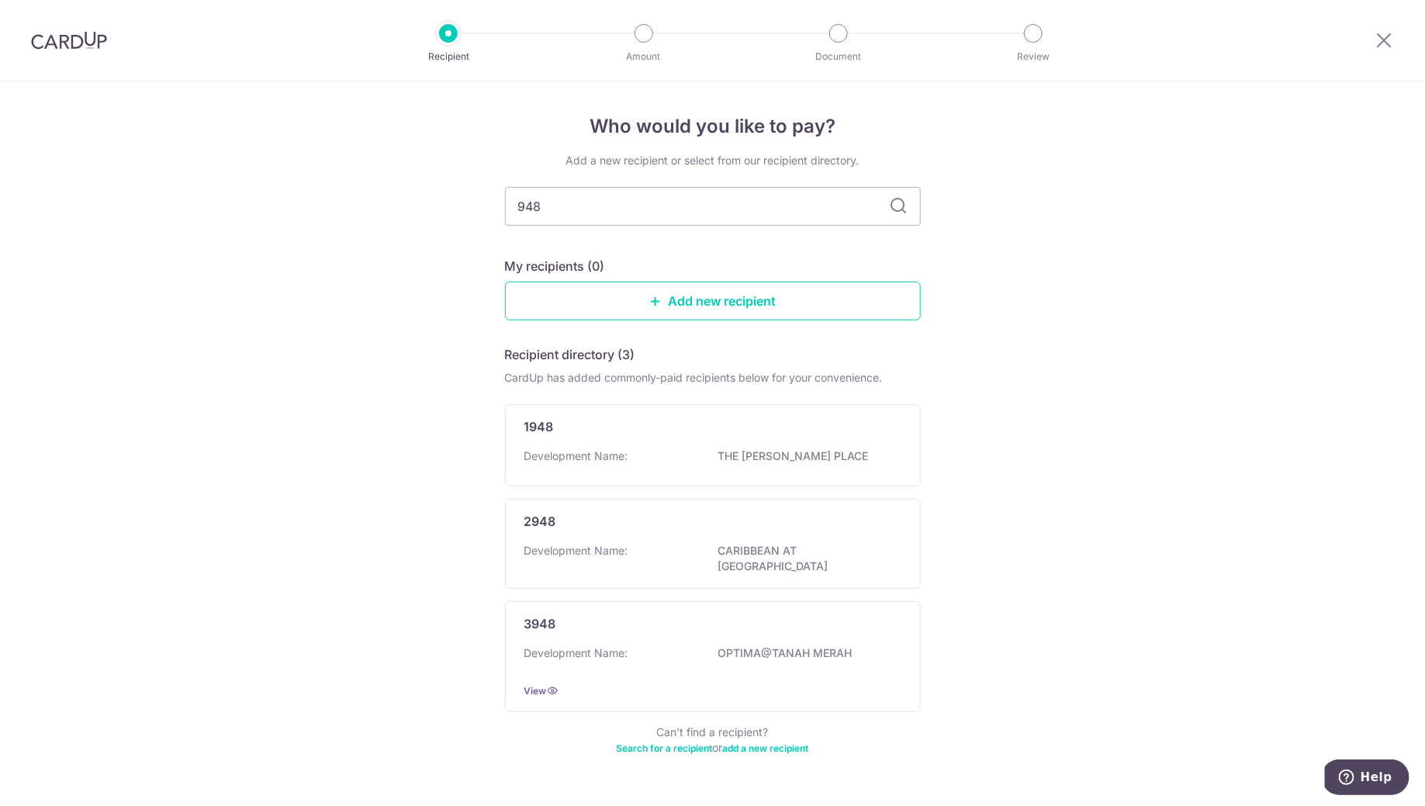
click at [91, 54] on div at bounding box center [69, 40] width 138 height 81
click at [87, 45] on img at bounding box center [69, 40] width 76 height 19
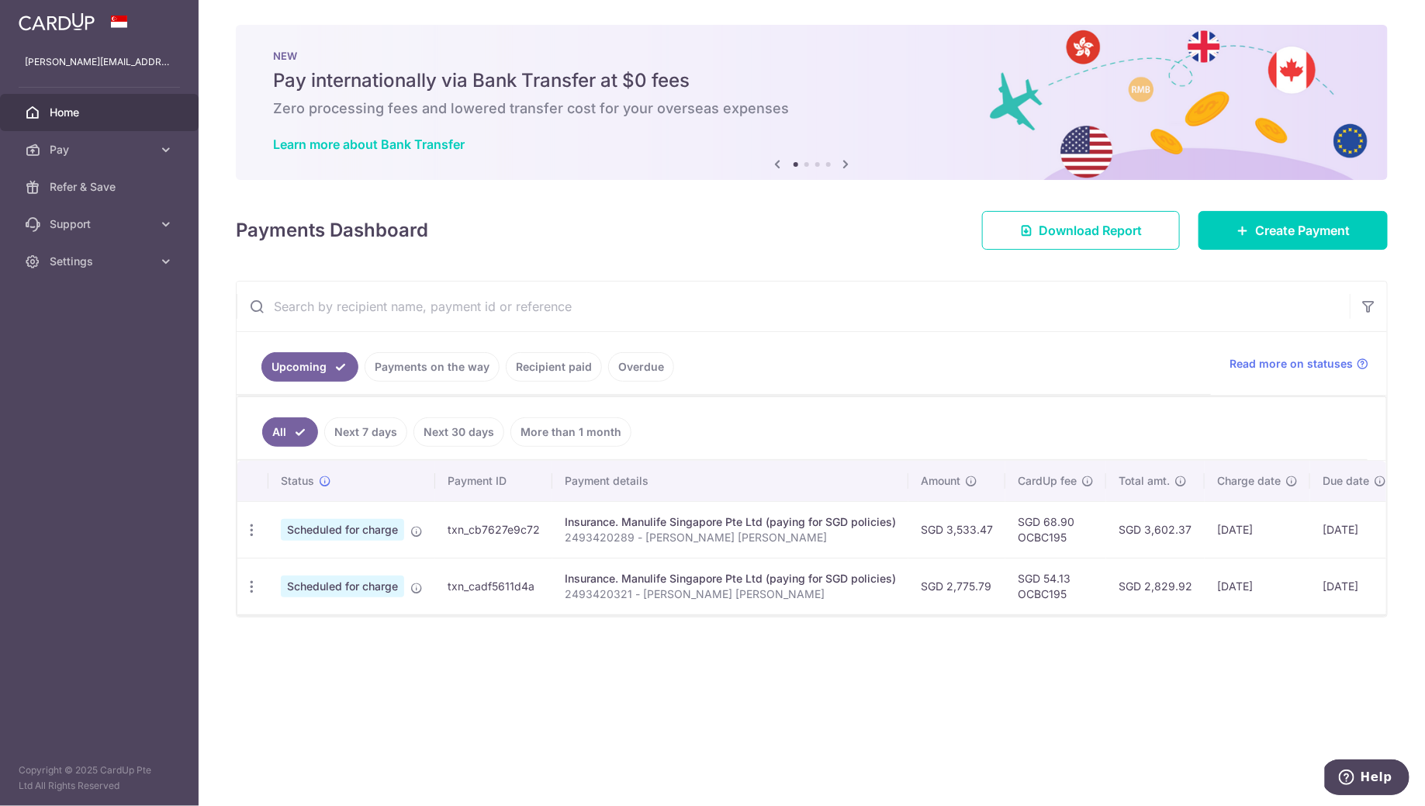
click at [528, 372] on link "Recipient paid" at bounding box center [554, 366] width 96 height 29
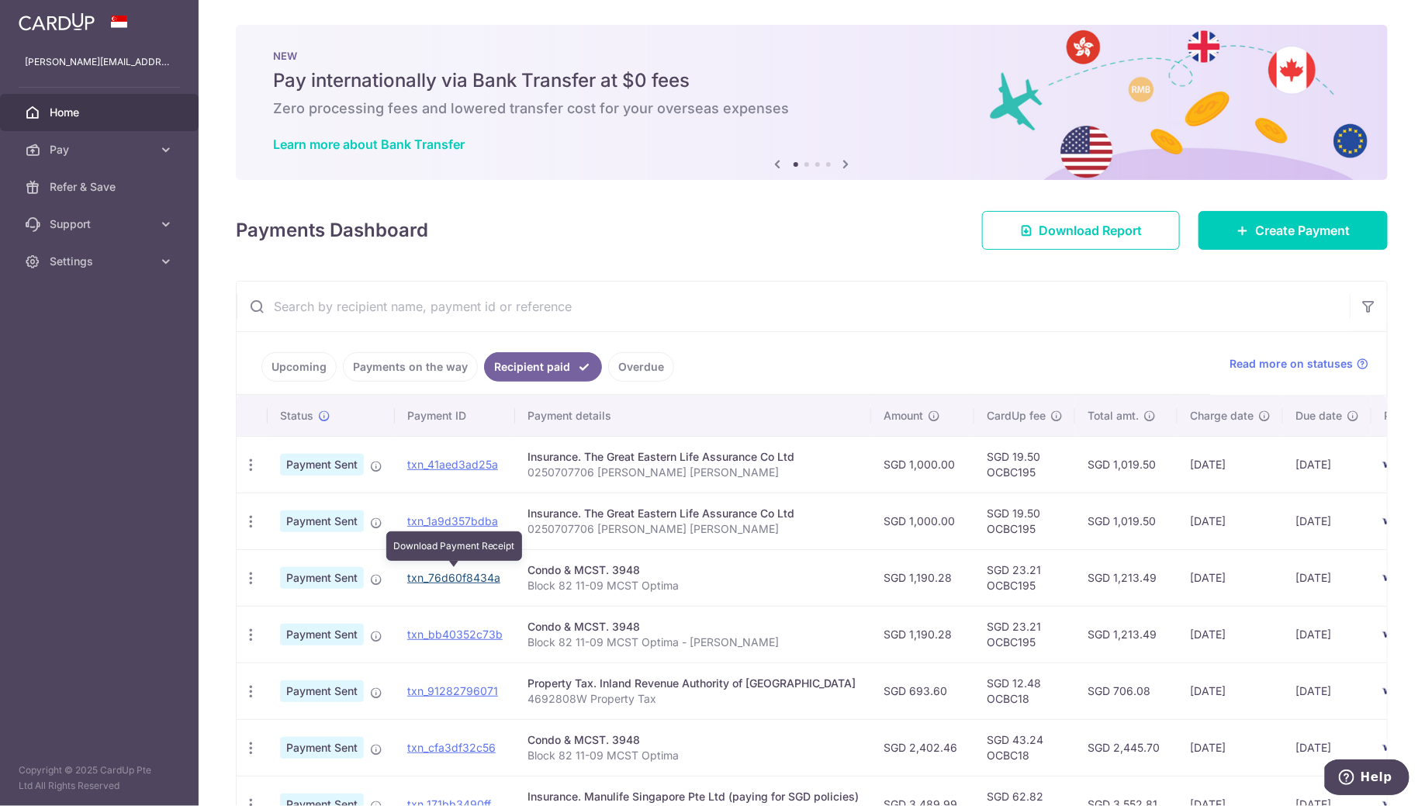
click at [420, 572] on link "txn_76d60f8434a" at bounding box center [453, 577] width 93 height 13
click at [1208, 253] on div "× Pause Schedule Pause all future payments in this series Pause just this one p…" at bounding box center [812, 403] width 1226 height 806
click at [1218, 242] on link "Create Payment" at bounding box center [1292, 230] width 189 height 39
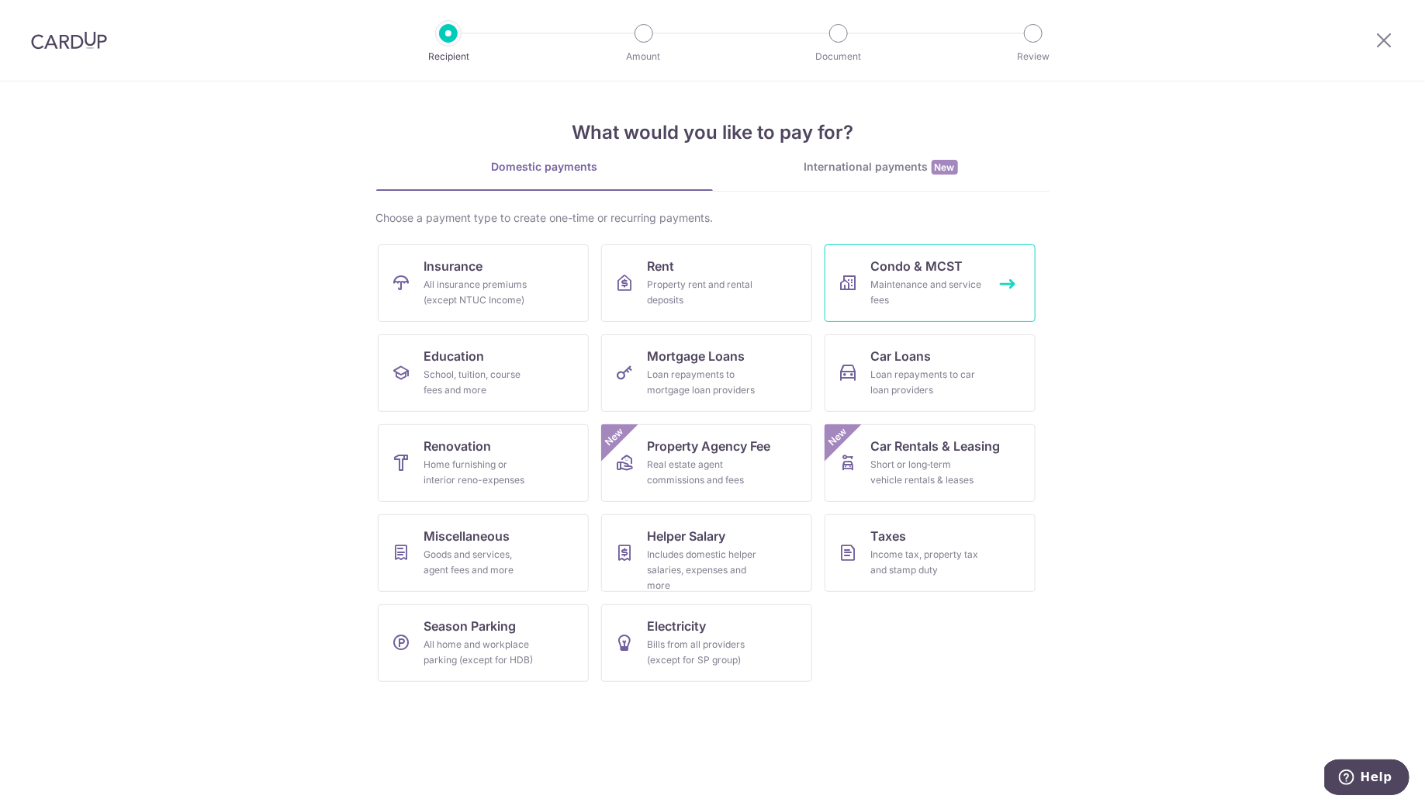
click at [917, 292] on div "Maintenance and service fees" at bounding box center [927, 292] width 112 height 31
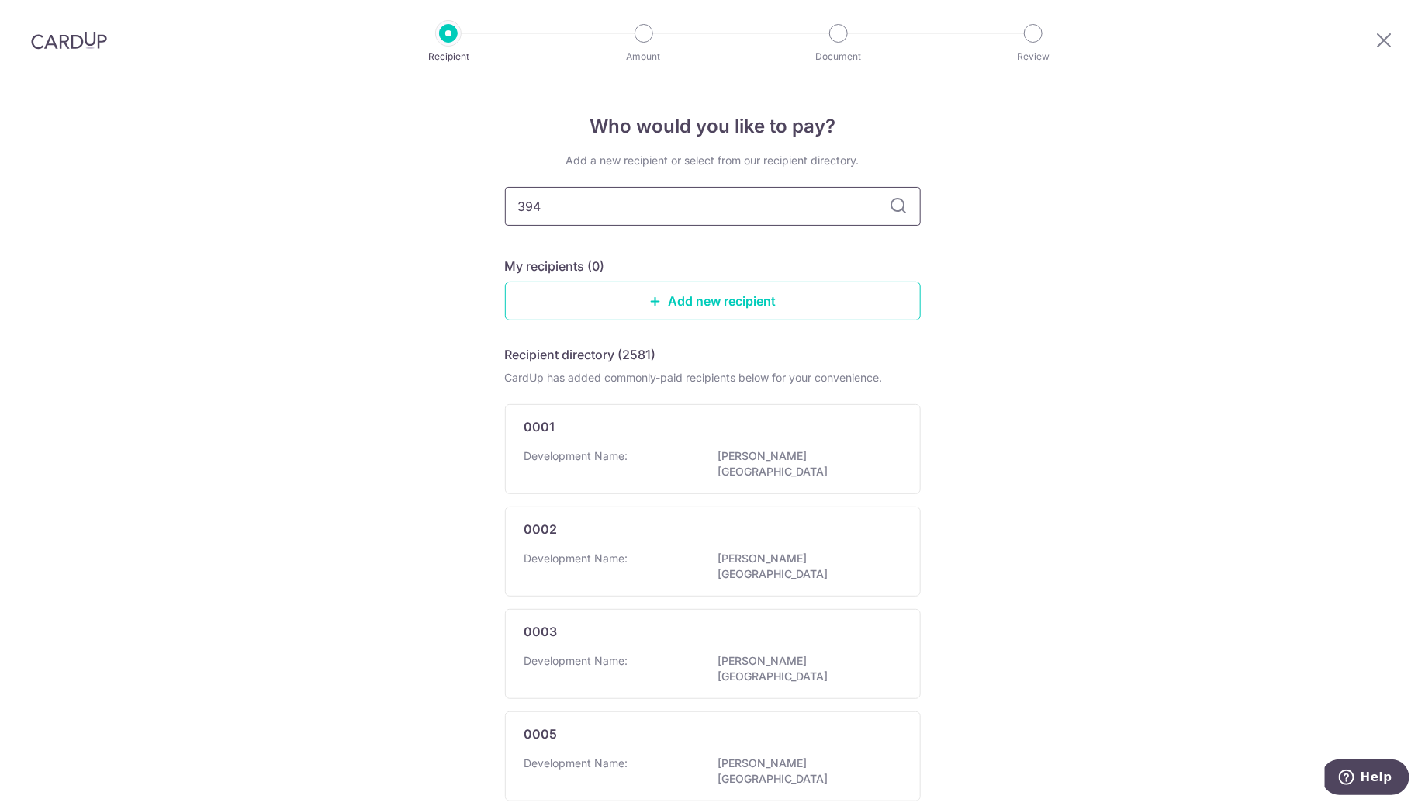
type input "3948"
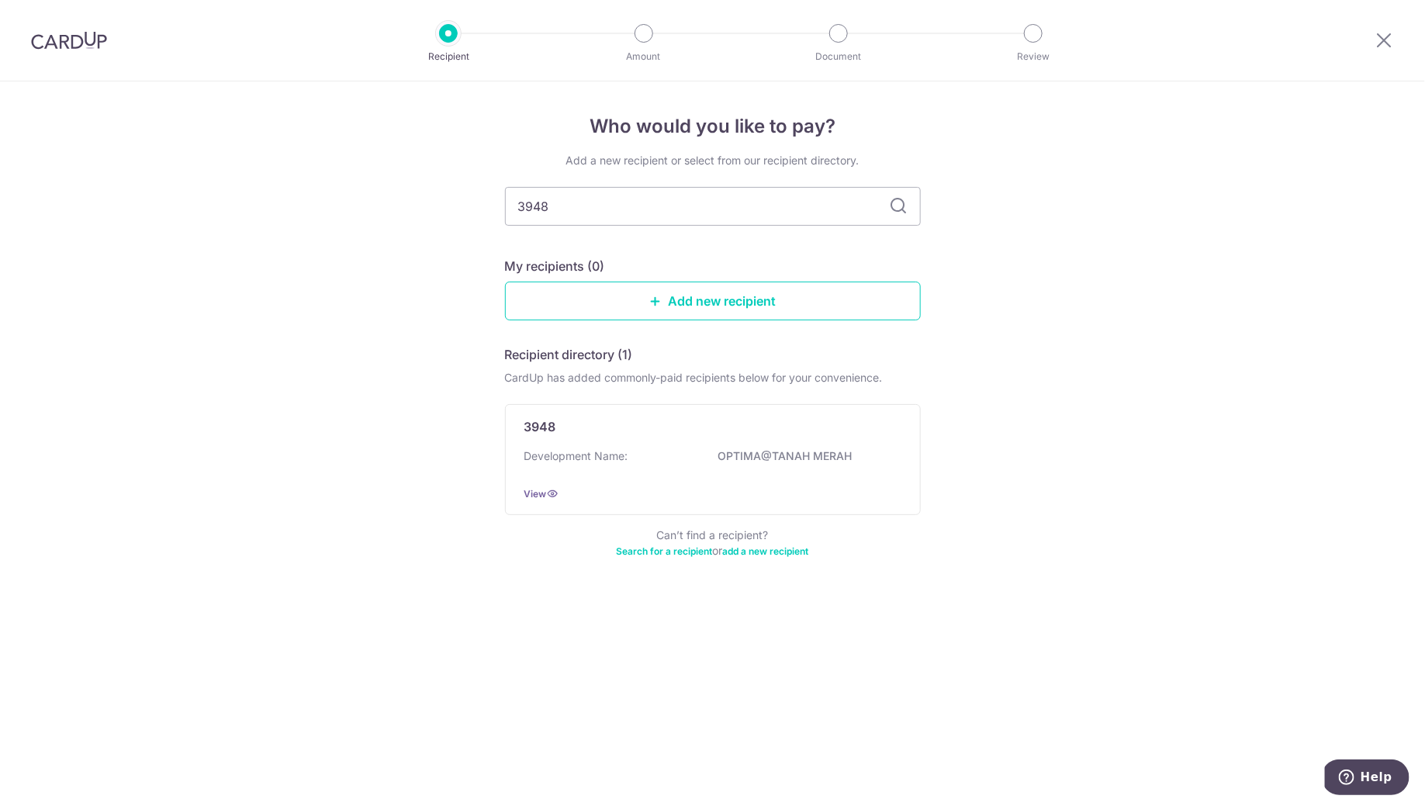
click at [1070, 364] on div "Who would you like to pay? Add a new recipient or select from our recipient dir…" at bounding box center [712, 443] width 1425 height 724
click at [686, 479] on div "3948 Development Name: OPTIMA@TANAH MERAH View" at bounding box center [713, 459] width 416 height 111
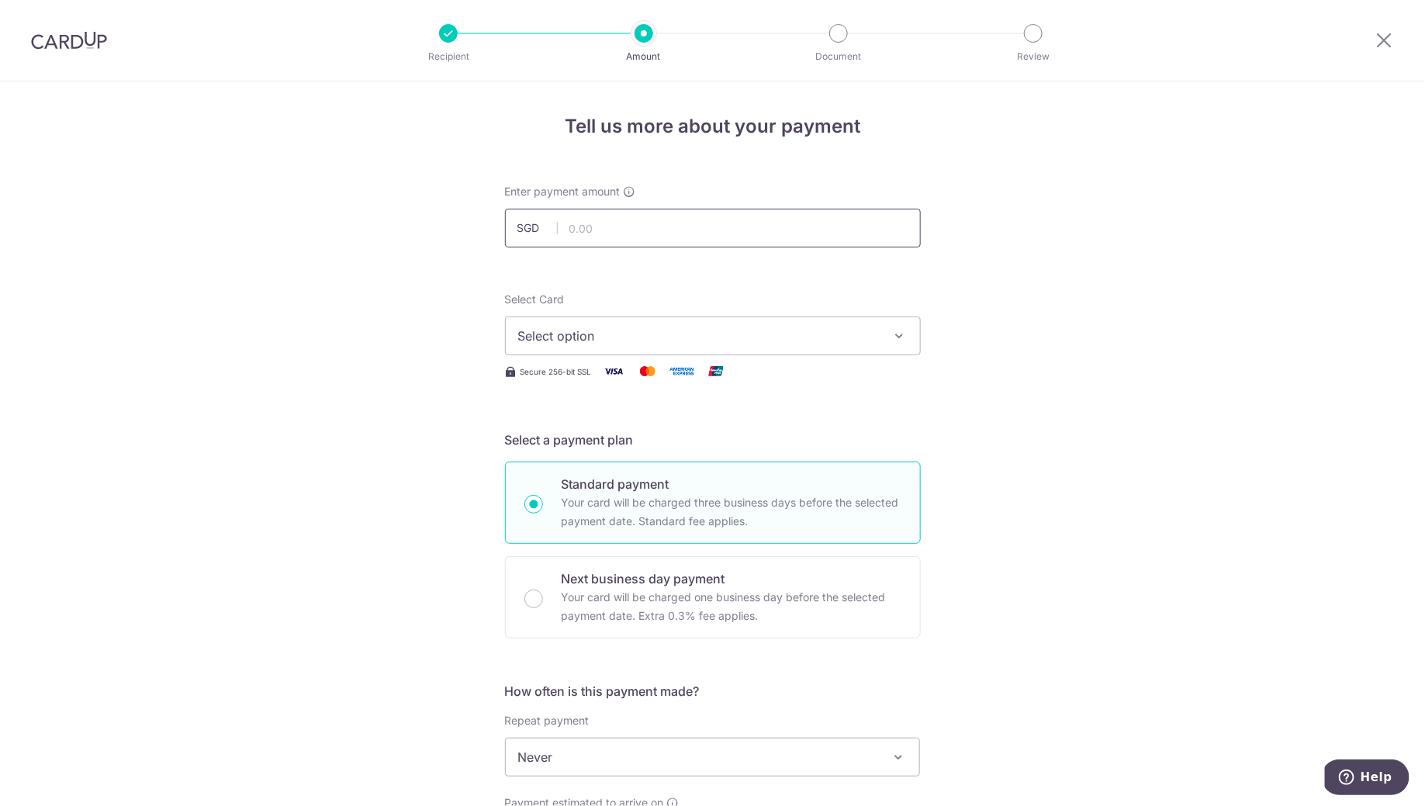
click at [640, 237] on input "text" at bounding box center [713, 228] width 416 height 39
type input "1,258.95"
click at [976, 200] on div "Tell us more about your payment Enter payment amount SGD 1,258.95 1258.95 Selec…" at bounding box center [712, 782] width 1425 height 1403
click at [736, 349] on button "Select option" at bounding box center [713, 335] width 416 height 39
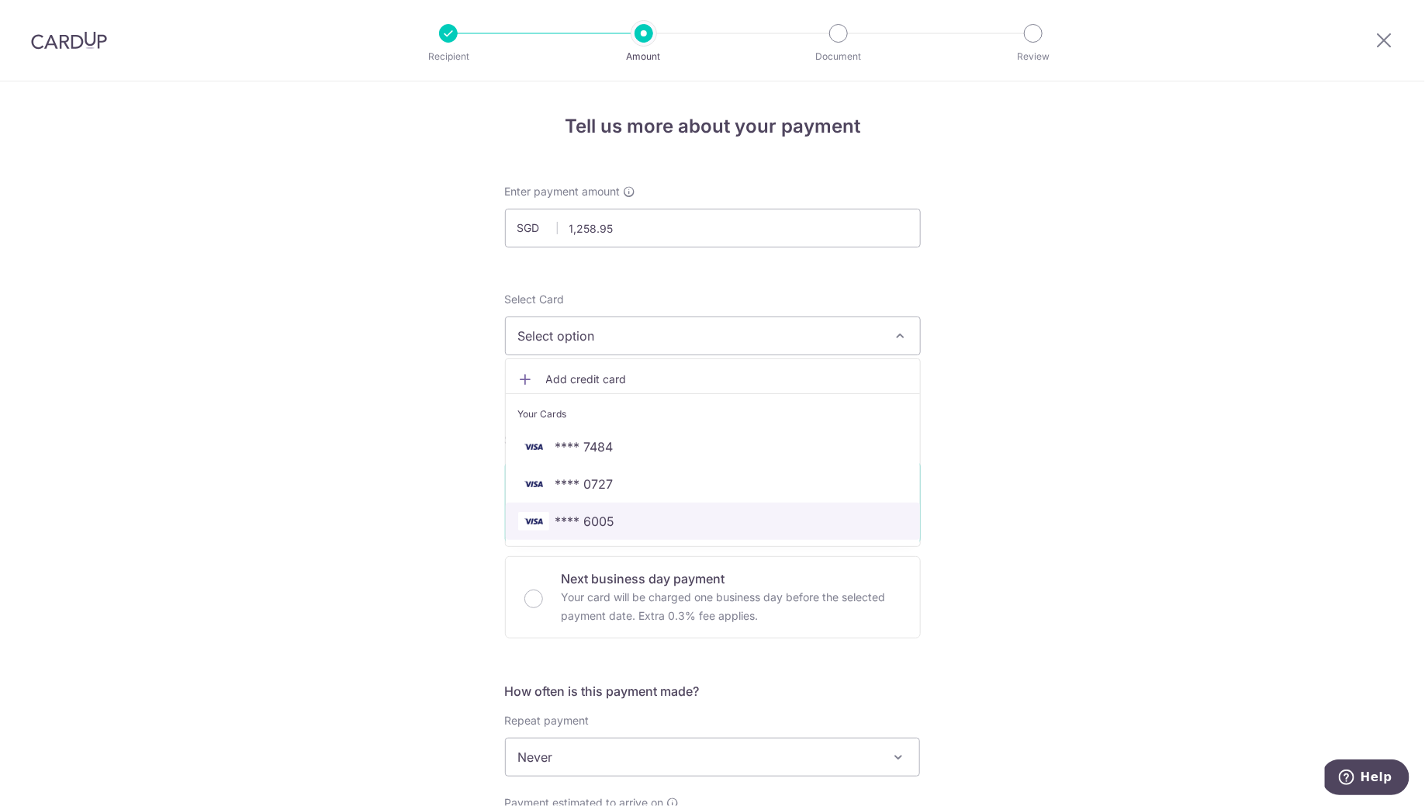
click at [606, 524] on span "**** 6005" at bounding box center [585, 521] width 60 height 19
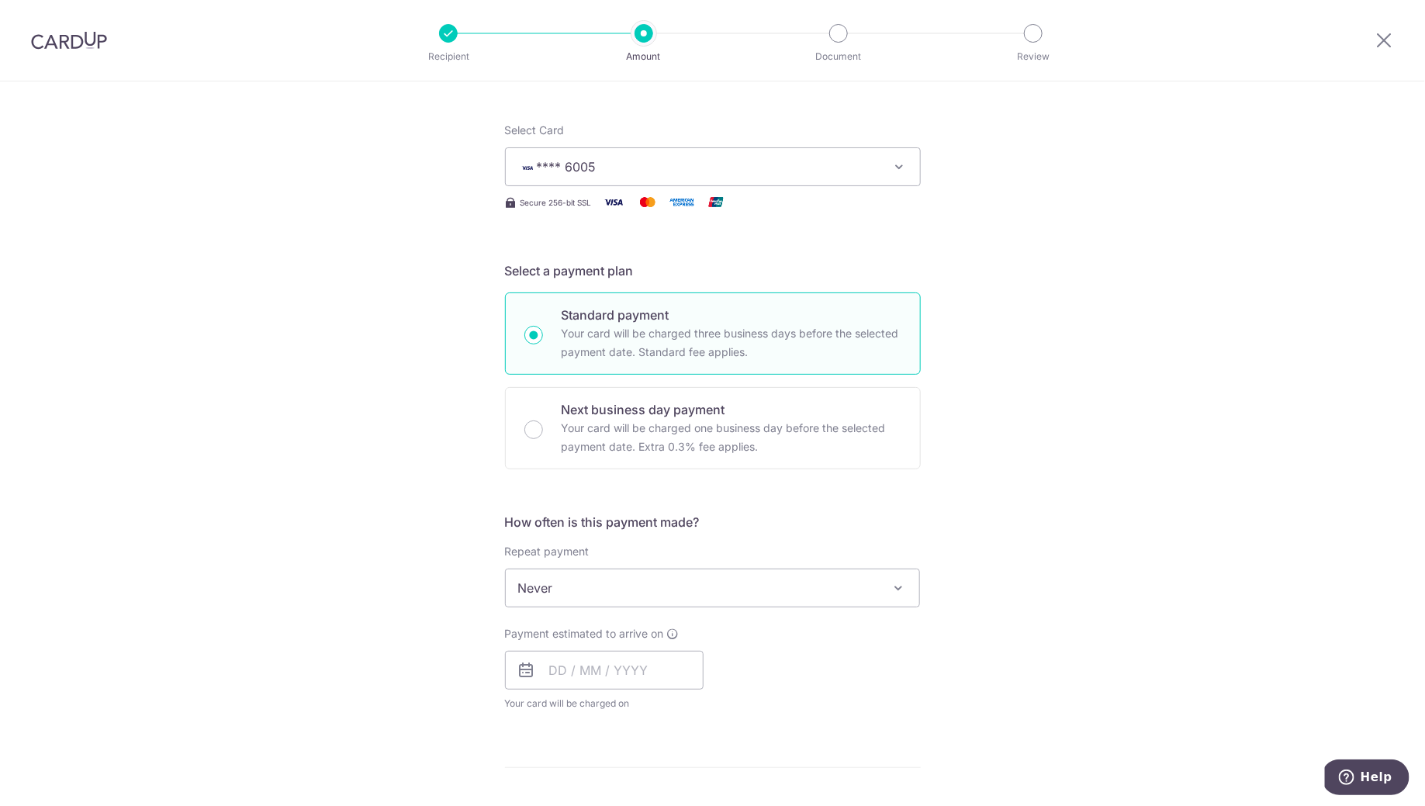
scroll to position [206, 0]
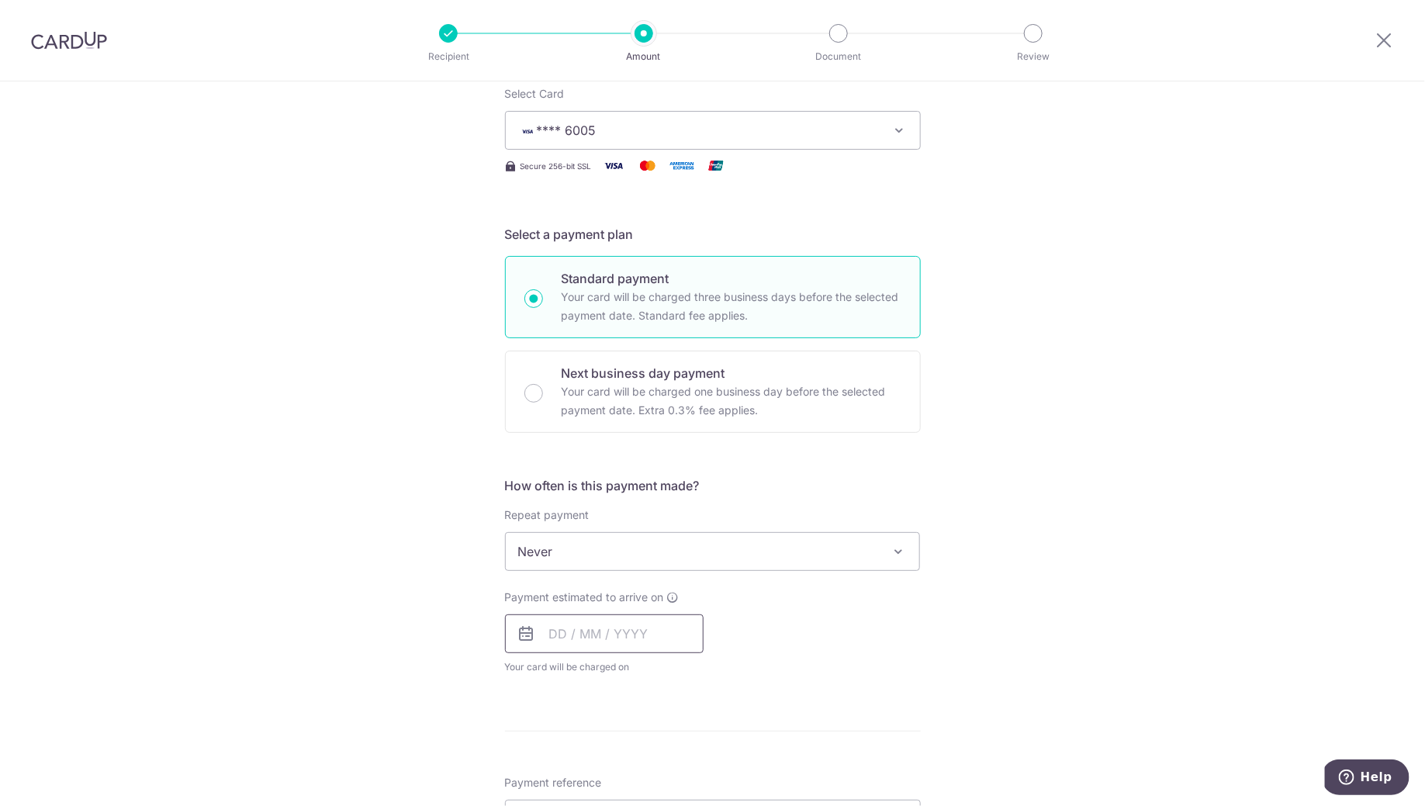
click at [551, 620] on input "text" at bounding box center [604, 633] width 199 height 39
click at [949, 682] on div "Tell us more about your payment Enter payment amount SGD 1,258.95 1258.95 Selec…" at bounding box center [712, 577] width 1425 height 1403
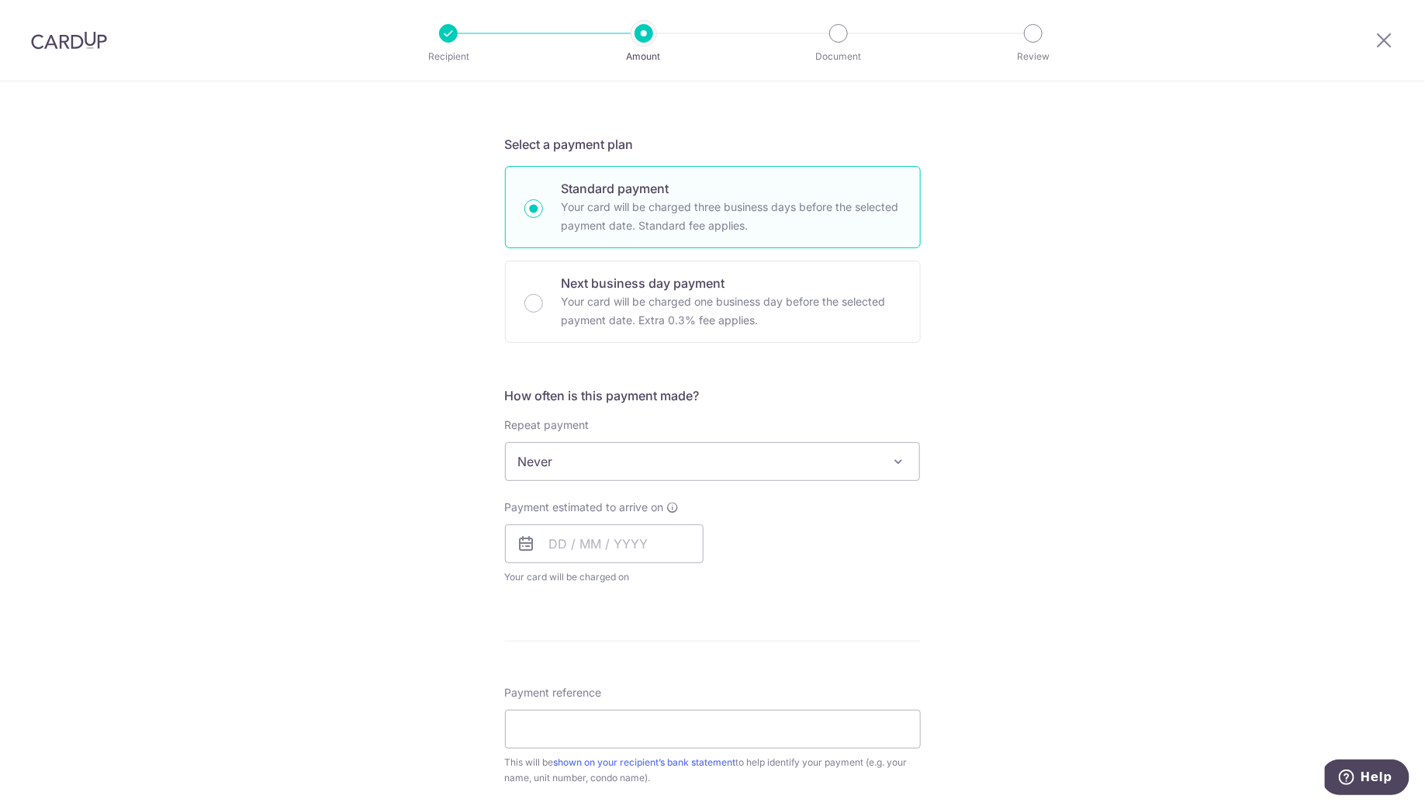
scroll to position [346, 0]
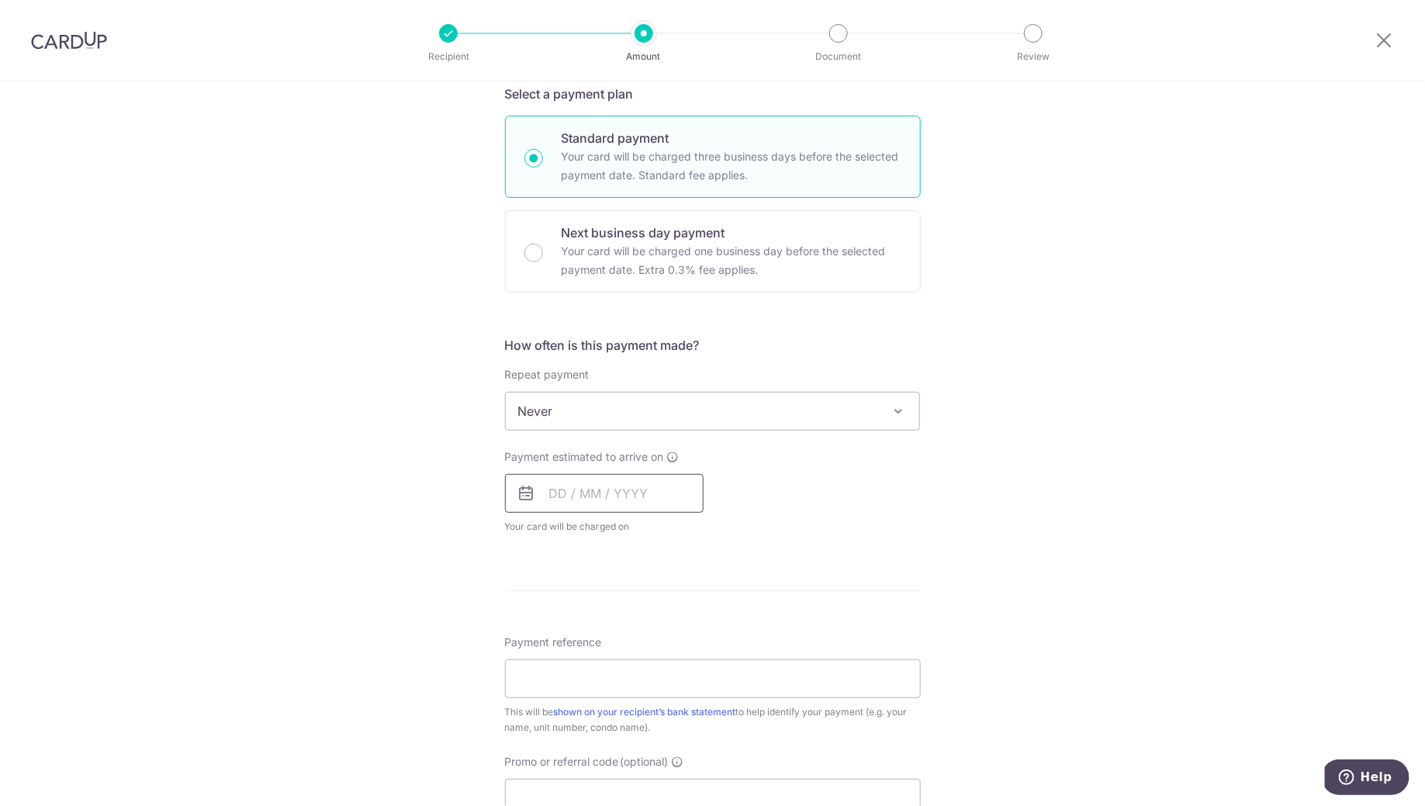
click at [693, 499] on input "text" at bounding box center [604, 493] width 199 height 39
click at [667, 666] on link "16" at bounding box center [660, 665] width 25 height 25
type input "[DATE]"
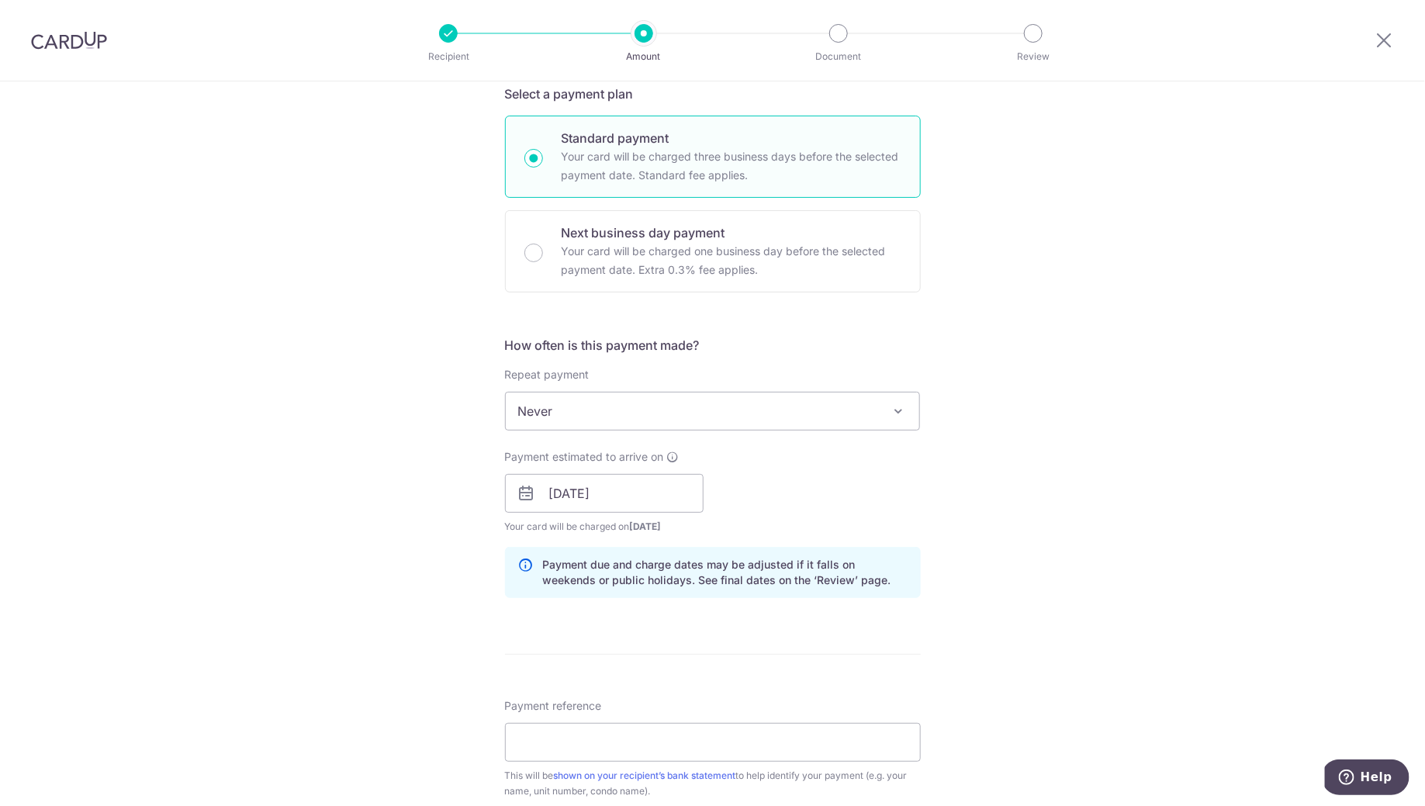
click at [907, 489] on div "Payment estimated to arrive on [DATE] Prev Next Oct Nov [DATE] 2026 2027 2028 2…" at bounding box center [713, 491] width 434 height 85
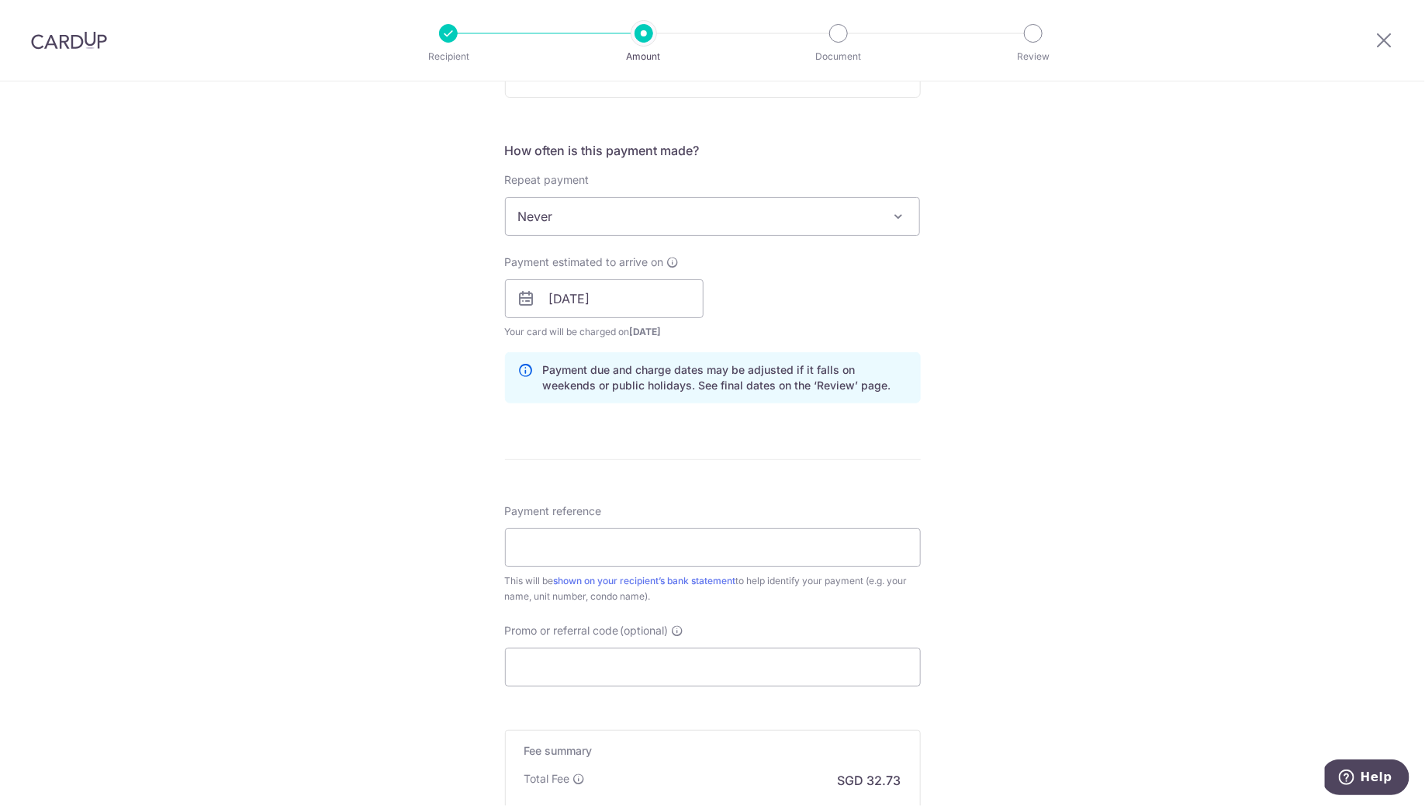
scroll to position [544, 0]
click at [807, 537] on input "Payment reference" at bounding box center [713, 543] width 416 height 39
type input "Block 82 #11-09 MCST Optima"
click at [990, 451] on div "Tell us more about your payment Enter payment amount SGD 1,258.95 1258.95 Selec…" at bounding box center [712, 270] width 1425 height 1467
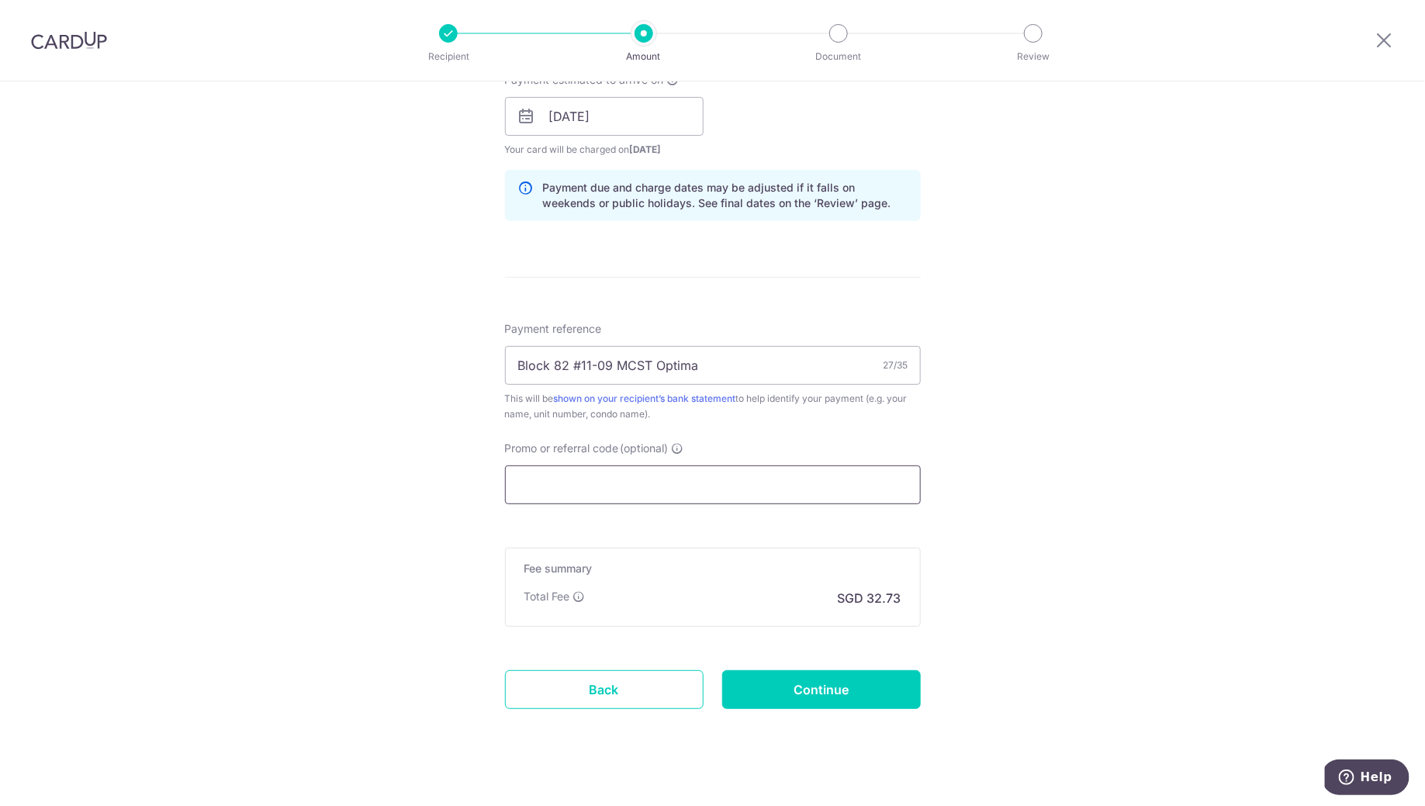
click at [558, 484] on input "Promo or referral code (optional)" at bounding box center [713, 484] width 416 height 39
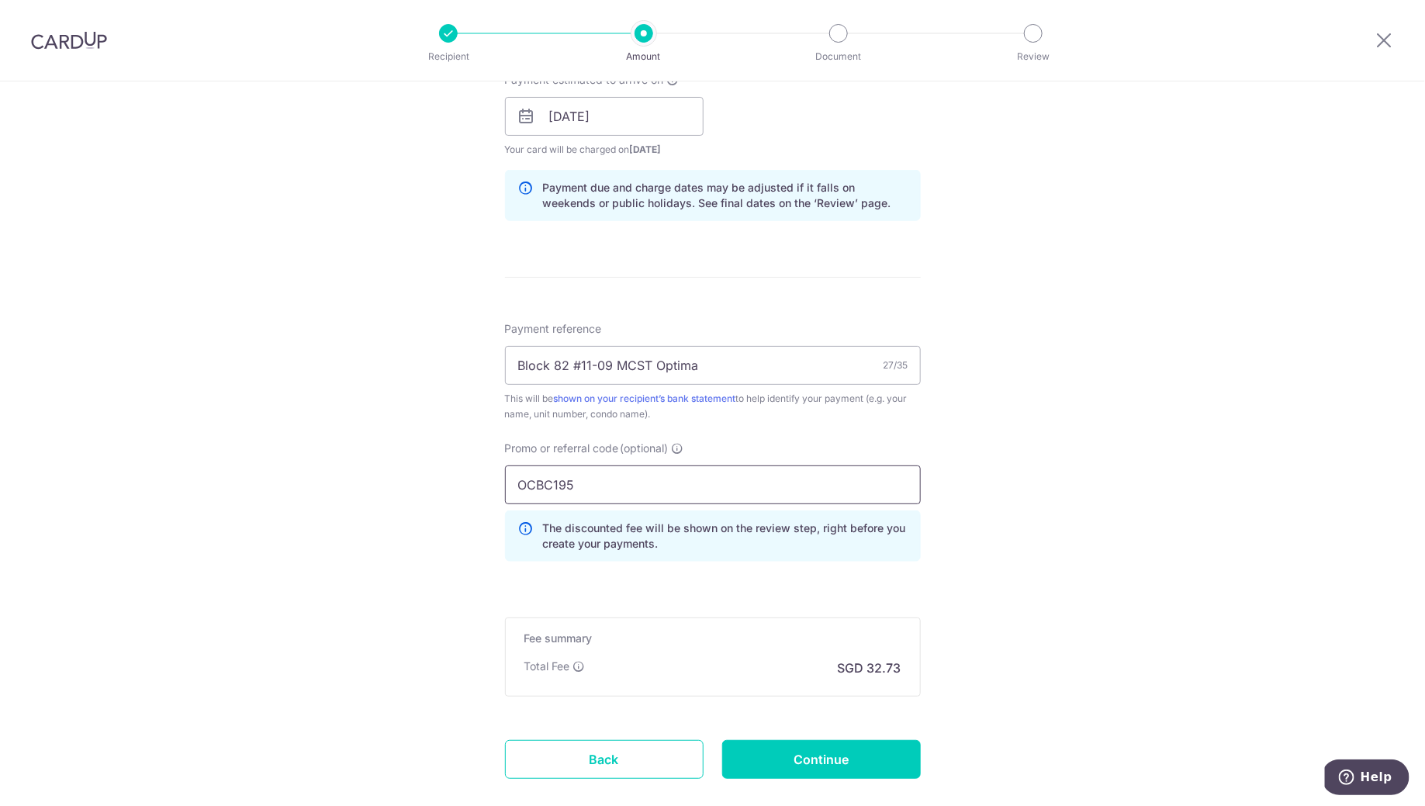
type input "OCBC195"
click at [992, 391] on div "Tell us more about your payment Enter payment amount SGD 1,258.95 1258.95 Selec…" at bounding box center [712, 127] width 1425 height 1536
click at [851, 741] on input "Continue" at bounding box center [821, 759] width 199 height 39
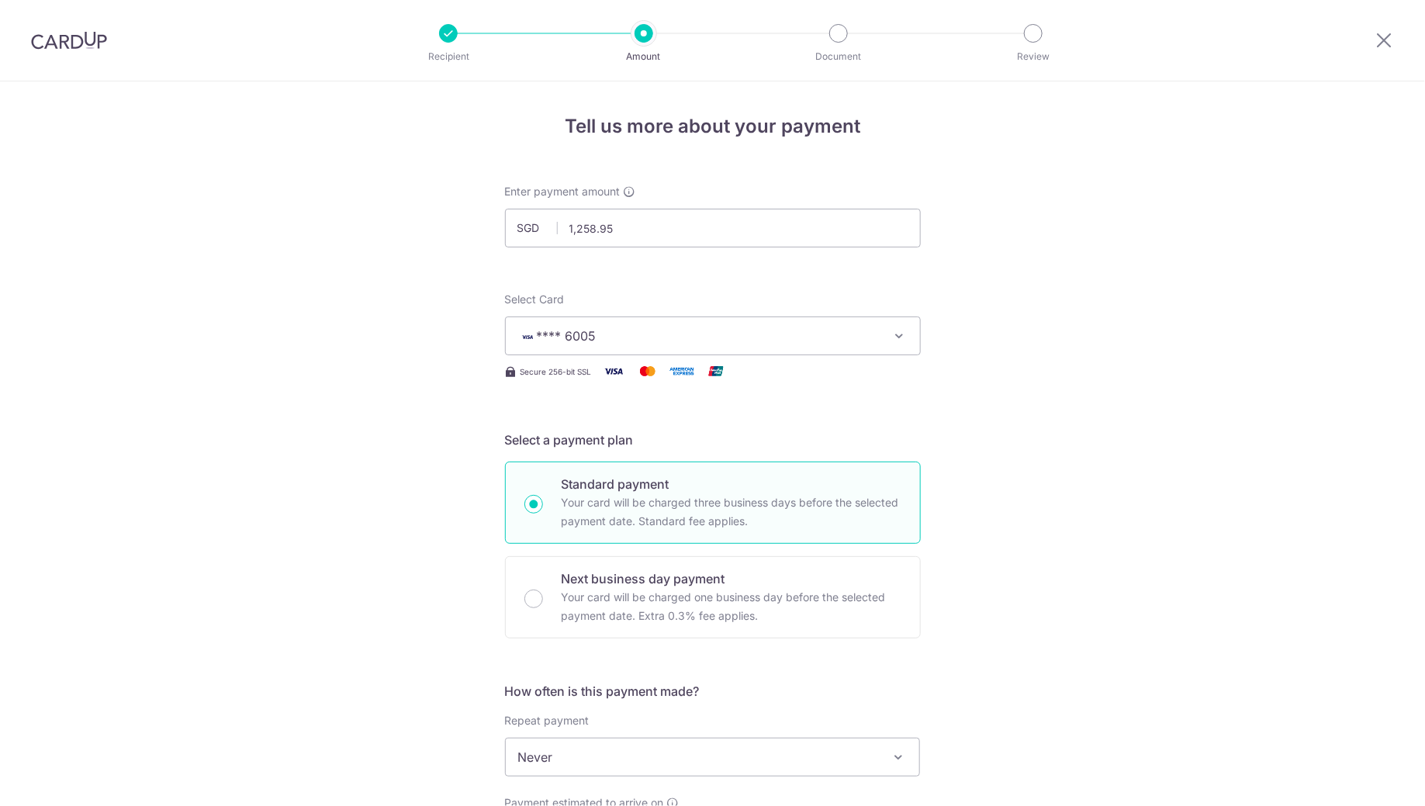
scroll to position [829, 0]
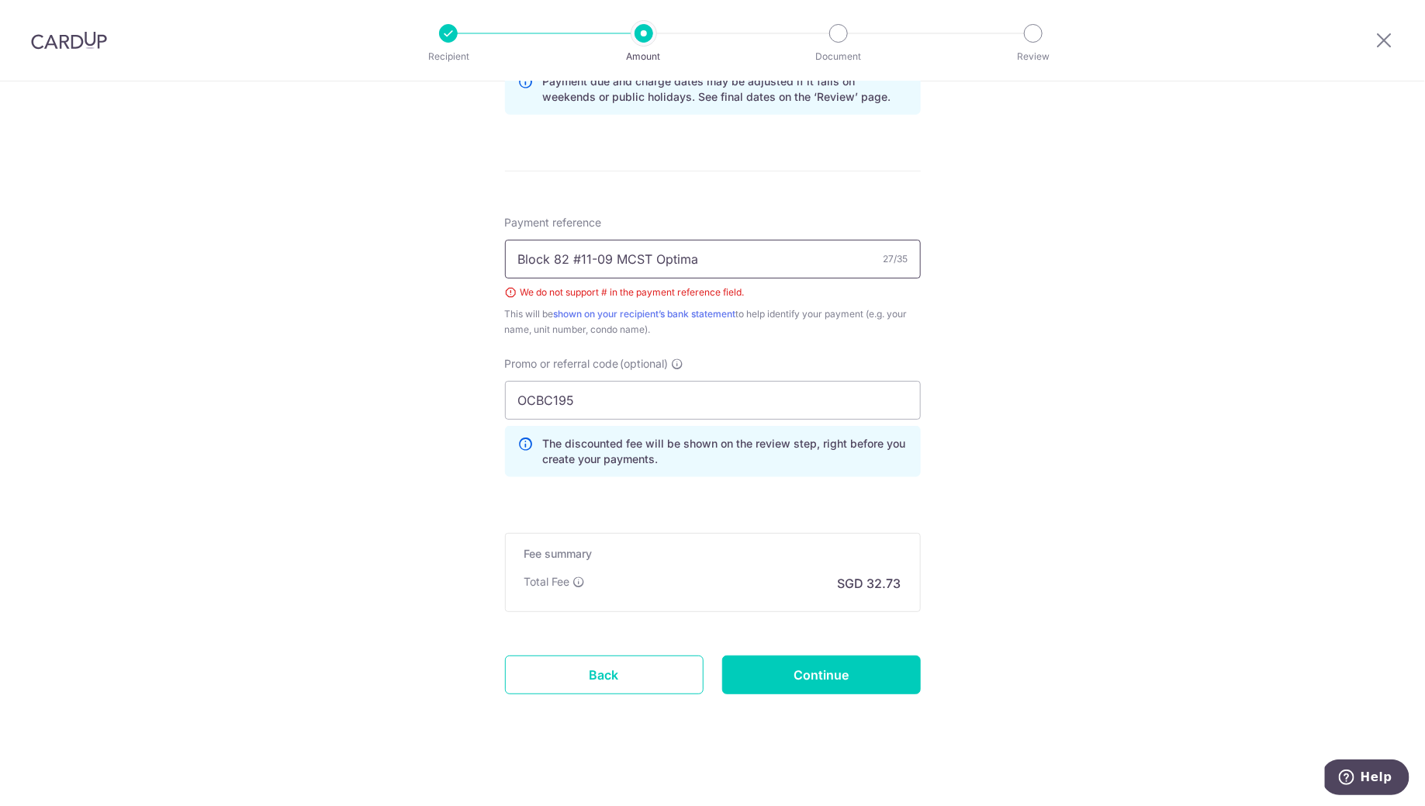
click at [714, 261] on input "Block 82 #11-09 MCST Optima" at bounding box center [713, 259] width 416 height 39
click at [585, 263] on input "Block 82 #11-09 MCST Optima" at bounding box center [713, 259] width 416 height 39
type input "Block 82 11-09 MCST Optima"
click at [987, 230] on div "Tell us more about your payment Enter payment amount SGD 1,258.95 1258.95 Selec…" at bounding box center [712, 31] width 1425 height 1558
click at [804, 682] on input "Continue" at bounding box center [821, 674] width 199 height 39
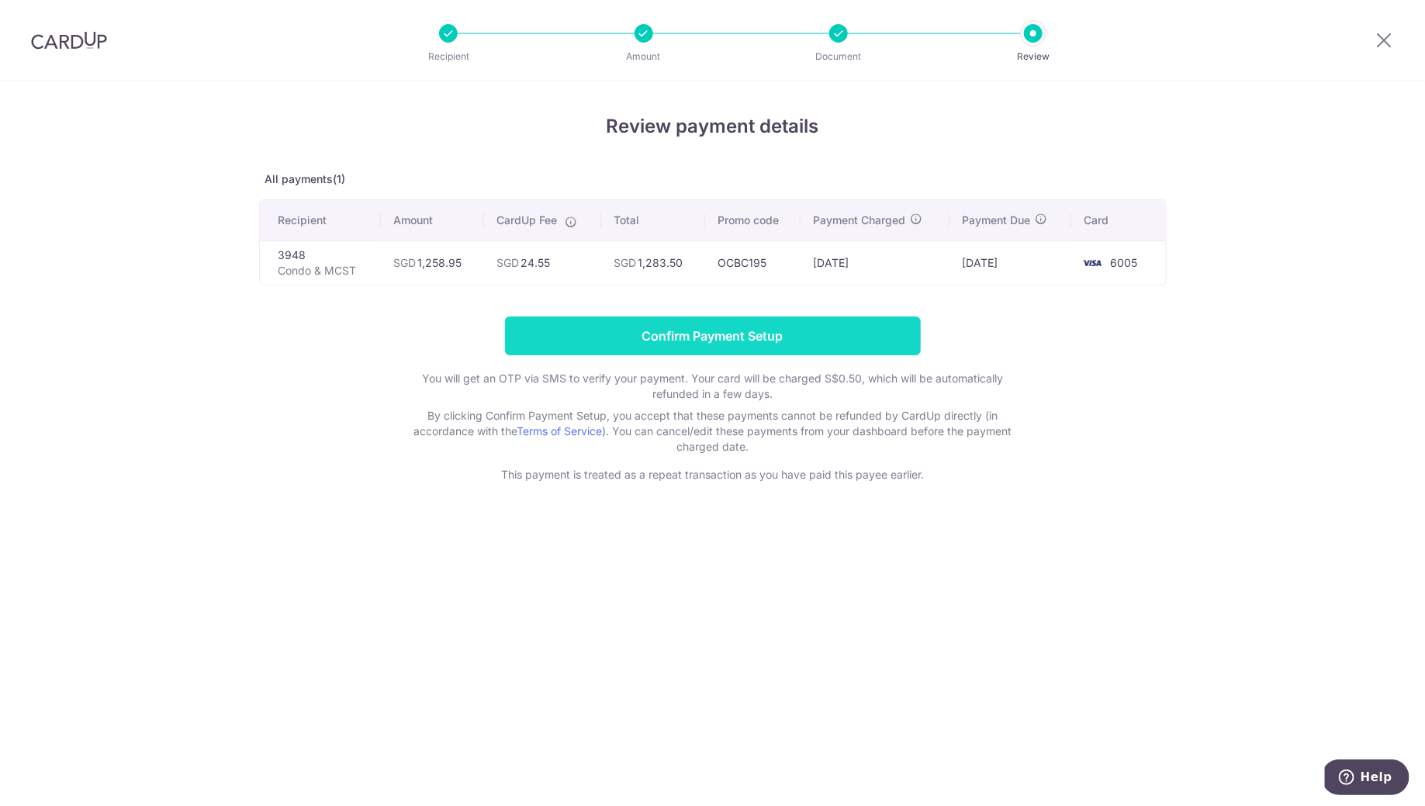
click at [731, 337] on input "Confirm Payment Setup" at bounding box center [713, 335] width 416 height 39
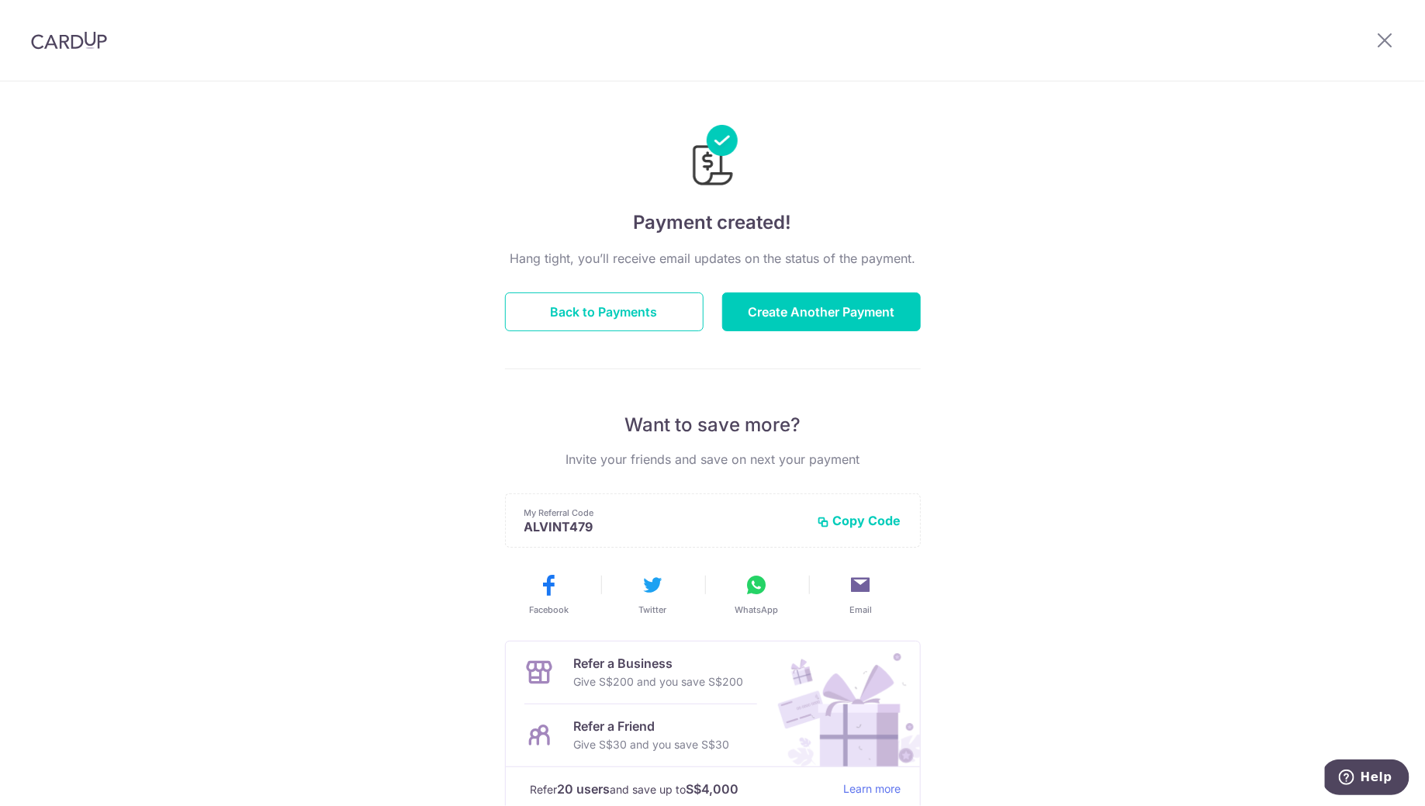
click at [69, 47] on img at bounding box center [69, 40] width 76 height 19
